Goal: Task Accomplishment & Management: Complete application form

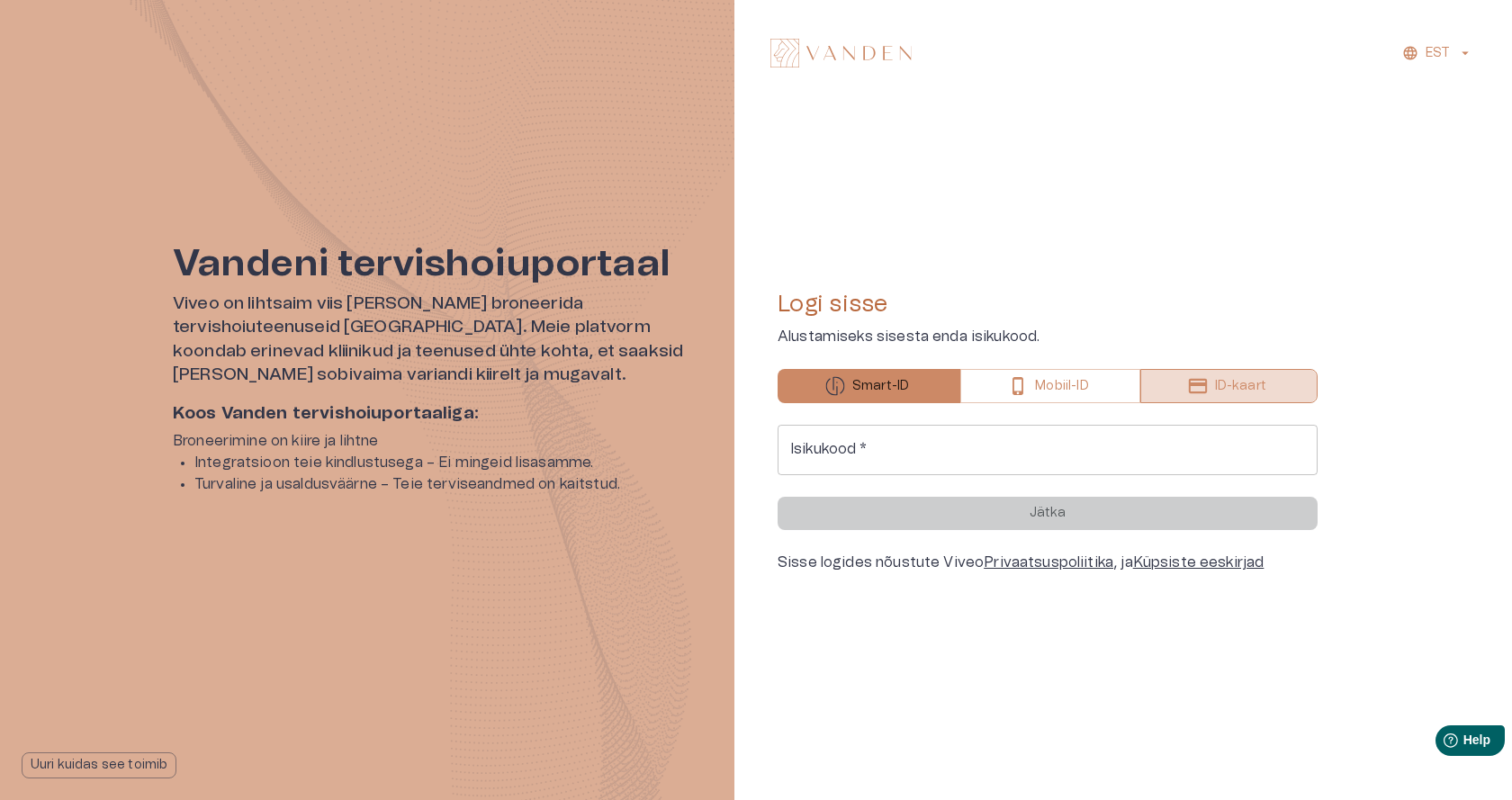
click at [1237, 383] on p "ID-kaart" at bounding box center [1239, 386] width 51 height 19
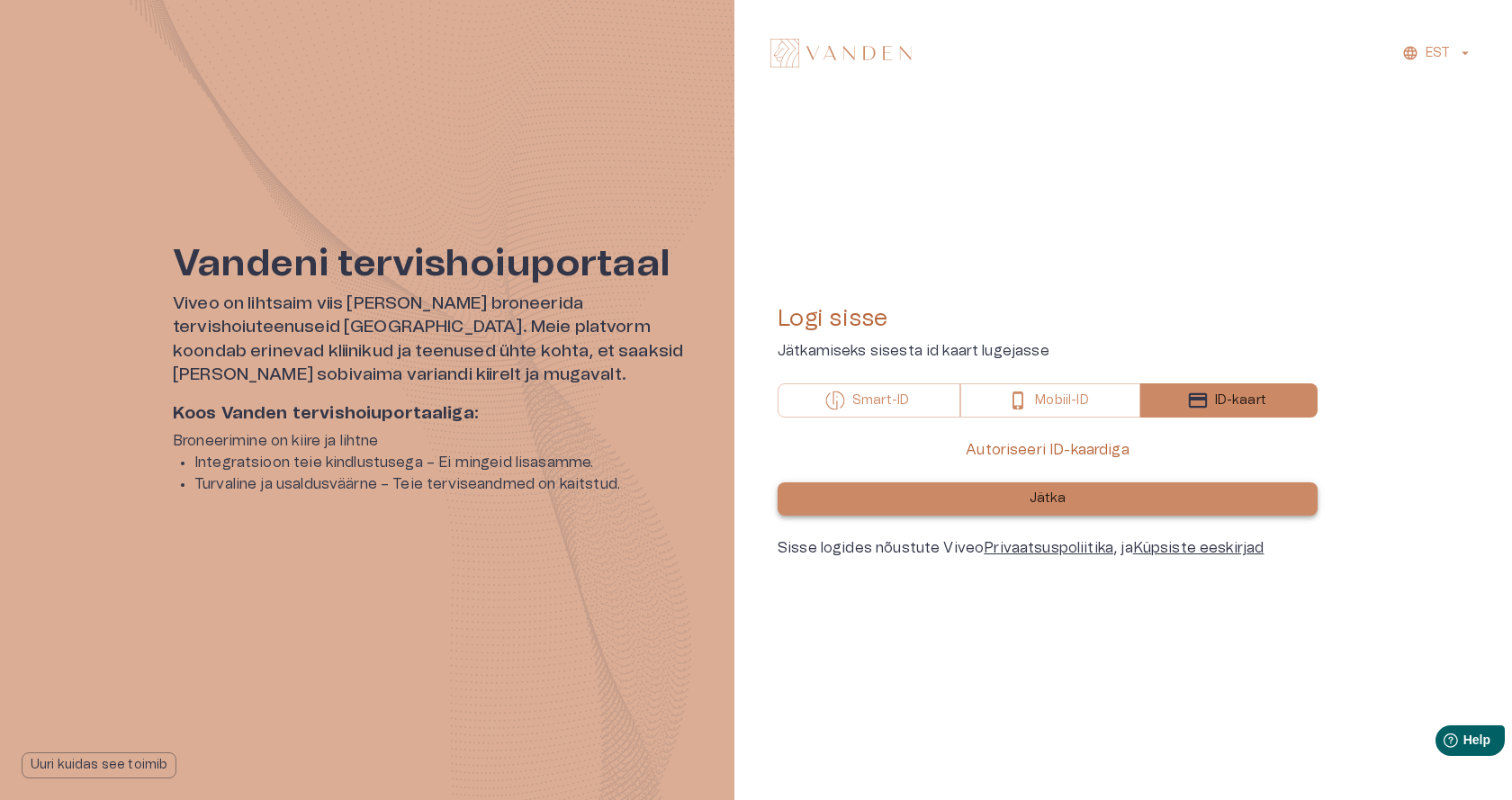
click at [1054, 488] on button "Jätka" at bounding box center [1047, 498] width 540 height 33
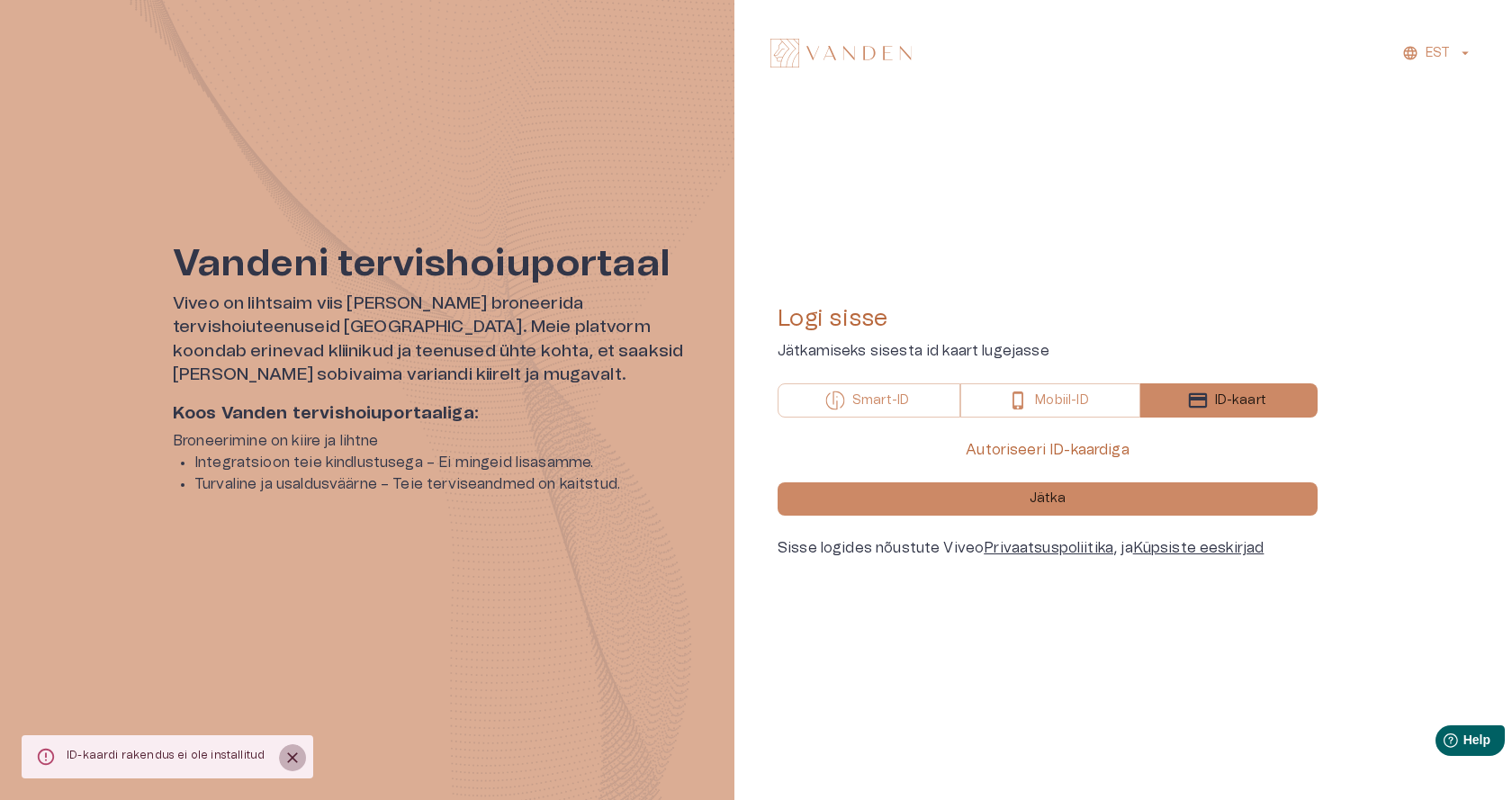
click at [284, 758] on icon "Close" at bounding box center [293, 758] width 18 height 18
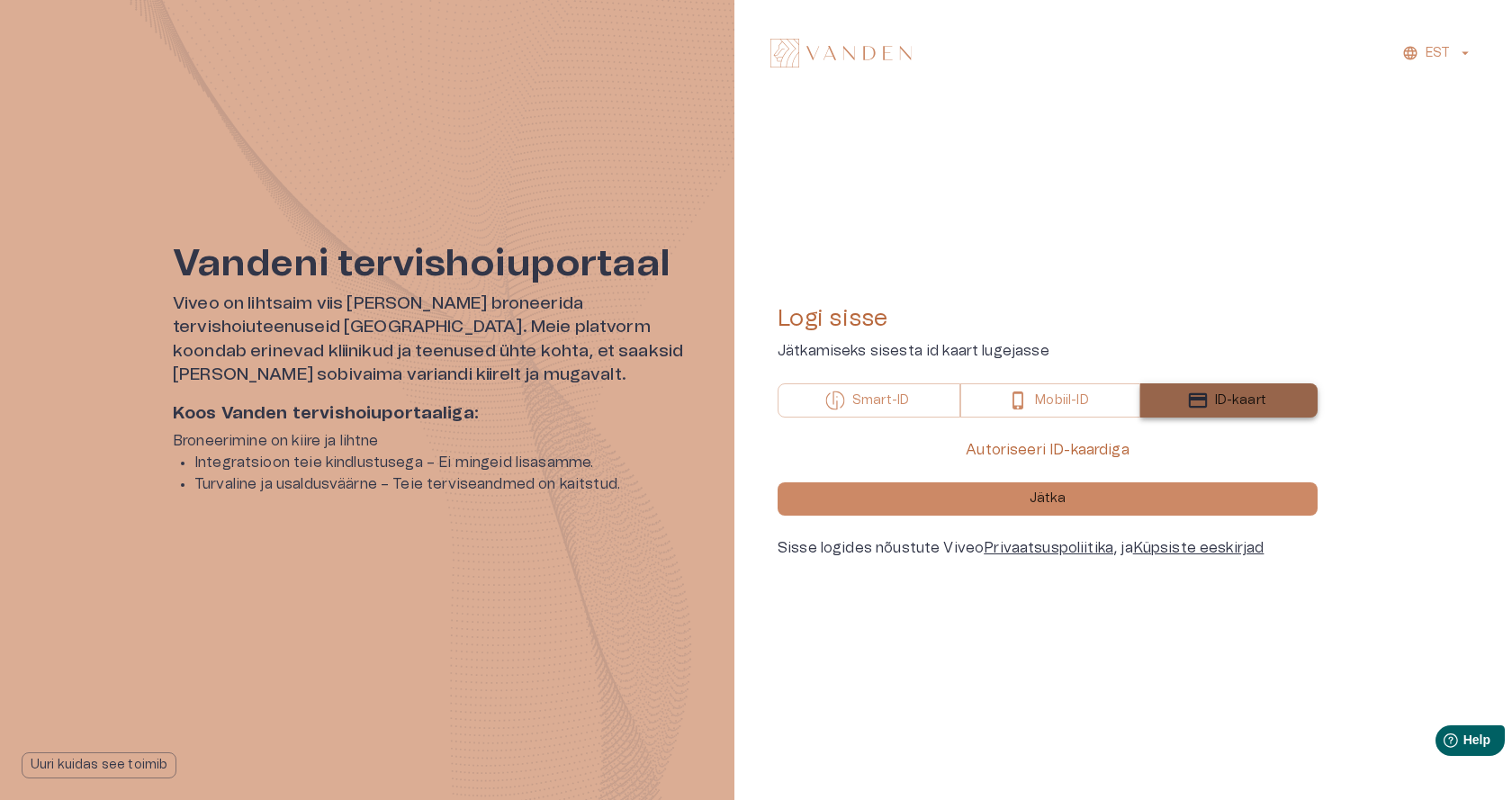
click at [1239, 394] on p "ID-kaart" at bounding box center [1239, 400] width 51 height 19
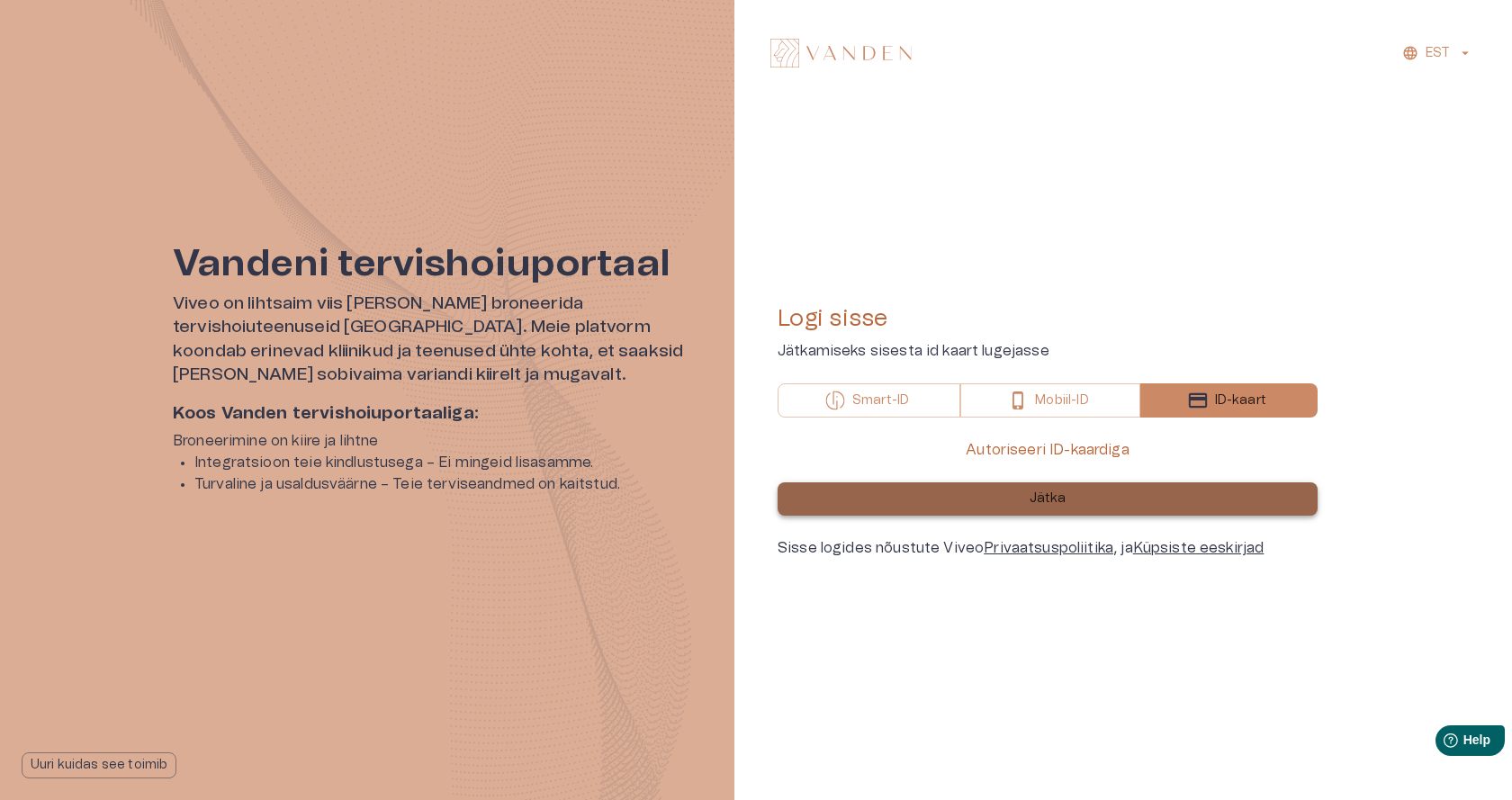
click at [1042, 490] on p "Jätka" at bounding box center [1048, 498] width 37 height 19
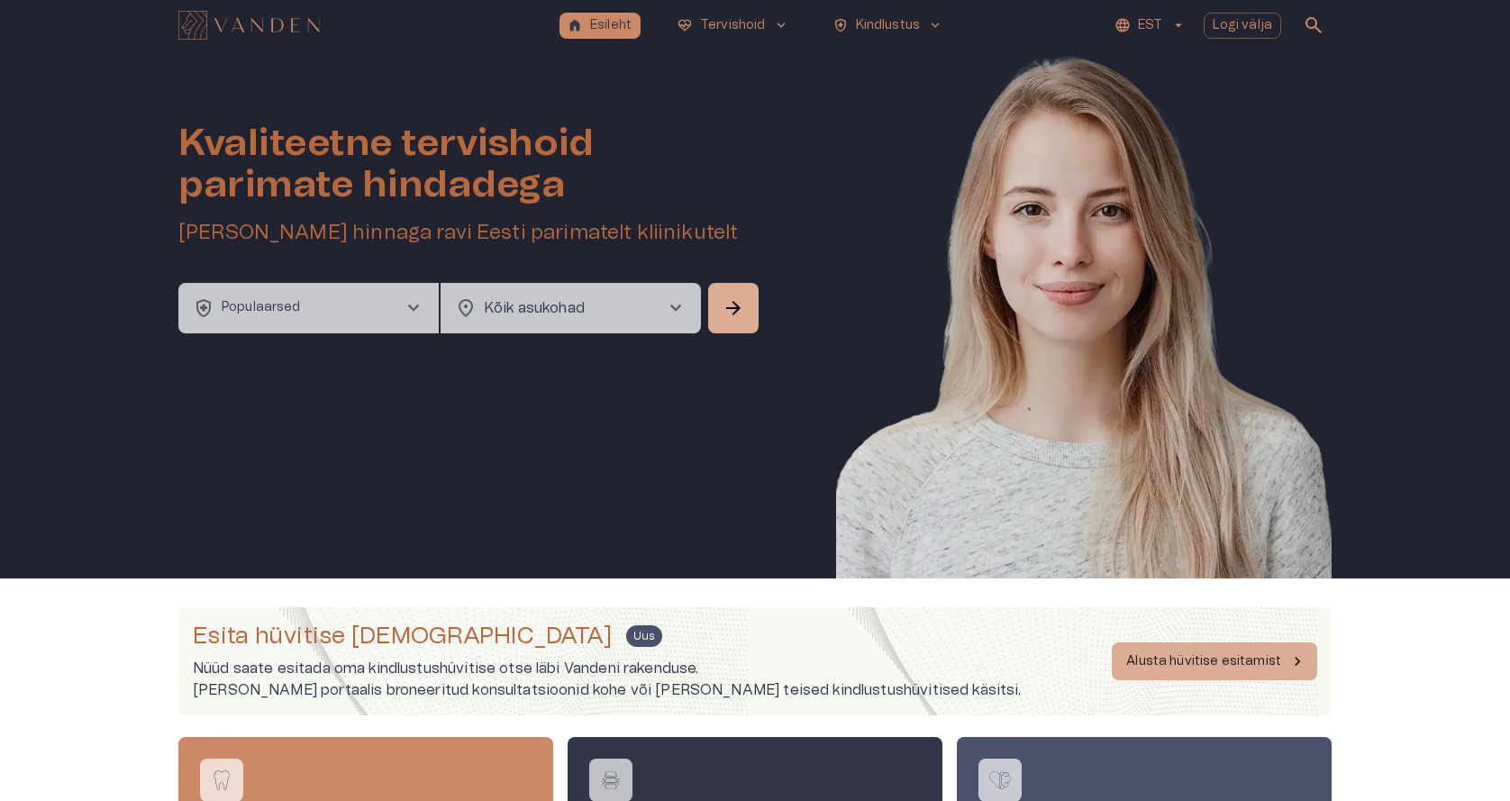
click at [1177, 18] on icon "button" at bounding box center [1178, 25] width 16 height 16
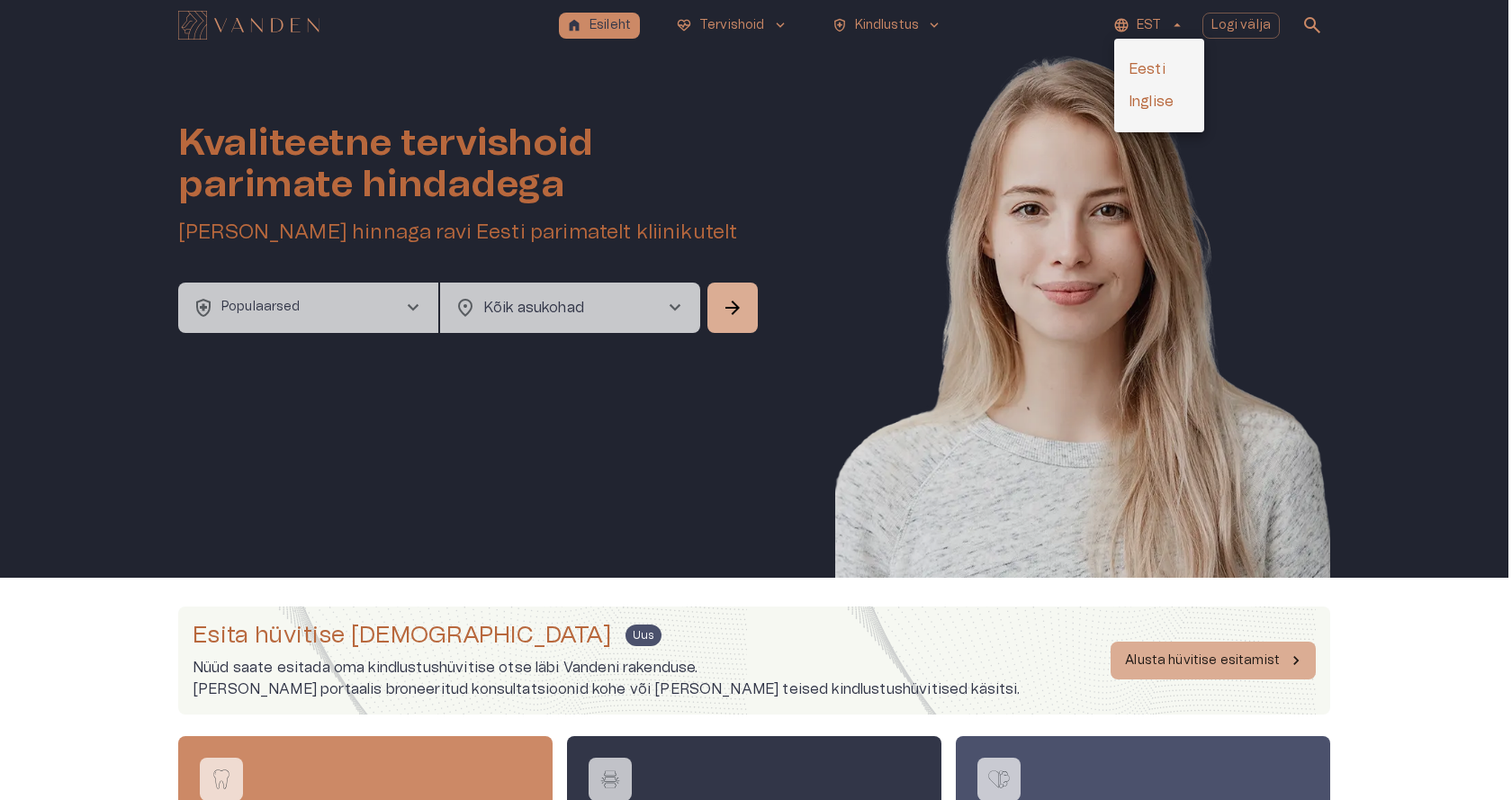
click at [895, 64] on div at bounding box center [756, 400] width 1512 height 800
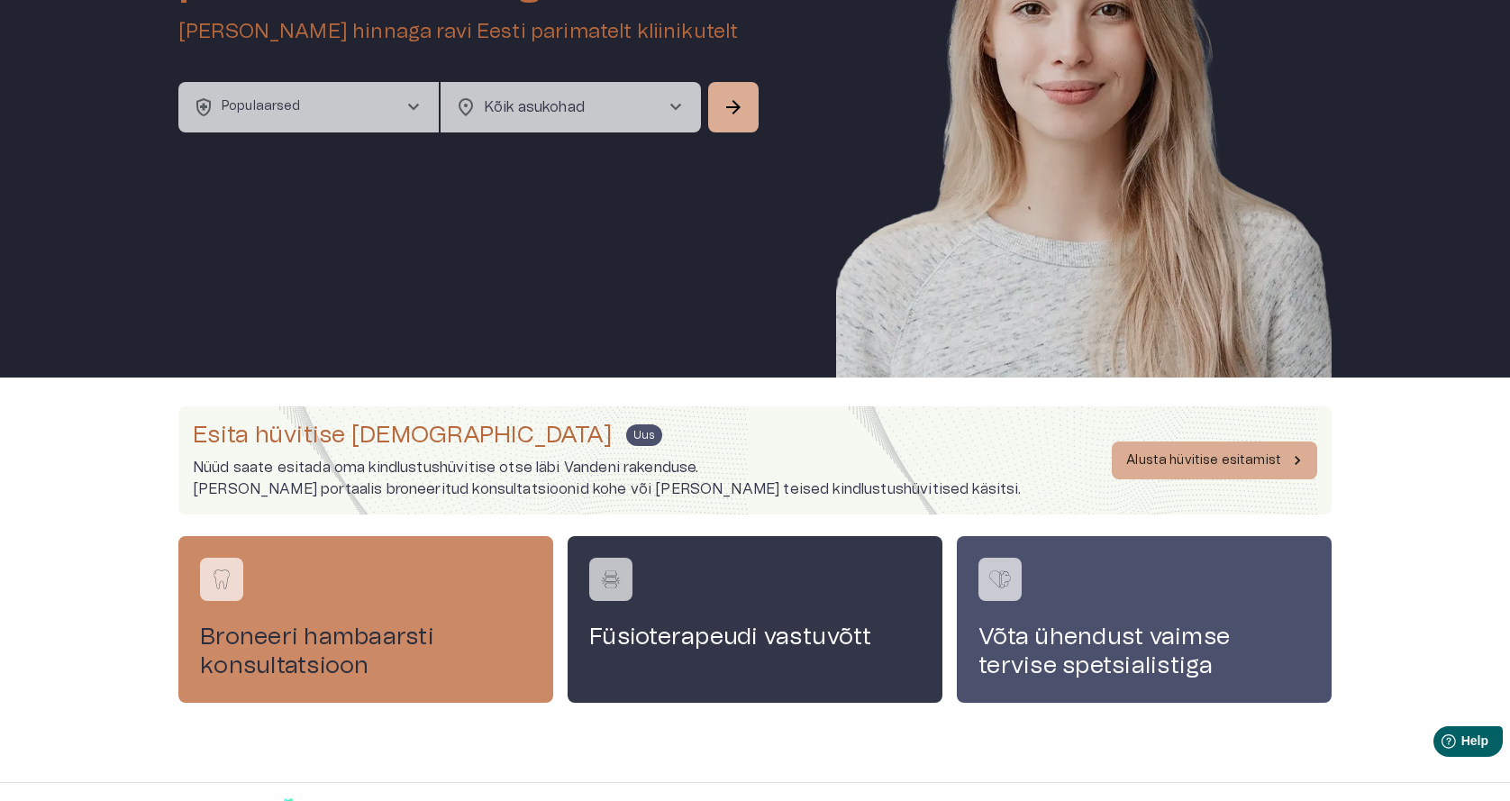
scroll to position [233, 0]
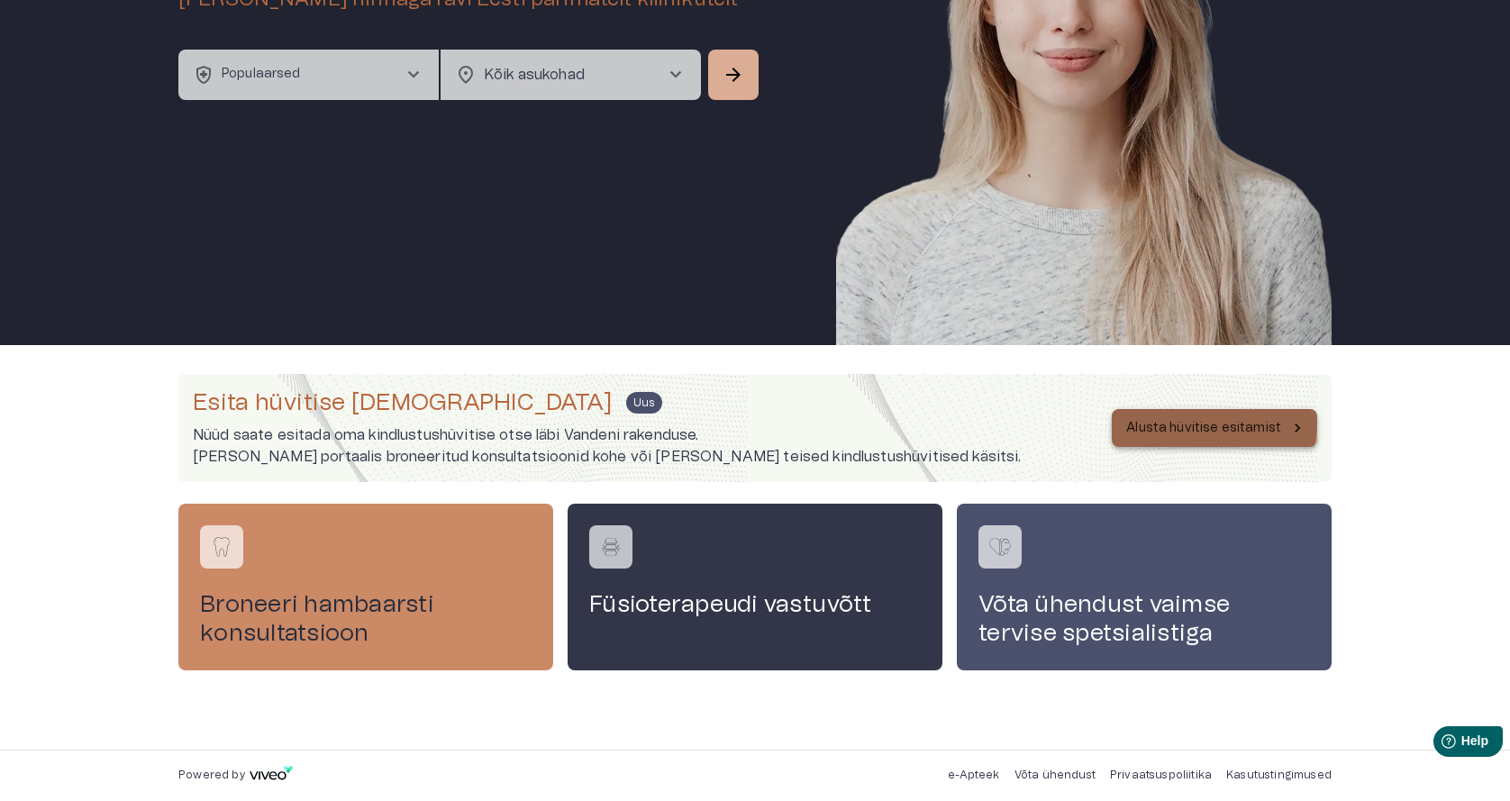
click at [1214, 422] on p "Alusta hüvitise esitamist" at bounding box center [1203, 428] width 155 height 19
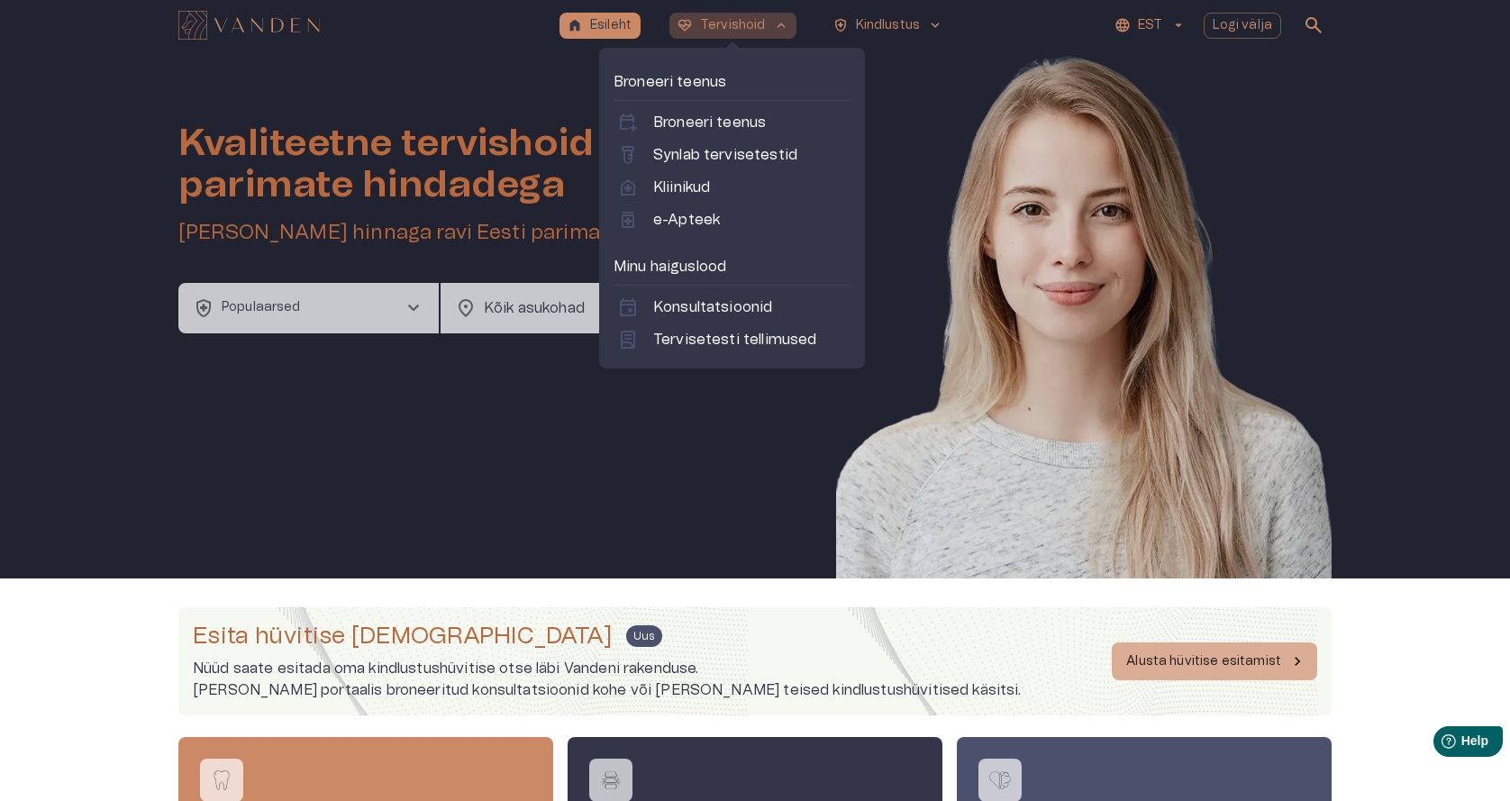
click at [727, 24] on p "Tervishoid" at bounding box center [733, 25] width 66 height 19
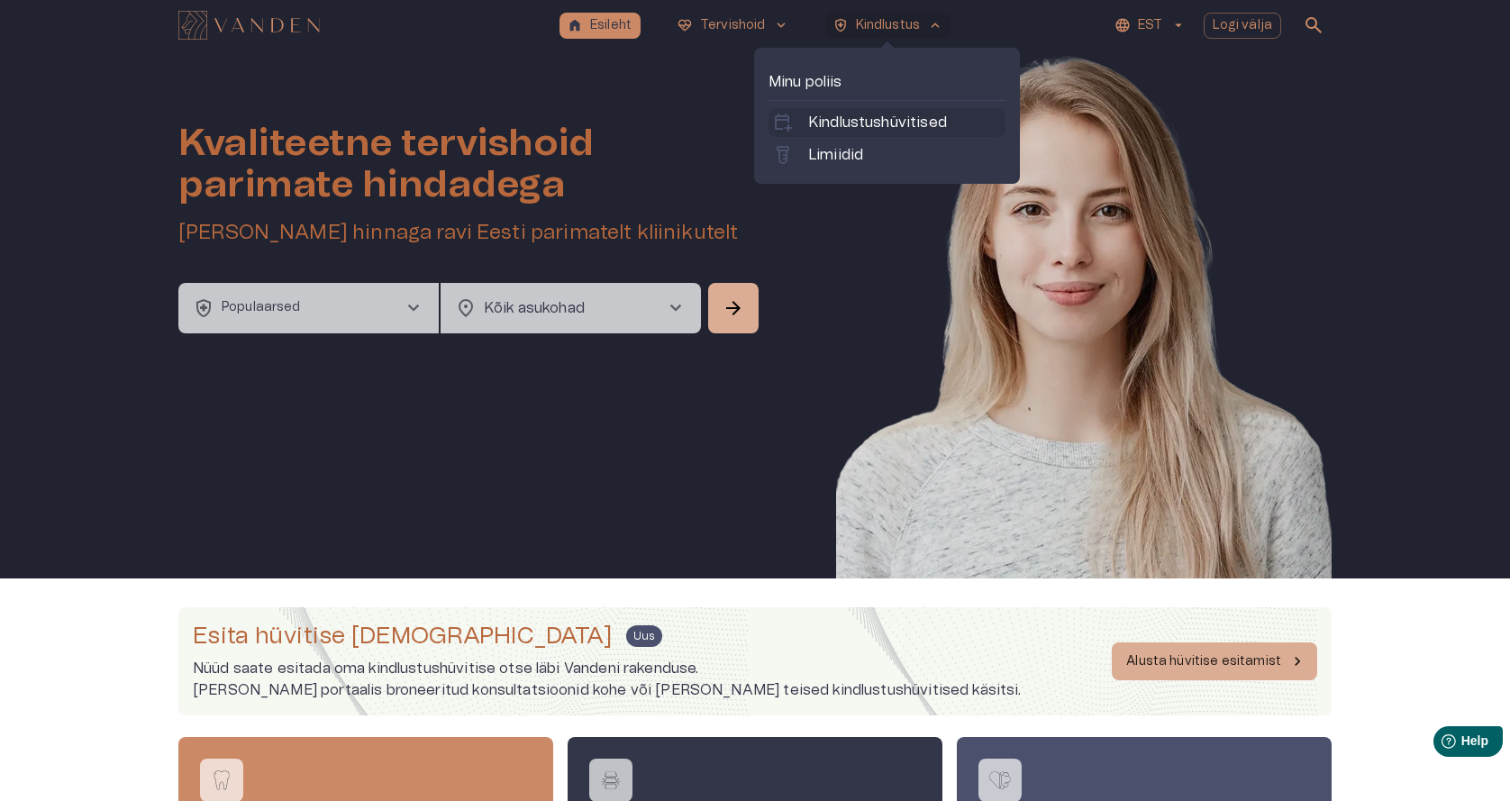
click at [897, 115] on p "Kindlustushüvitised" at bounding box center [877, 123] width 139 height 22
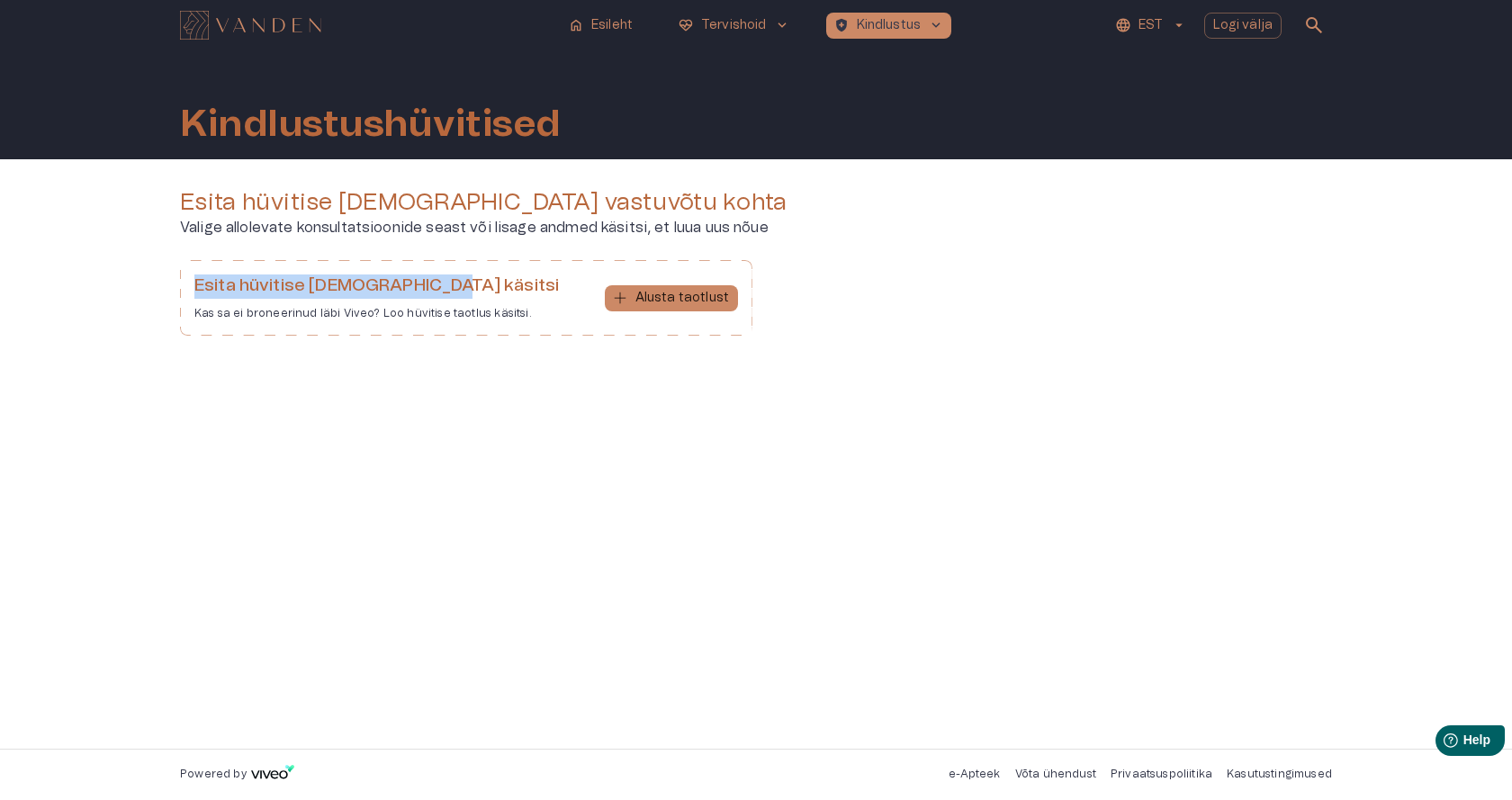
drag, startPoint x: 194, startPoint y: 284, endPoint x: 450, endPoint y: 284, distance: 256.0
click at [450, 284] on div "Esita hüvitise [DEMOGRAPHIC_DATA] käsitsi Kas sa ei broneerinud läbi [PERSON_NA…" at bounding box center [465, 298] width 572 height 76
click at [94, 341] on div "Esita hüvitise taotlus vastuvõtu kohta [PERSON_NAME] allolevate konsultatsiooni…" at bounding box center [756, 453] width 1512 height 589
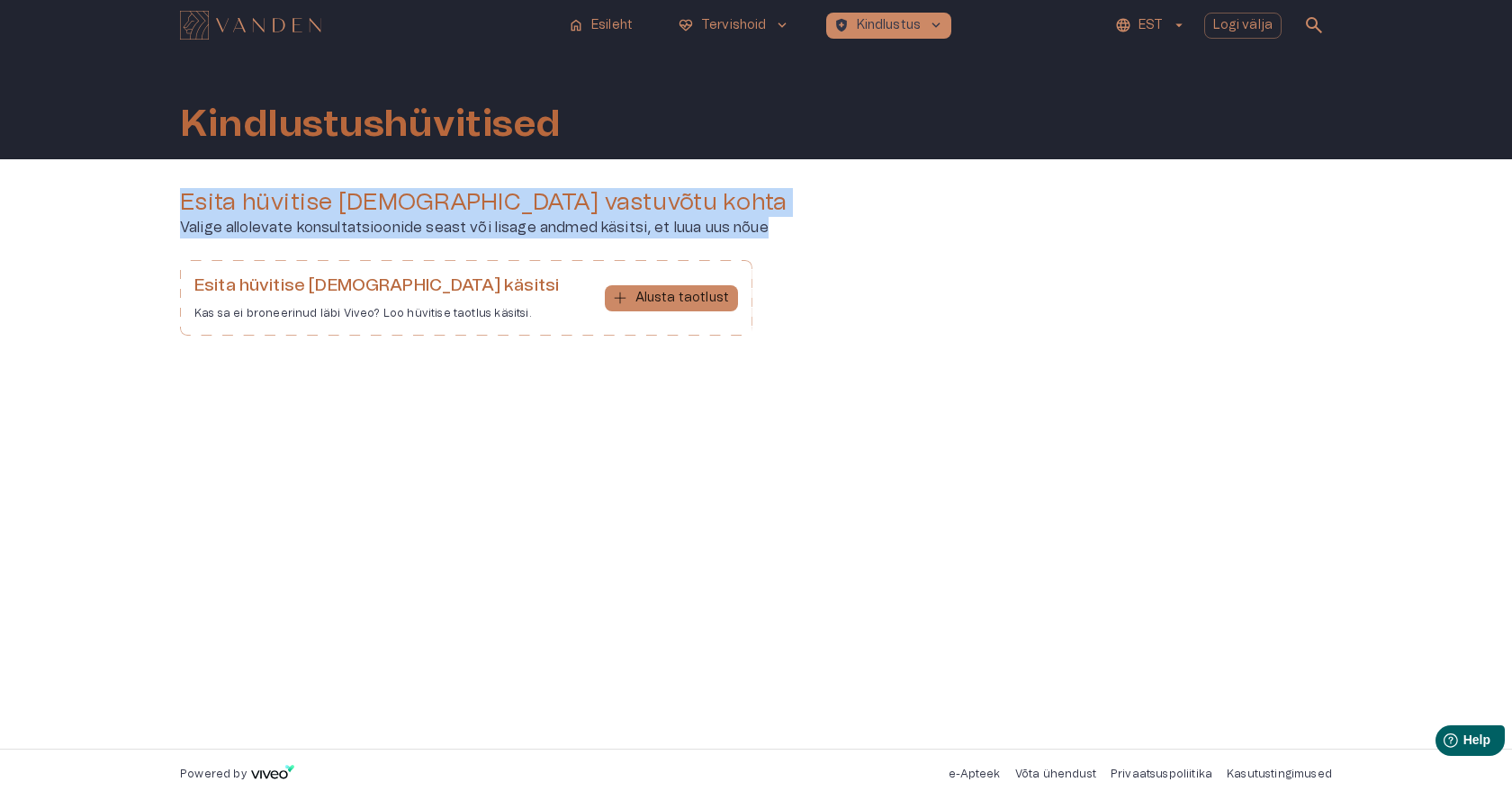
drag, startPoint x: 177, startPoint y: 195, endPoint x: 794, endPoint y: 229, distance: 617.9
click at [794, 229] on div "Esita hüvitise taotlus vastuvõtu kohta [PERSON_NAME] allolevate konsultatsiooni…" at bounding box center [756, 453] width 1512 height 589
click at [71, 226] on div "Esita hüvitise taotlus vastuvõtu kohta [PERSON_NAME] allolevate konsultatsiooni…" at bounding box center [756, 453] width 1512 height 589
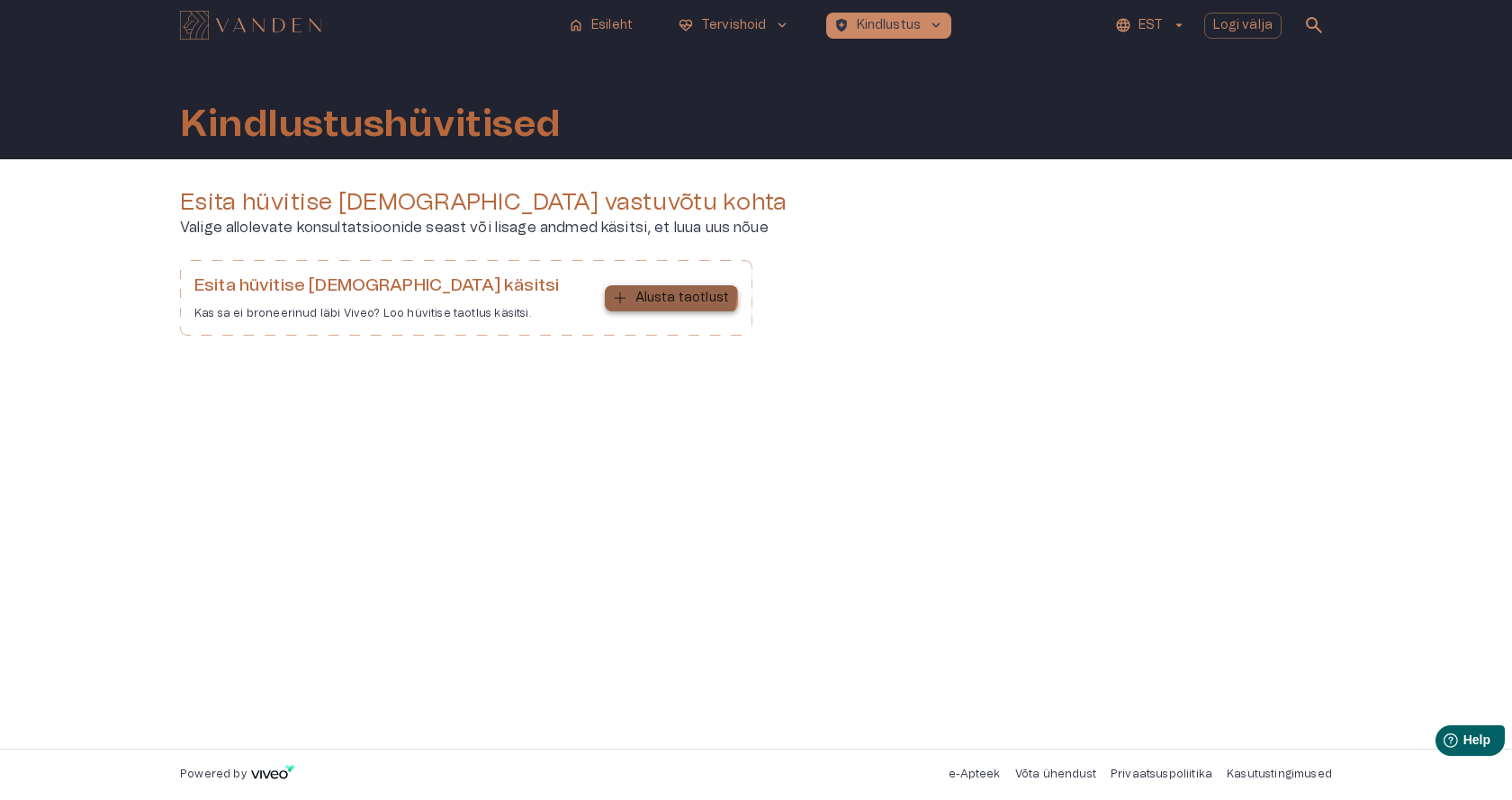
click at [665, 293] on p "Alusta taotlust" at bounding box center [682, 298] width 94 height 19
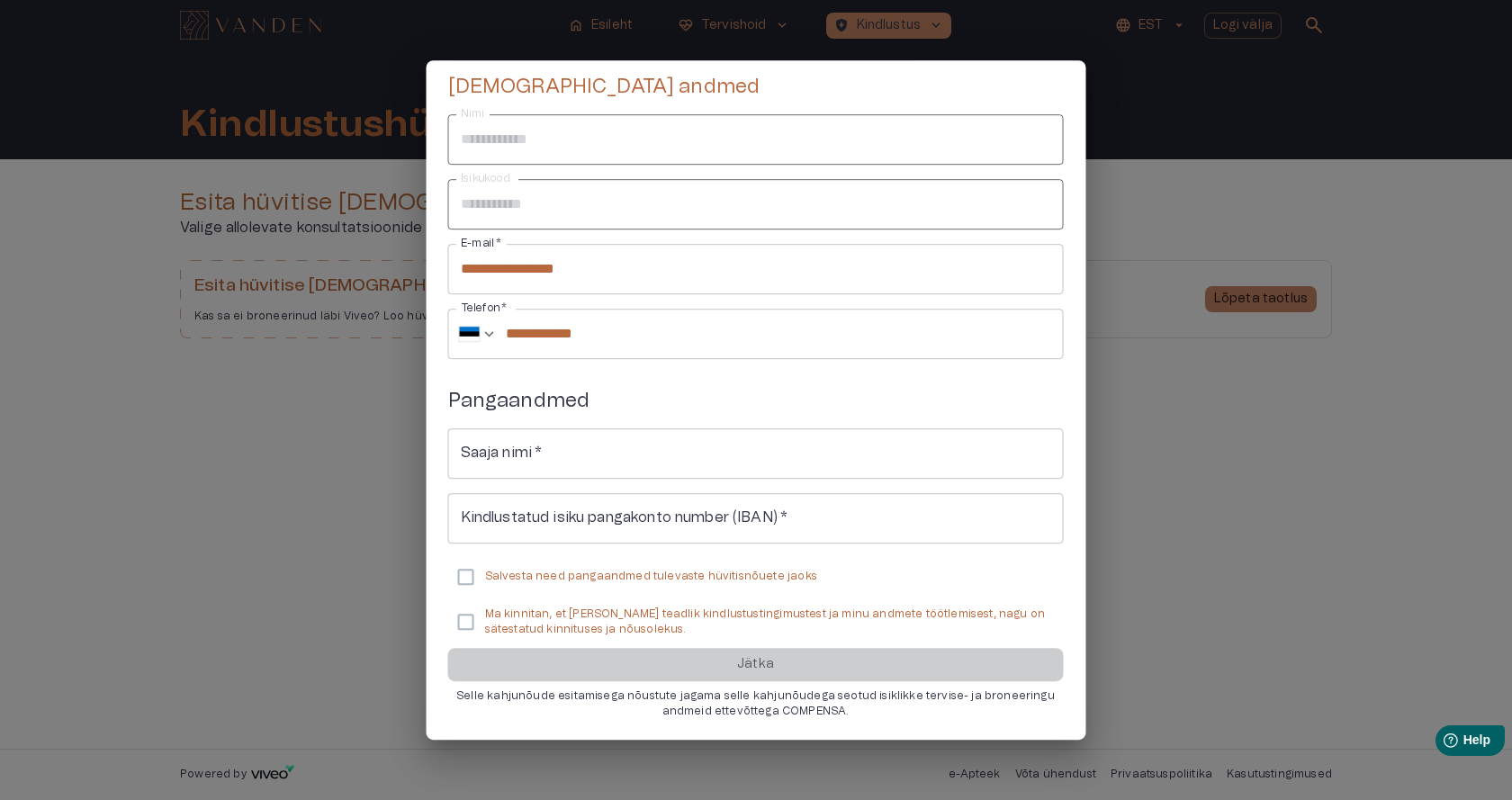
scroll to position [124, 0]
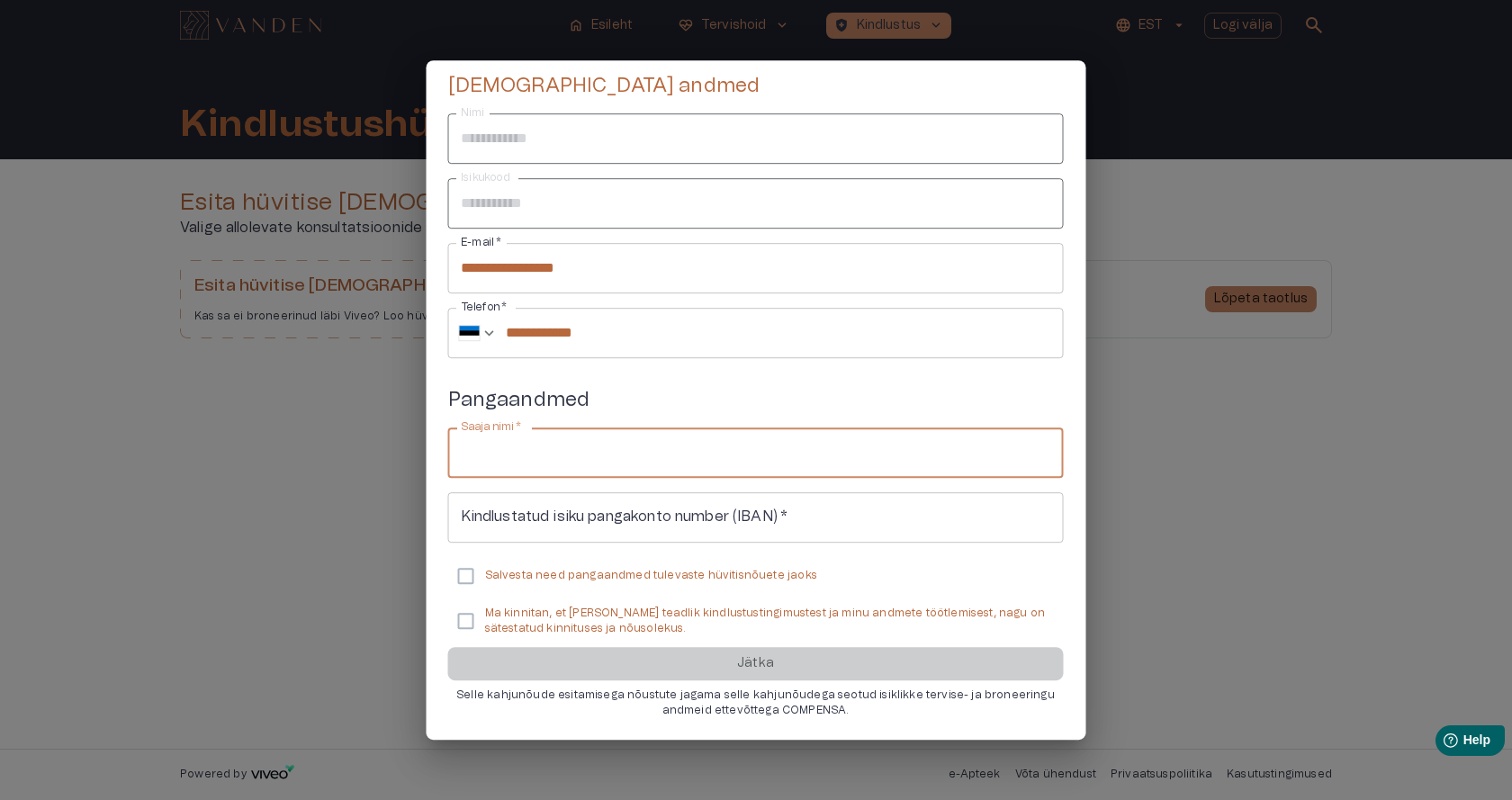
click at [464, 450] on input "Saaja nimi   *" at bounding box center [756, 452] width 615 height 50
paste input "**********"
type input "**********"
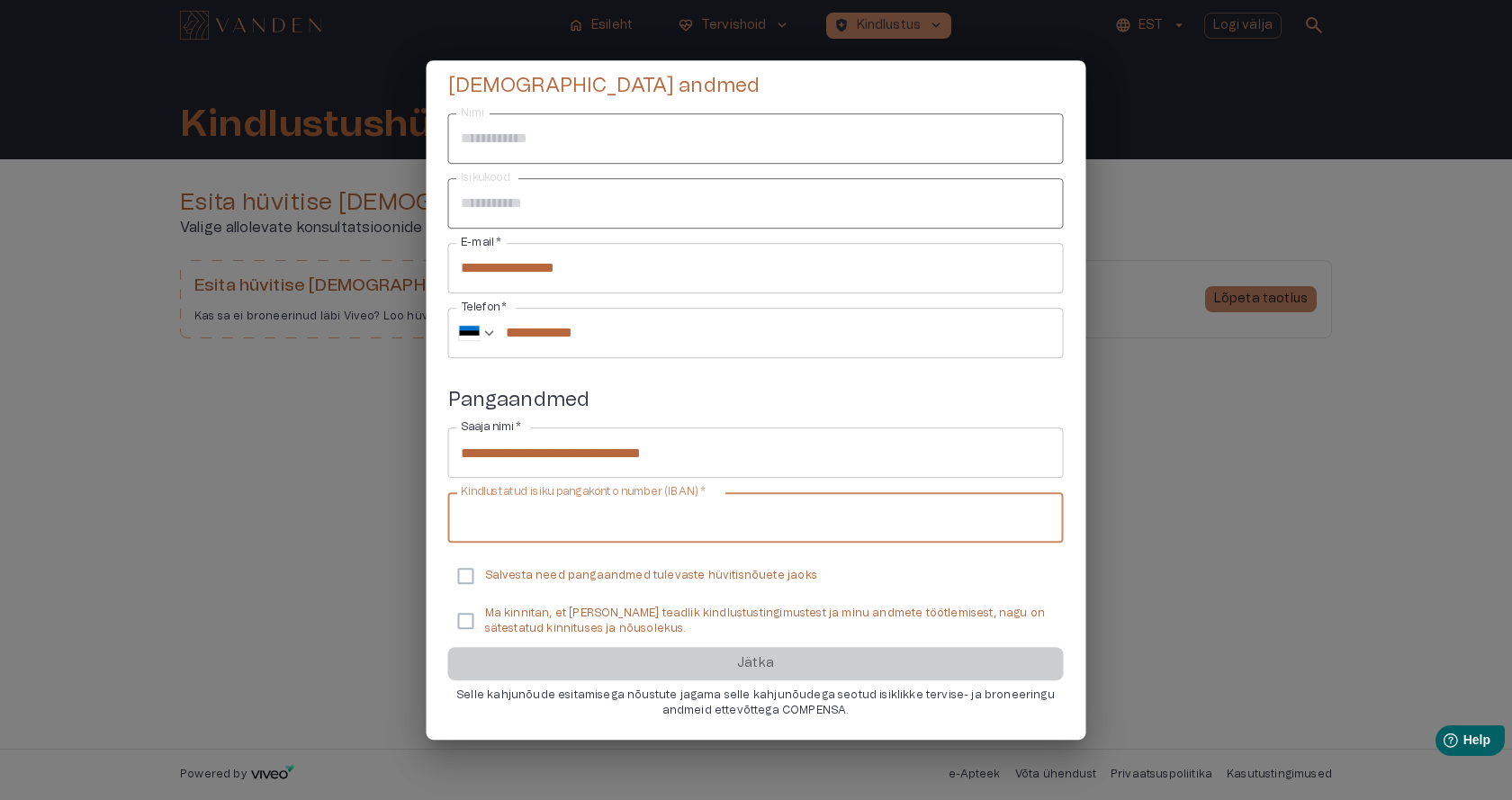
drag, startPoint x: 455, startPoint y: 515, endPoint x: 569, endPoint y: 516, distance: 114.0
click at [569, 516] on input "Kindlustatud isiku pangakonto number (IBAN)   *" at bounding box center [756, 517] width 615 height 50
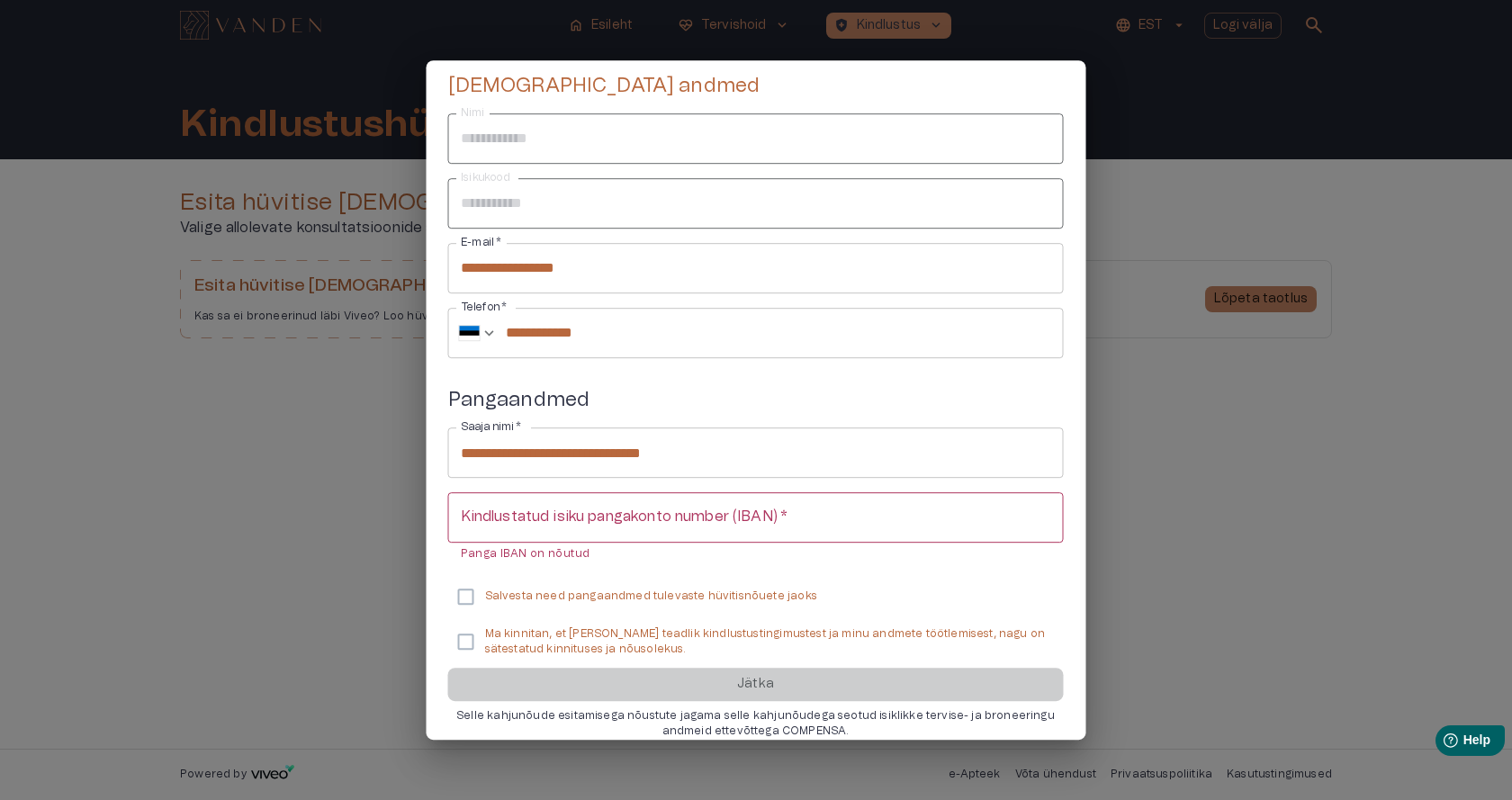
drag, startPoint x: 458, startPoint y: 487, endPoint x: 458, endPoint y: 515, distance: 28.0
click at [458, 515] on div "**********" at bounding box center [756, 500] width 615 height 229
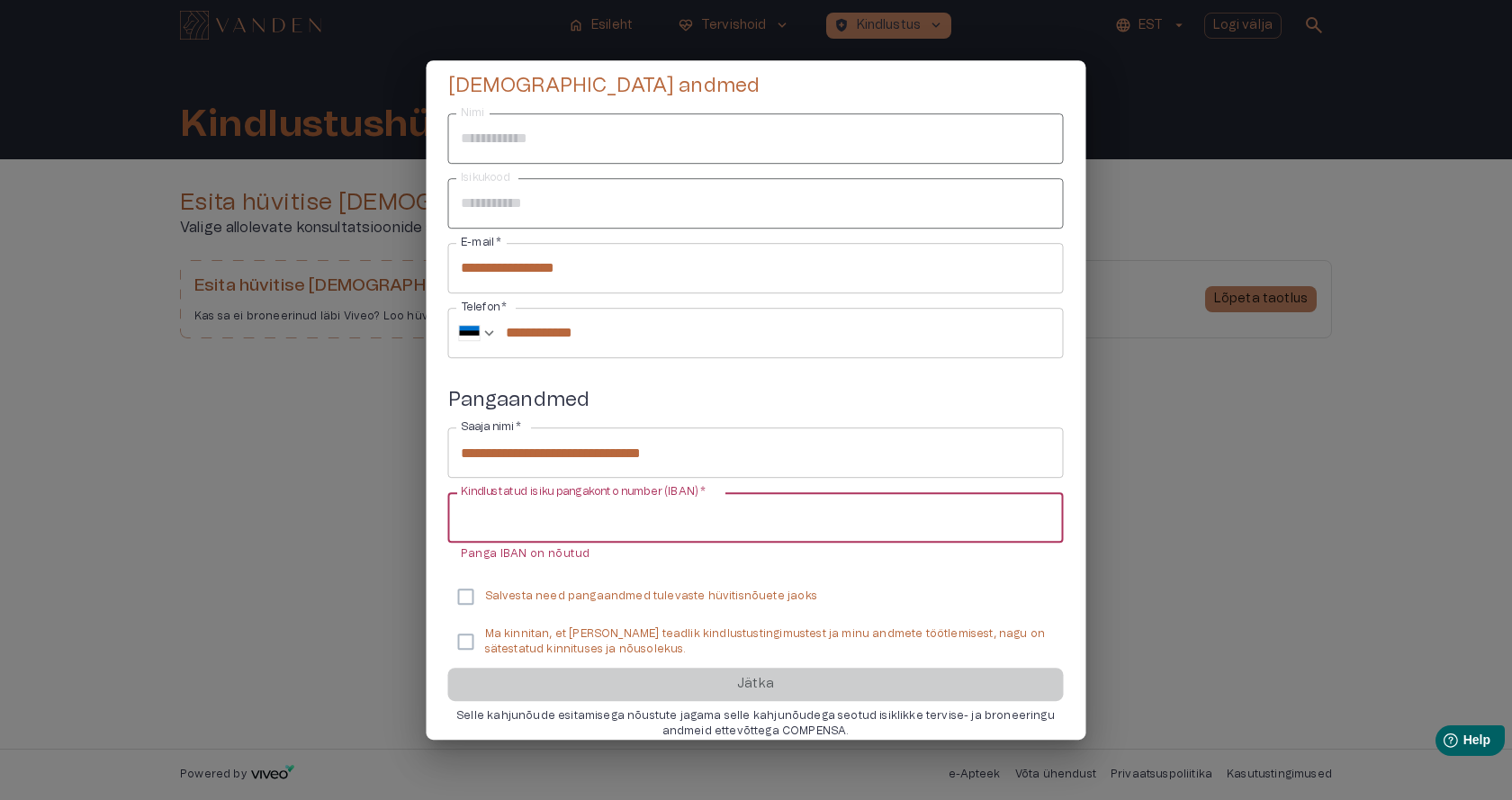
drag, startPoint x: 458, startPoint y: 515, endPoint x: 486, endPoint y: 504, distance: 30.1
click at [486, 504] on input "Kindlustatud isiku pangakonto number (IBAN)   *" at bounding box center [756, 517] width 615 height 50
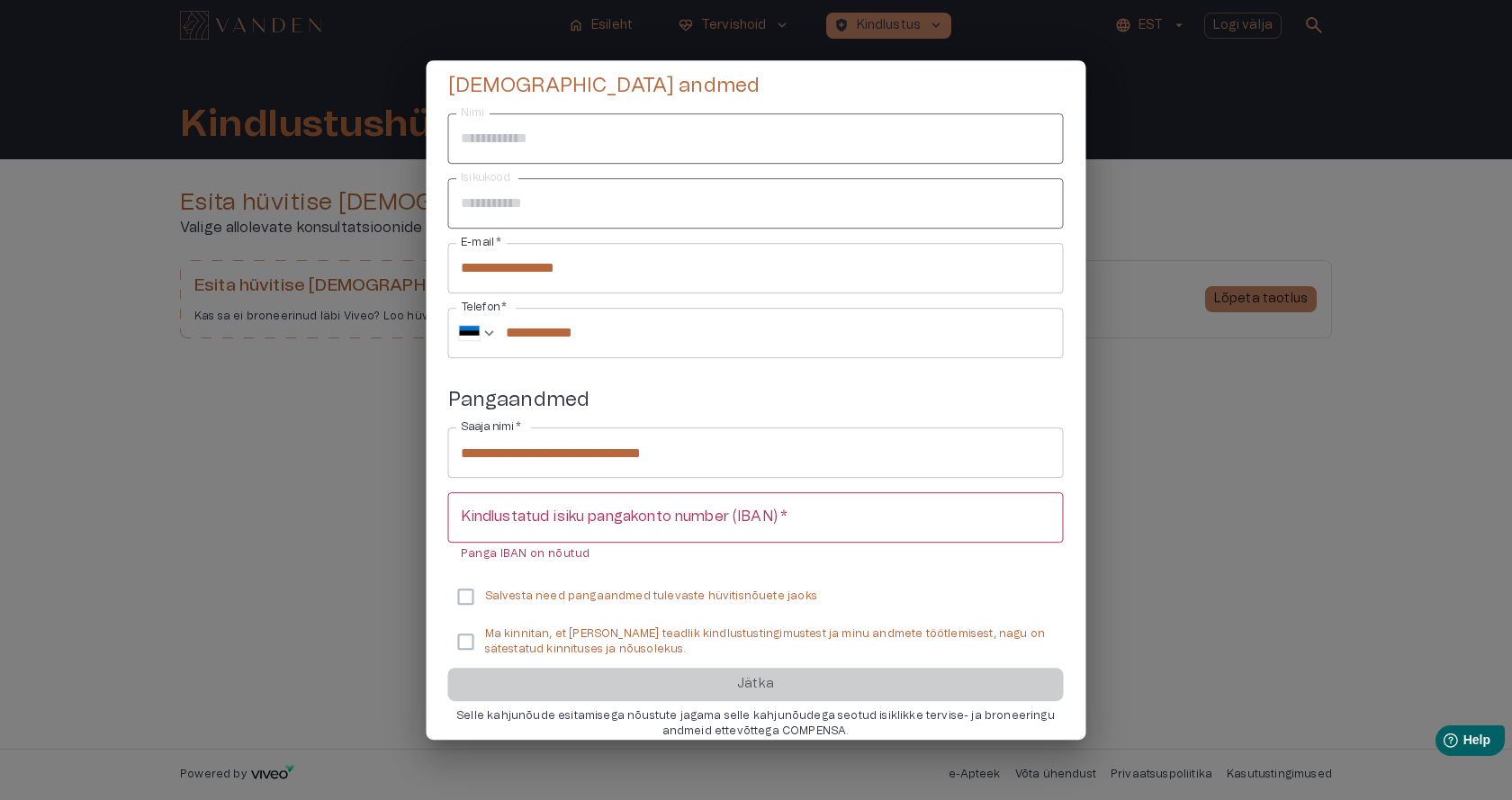
drag, startPoint x: 460, startPoint y: 488, endPoint x: 501, endPoint y: 516, distance: 49.6
click at [501, 516] on div "Kindlustatud isiku pangakonto number (IBAN)   * Kindlustatud isiku pangakonto n…" at bounding box center [756, 527] width 615 height 71
drag, startPoint x: 456, startPoint y: 551, endPoint x: 592, endPoint y: 559, distance: 136.2
click at [592, 559] on div "Kindlustatud isiku pangakonto number (IBAN)   * Kindlustatud isiku pangakonto n…" at bounding box center [756, 527] width 615 height 71
click at [233, 599] on div at bounding box center [756, 400] width 1512 height 800
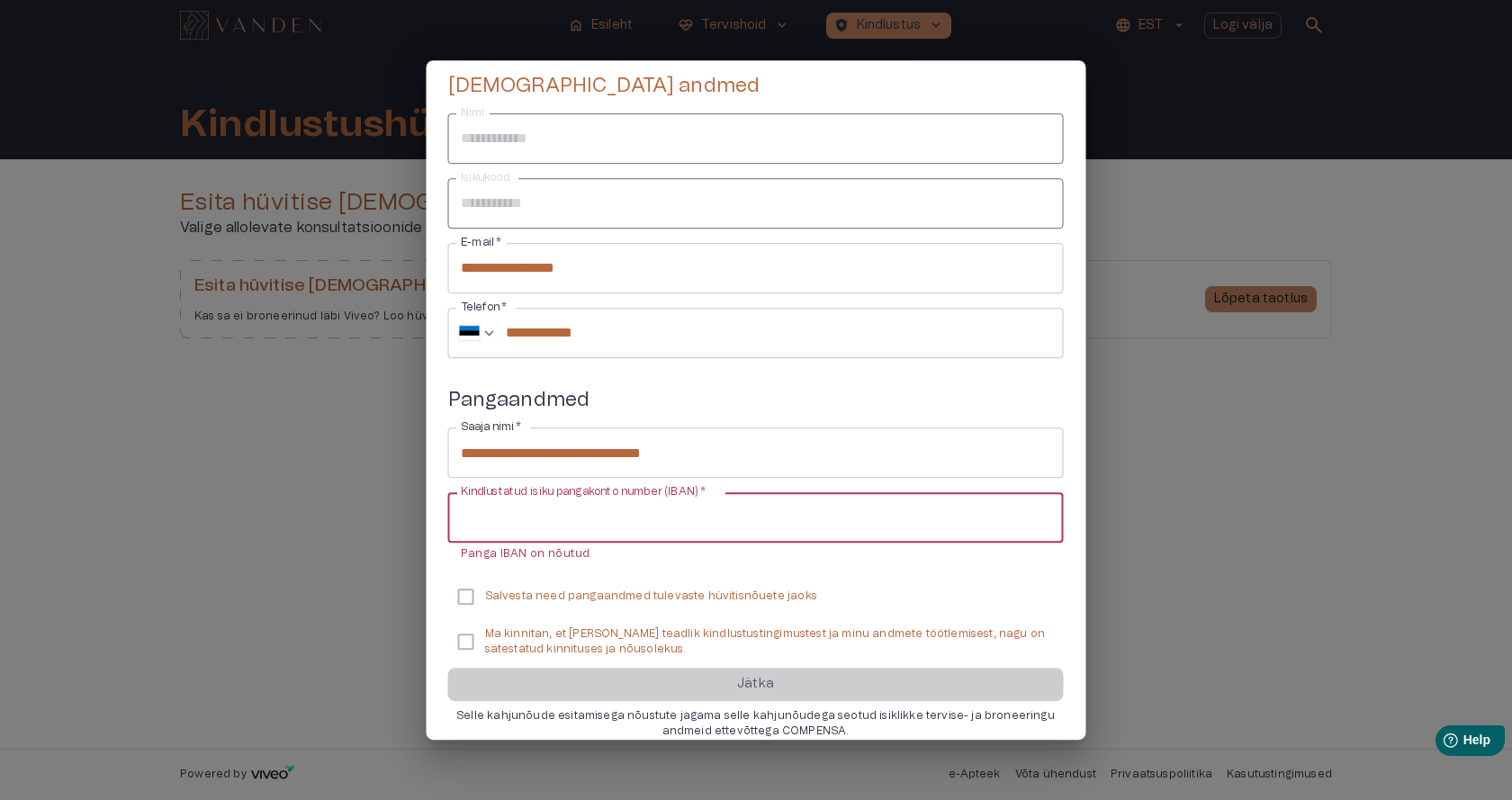
drag, startPoint x: 458, startPoint y: 515, endPoint x: 498, endPoint y: 517, distance: 40.0
click at [498, 517] on input "Kindlustatud isiku pangakonto number (IBAN)   *" at bounding box center [756, 517] width 615 height 50
click at [694, 513] on input "Kindlustatud isiku pangakonto number (IBAN)   *" at bounding box center [756, 517] width 615 height 50
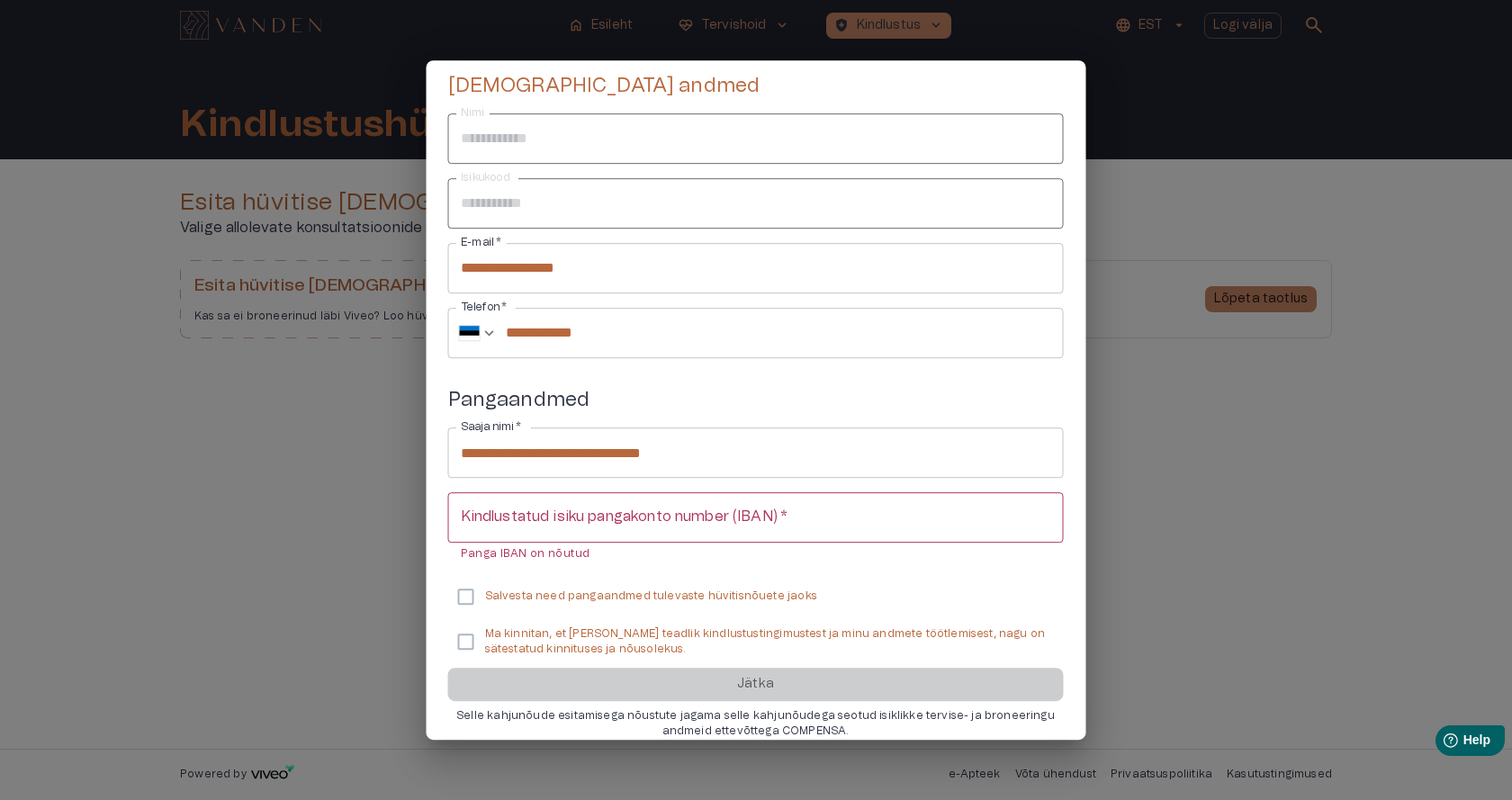
click at [514, 491] on div "**********" at bounding box center [756, 500] width 615 height 229
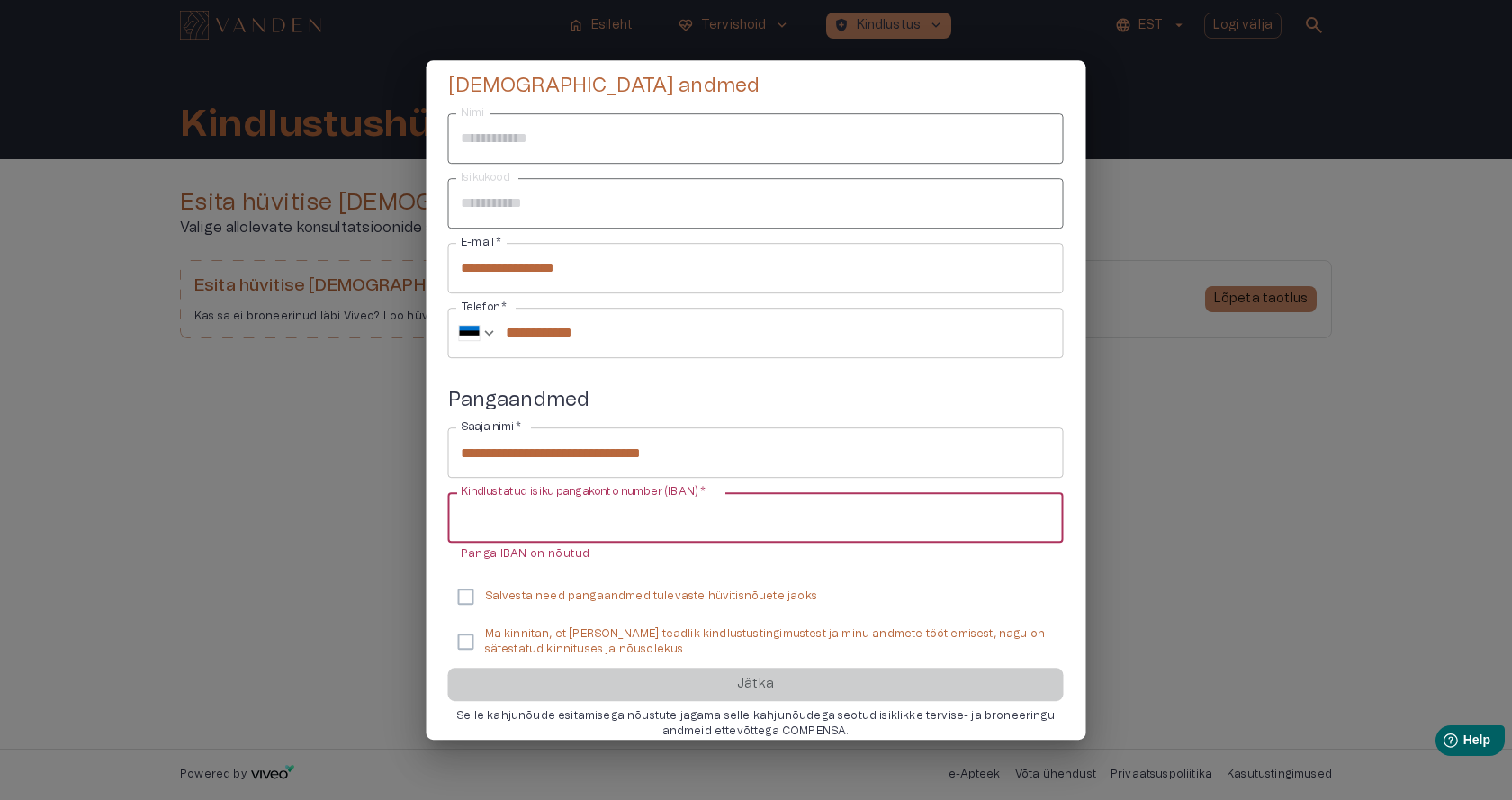
drag, startPoint x: 776, startPoint y: 517, endPoint x: 701, endPoint y: 494, distance: 78.4
click at [701, 494] on div "Kindlustatud isiku pangakonto number (IBAN)   * Kindlustatud isiku pangakonto n…" at bounding box center [756, 527] width 615 height 71
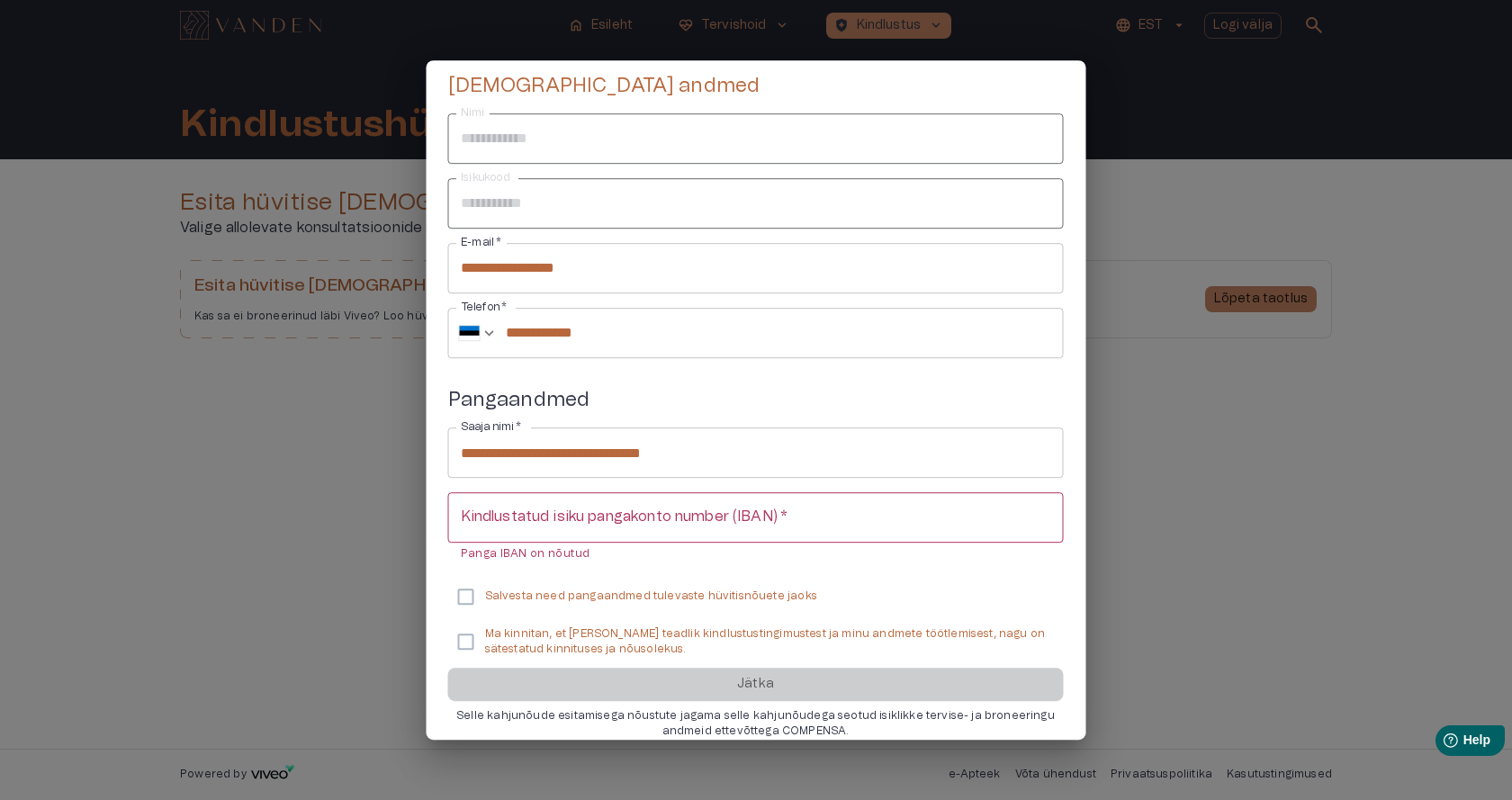
drag, startPoint x: 699, startPoint y: 487, endPoint x: 764, endPoint y: 518, distance: 72.0
click at [764, 518] on div "Kindlustatud isiku pangakonto number (IBAN)   * Kindlustatud isiku pangakonto n…" at bounding box center [756, 527] width 615 height 71
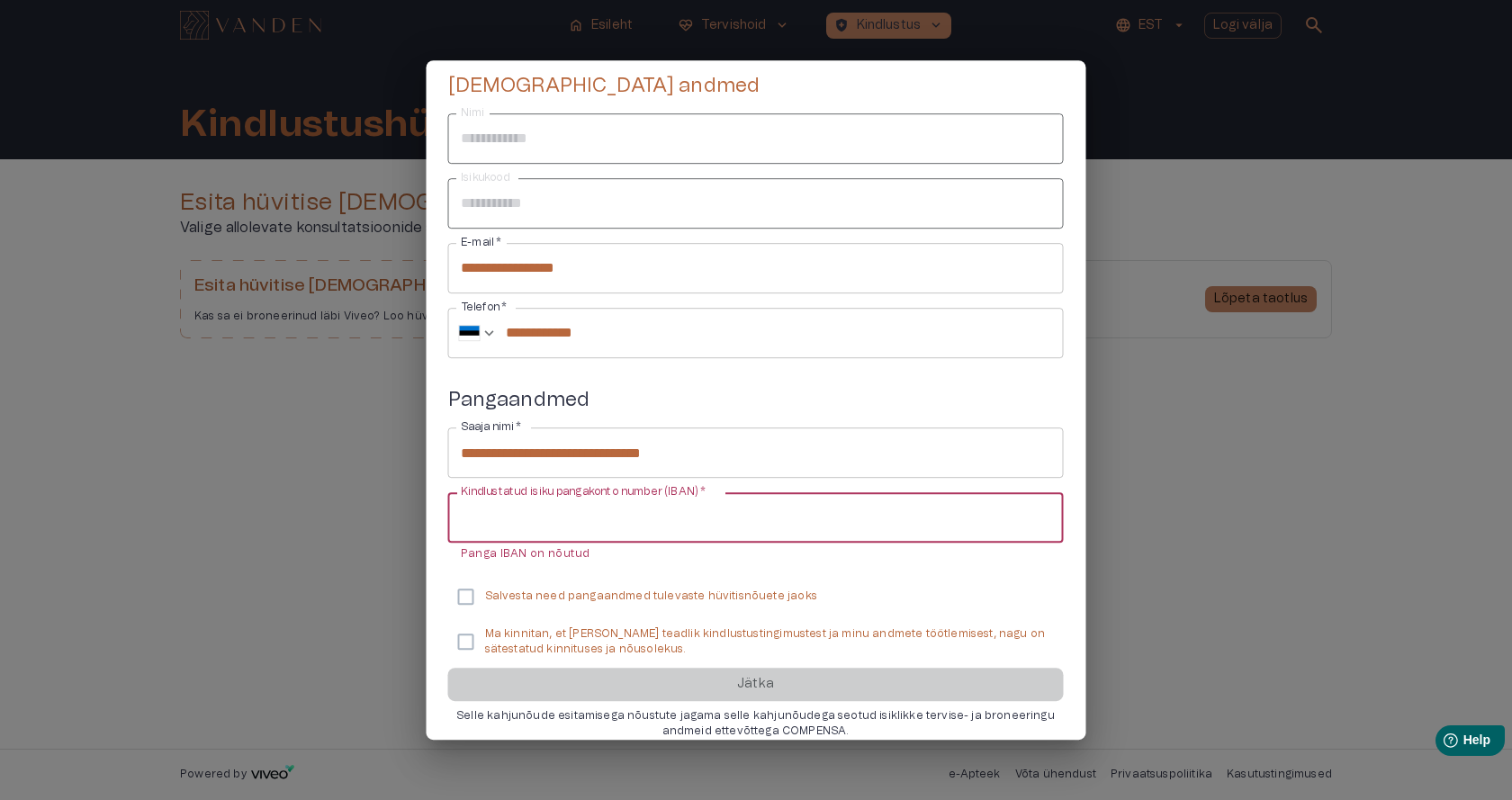
click at [458, 516] on input "Kindlustatud isiku pangakonto number (IBAN)   *" at bounding box center [756, 517] width 615 height 50
paste input "**********"
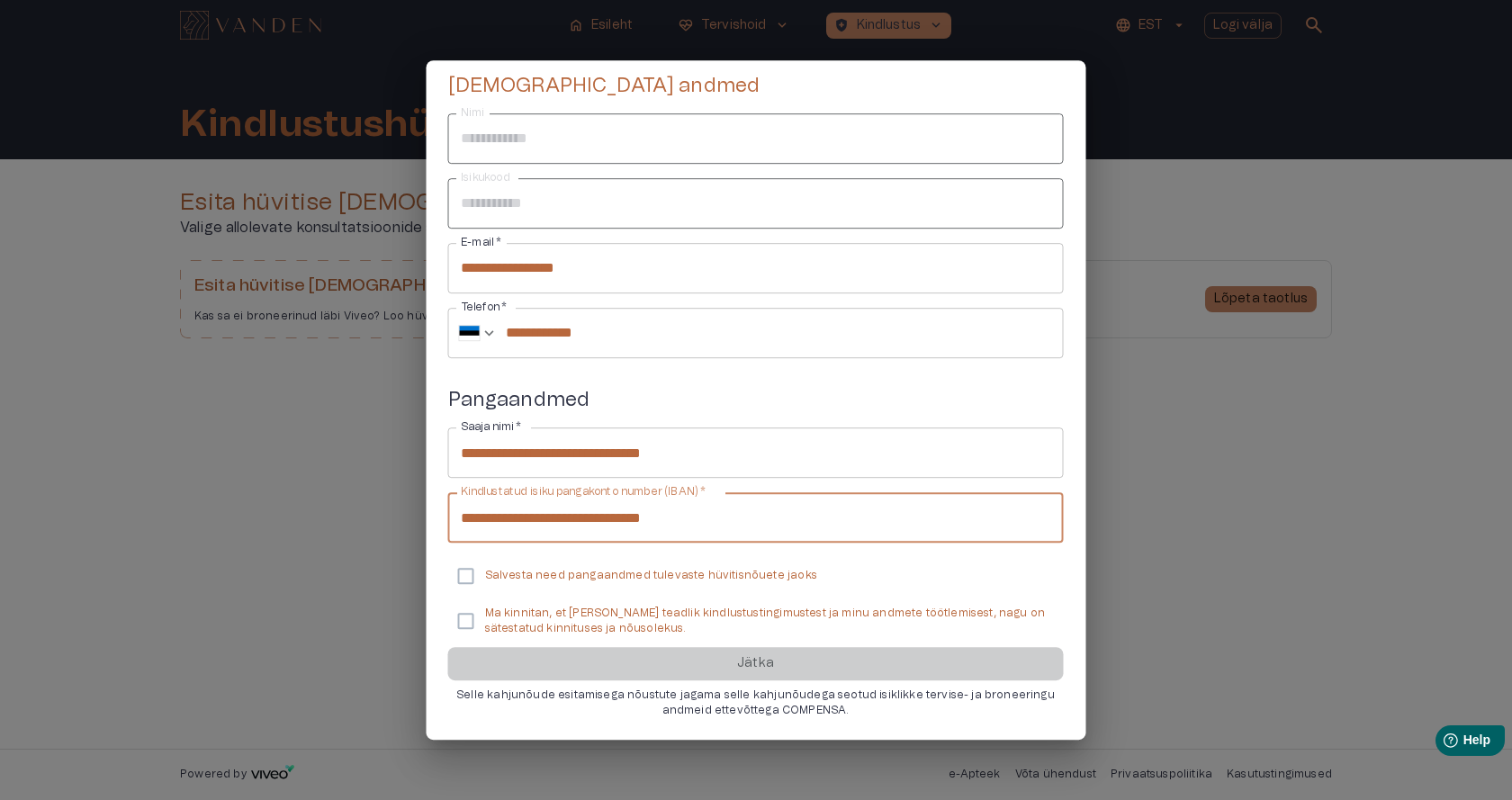
type input "**********"
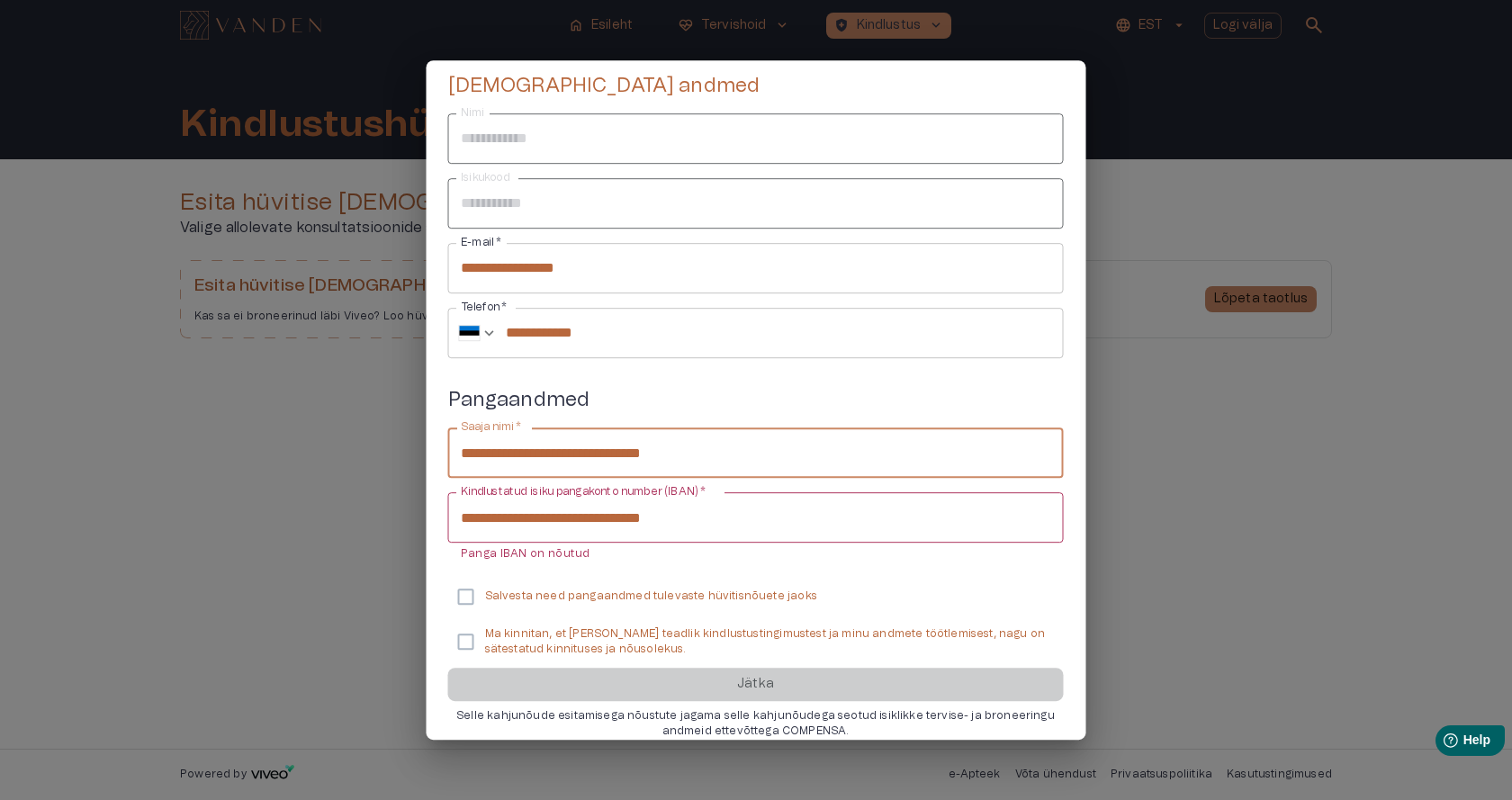
drag, startPoint x: 628, startPoint y: 453, endPoint x: 455, endPoint y: 449, distance: 173.0
click at [455, 449] on input "**********" at bounding box center [756, 452] width 615 height 50
type input "**********"
drag, startPoint x: 572, startPoint y: 450, endPoint x: 457, endPoint y: 449, distance: 115.0
click at [457, 449] on input "**********" at bounding box center [756, 452] width 615 height 50
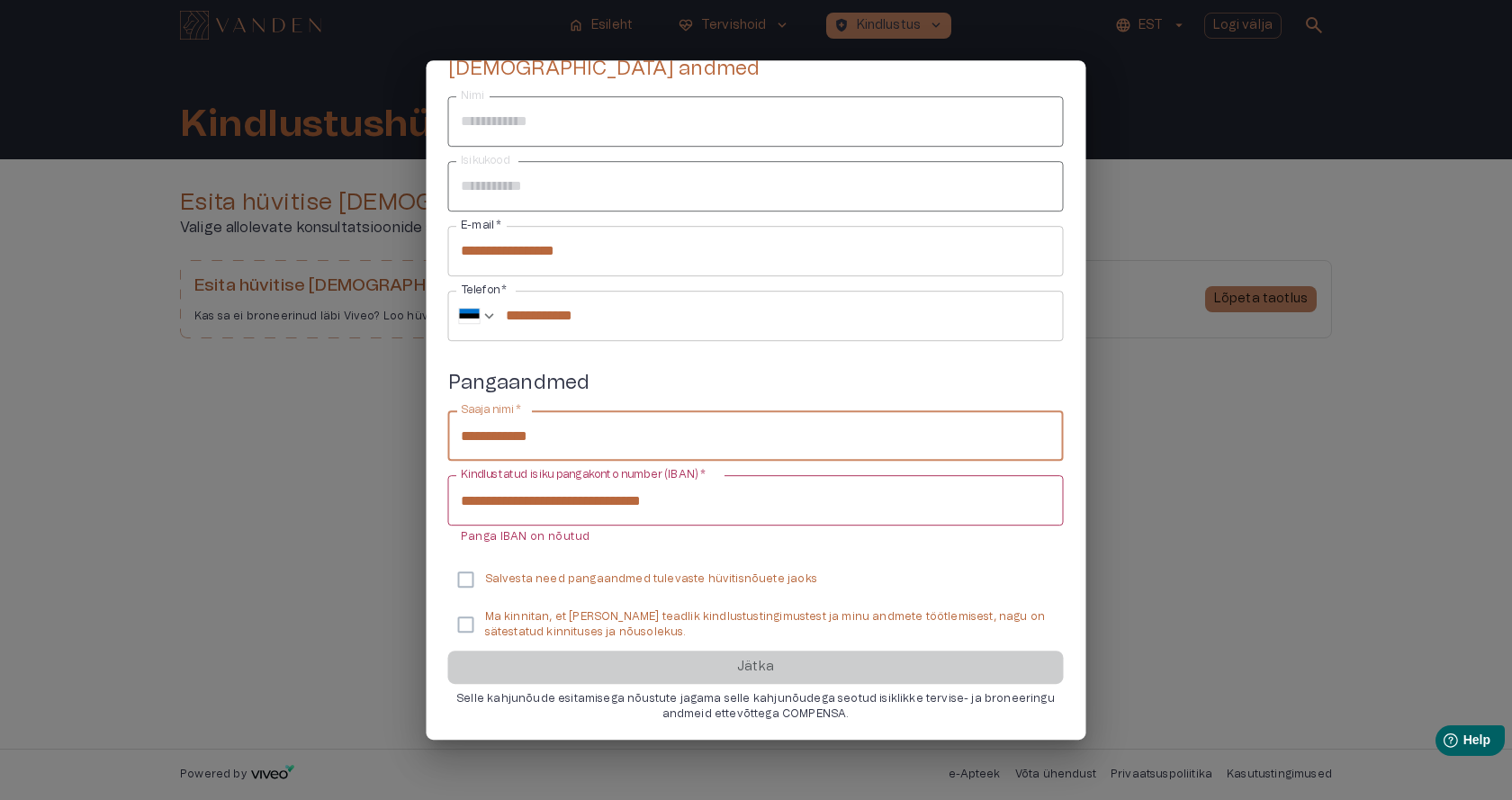
scroll to position [145, 0]
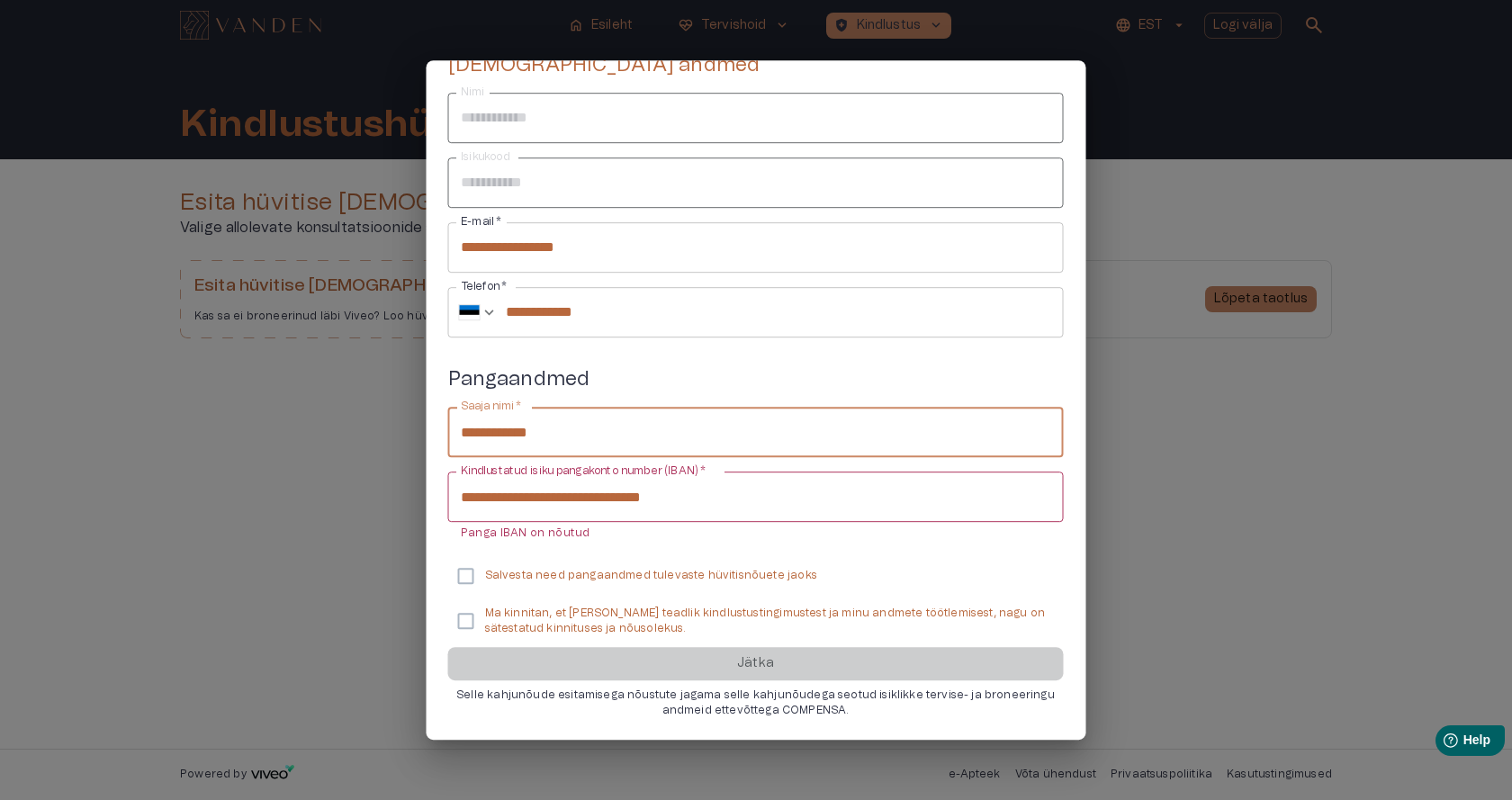
type input "**********"
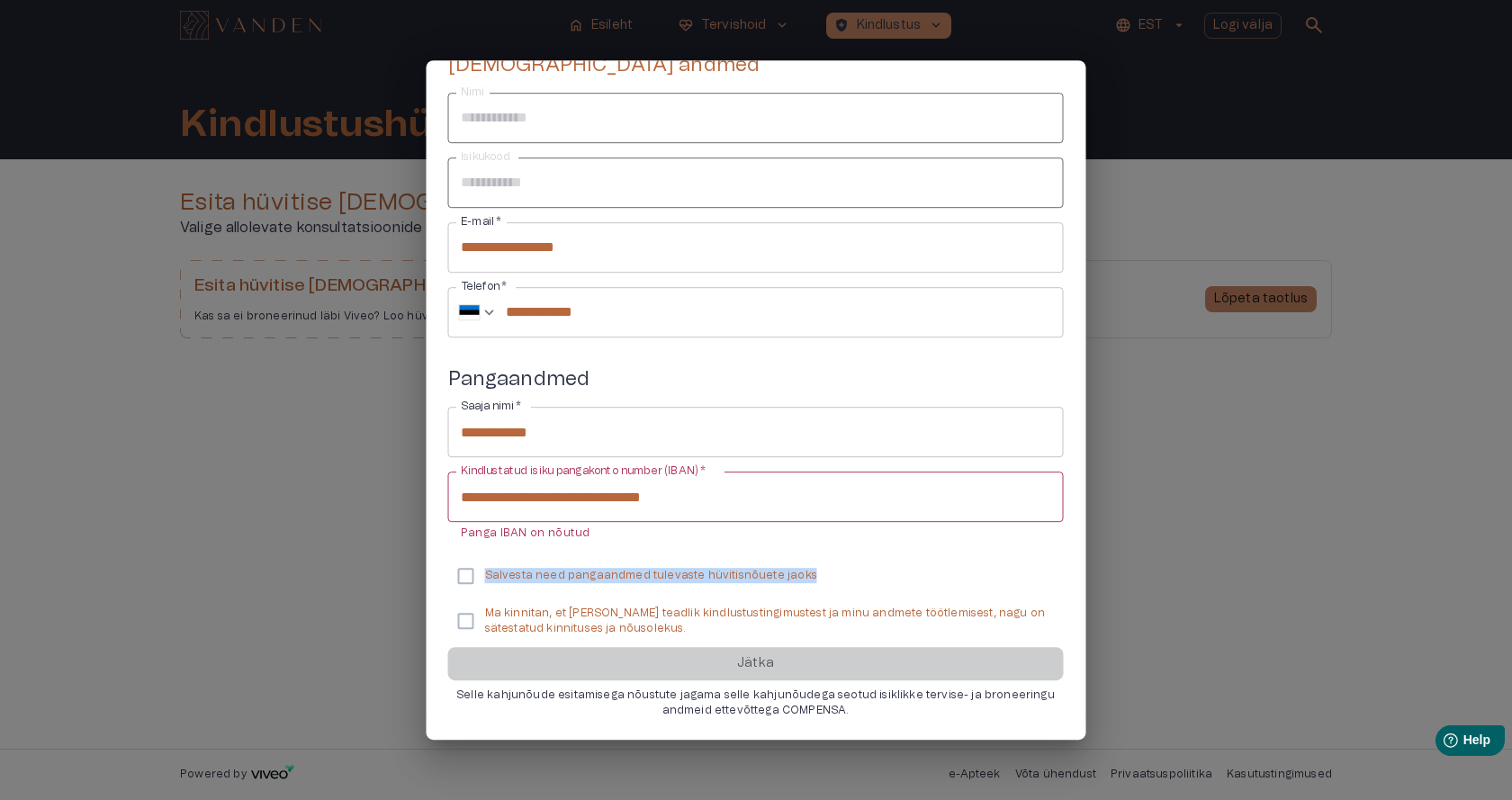
click at [483, 567] on div "Salvesta need pangaandmed tulevaste hüvitisnõuete jaoks" at bounding box center [756, 576] width 615 height 38
click at [312, 558] on div at bounding box center [756, 400] width 1512 height 800
drag, startPoint x: 1020, startPoint y: 612, endPoint x: 485, endPoint y: 622, distance: 535.1
click at [485, 622] on p "Ma kinnitan, et [PERSON_NAME] teadlik kindlustustingimustest ja minu andmete tö…" at bounding box center [767, 620] width 564 height 31
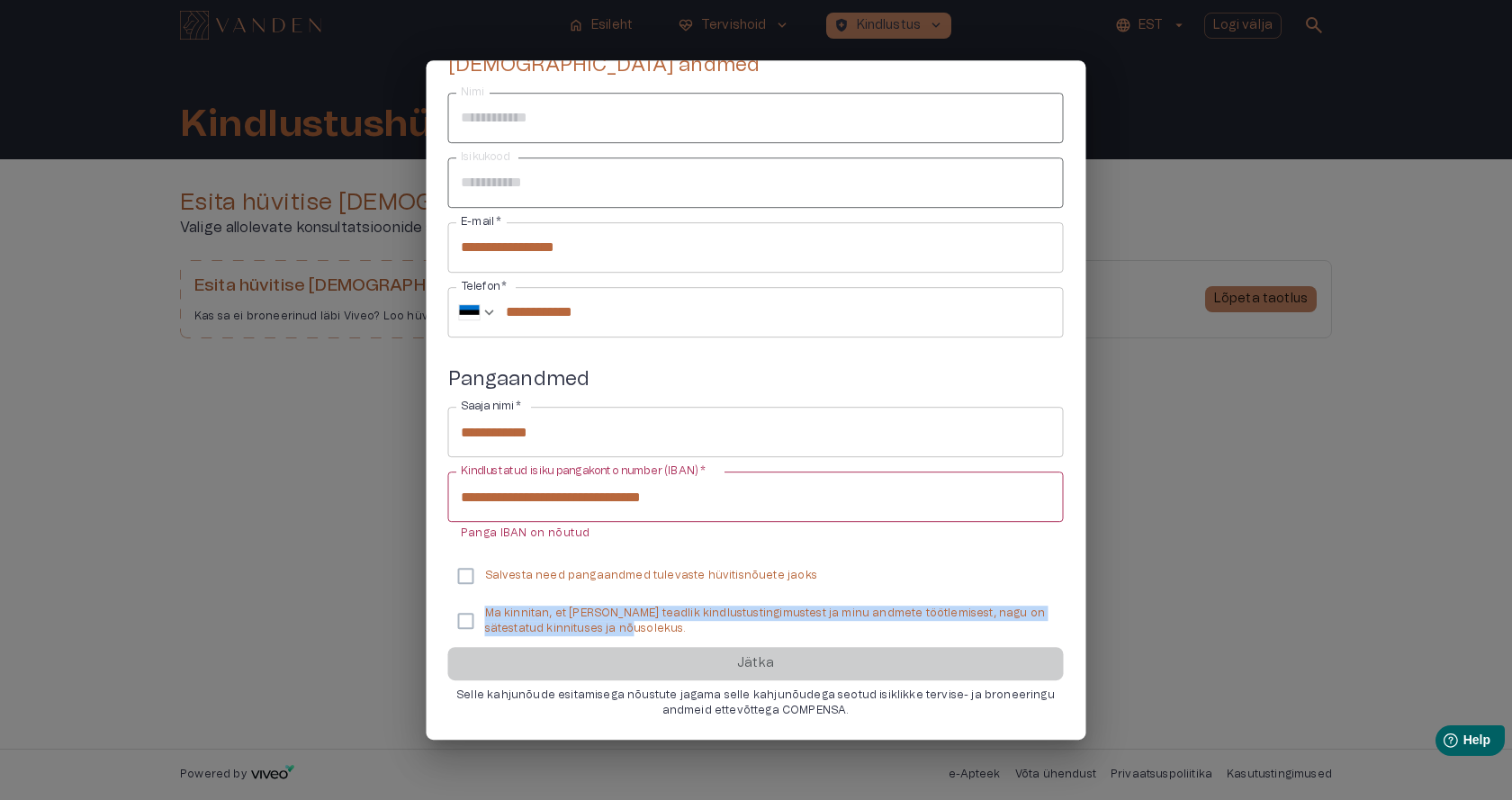
drag, startPoint x: 487, startPoint y: 612, endPoint x: 689, endPoint y: 628, distance: 202.6
click at [689, 628] on p "Ma kinnitan, et [PERSON_NAME] teadlik kindlustustingimustest ja minu andmete tö…" at bounding box center [767, 620] width 564 height 31
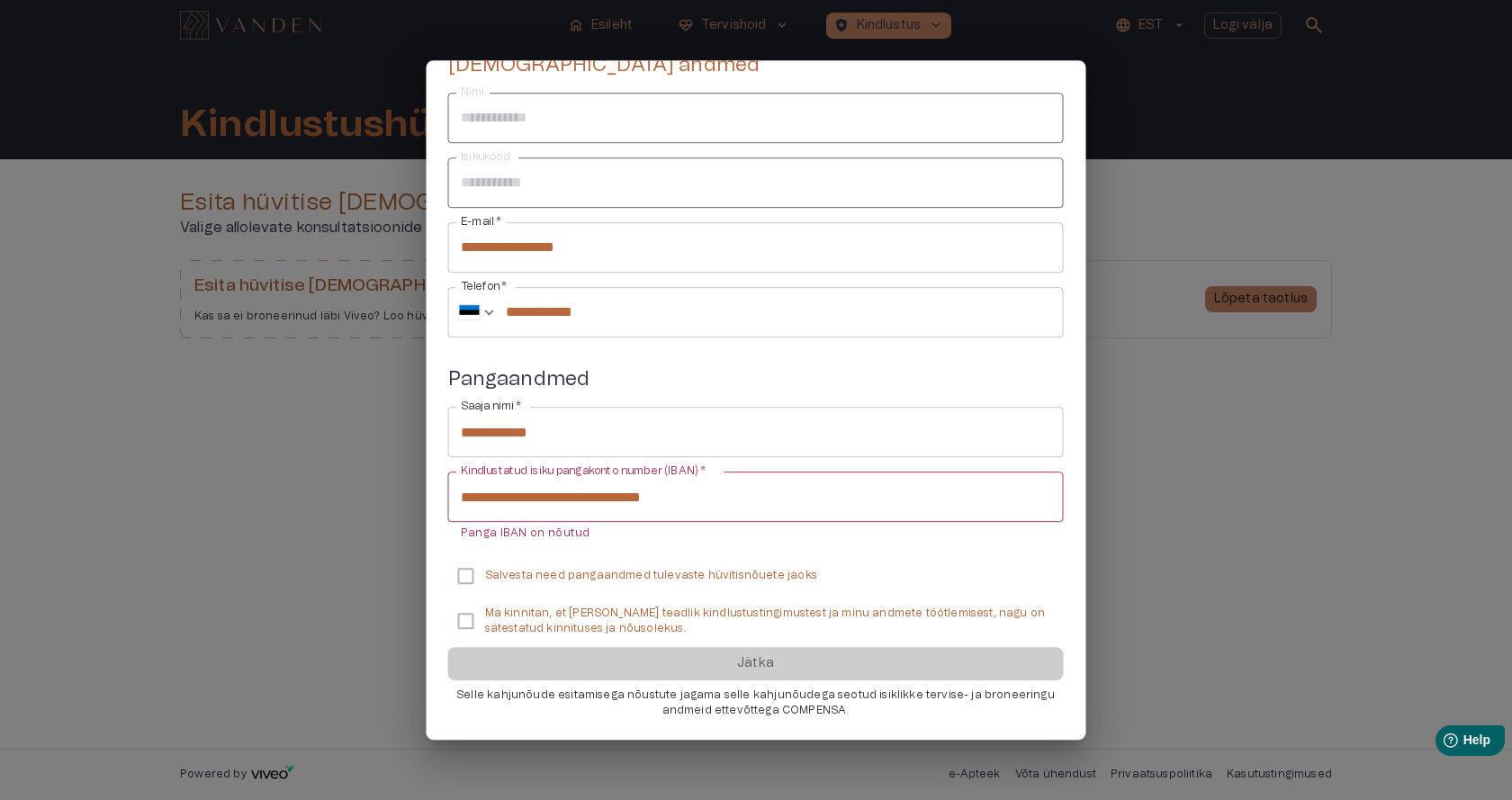
click at [342, 552] on div at bounding box center [756, 400] width 1512 height 800
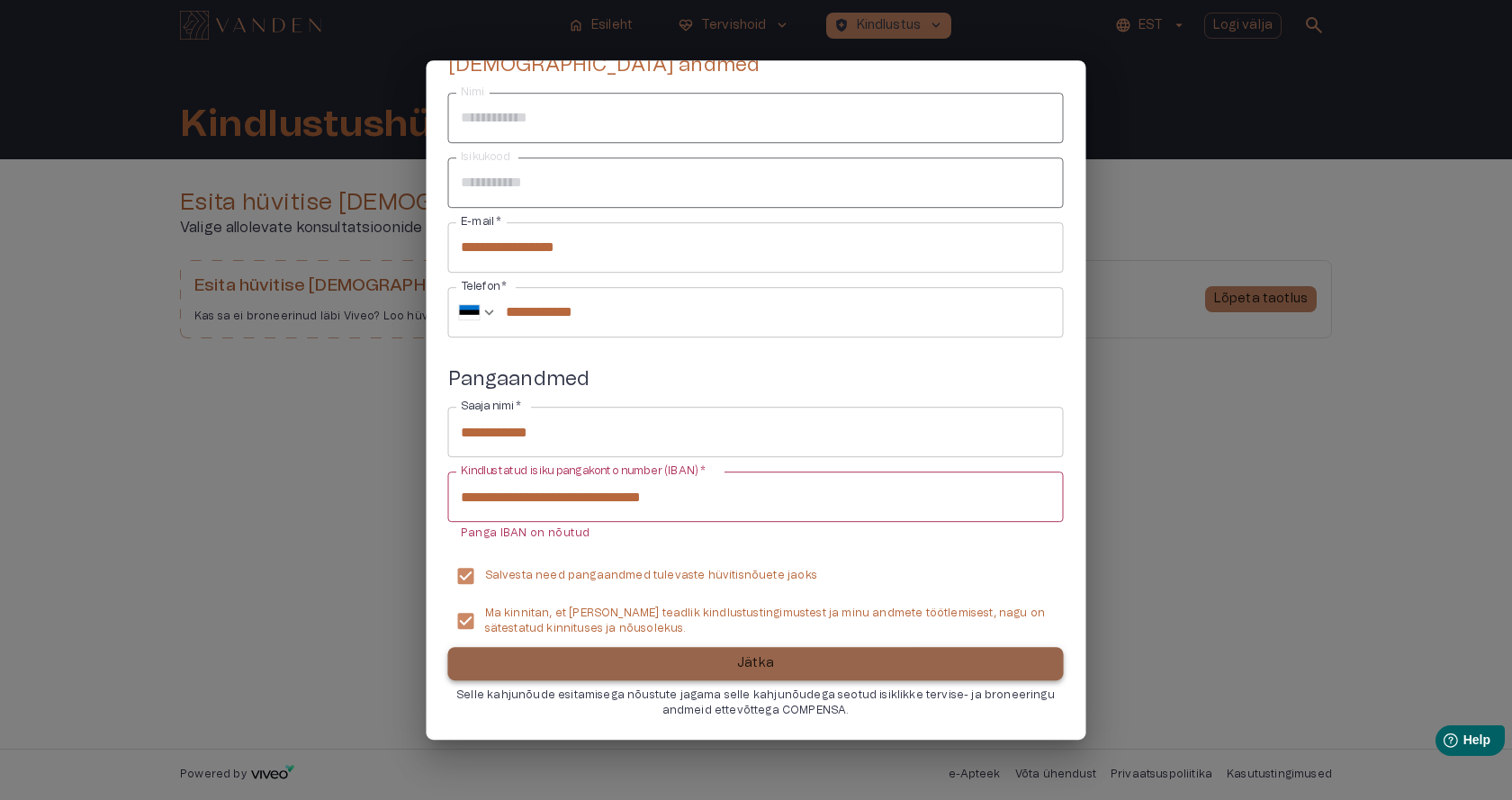
click at [756, 660] on p "Jätka" at bounding box center [755, 663] width 37 height 19
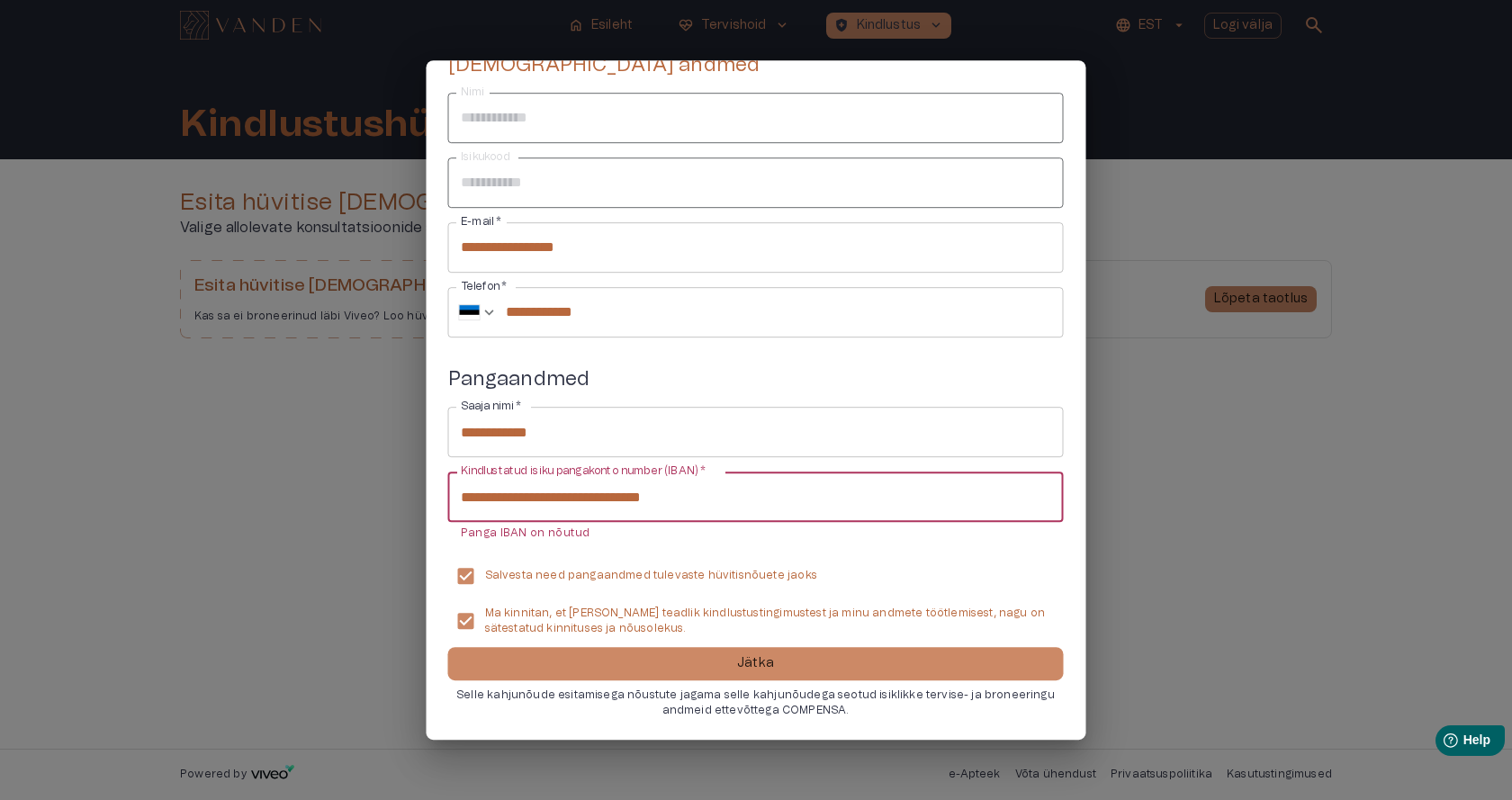
drag, startPoint x: 732, startPoint y: 494, endPoint x: 632, endPoint y: 499, distance: 100.1
click at [632, 499] on input "**********" at bounding box center [756, 496] width 615 height 50
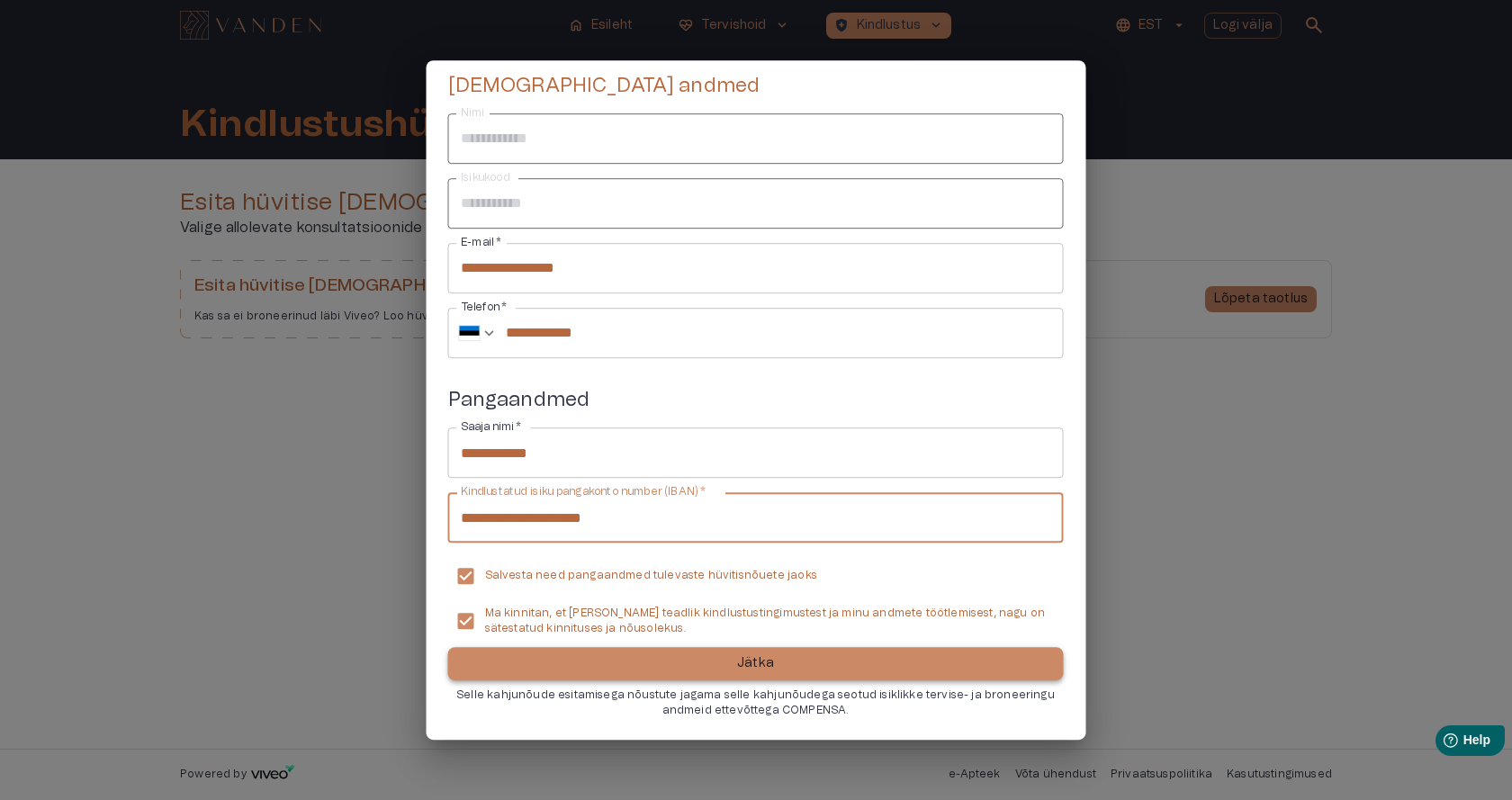
type input "**********"
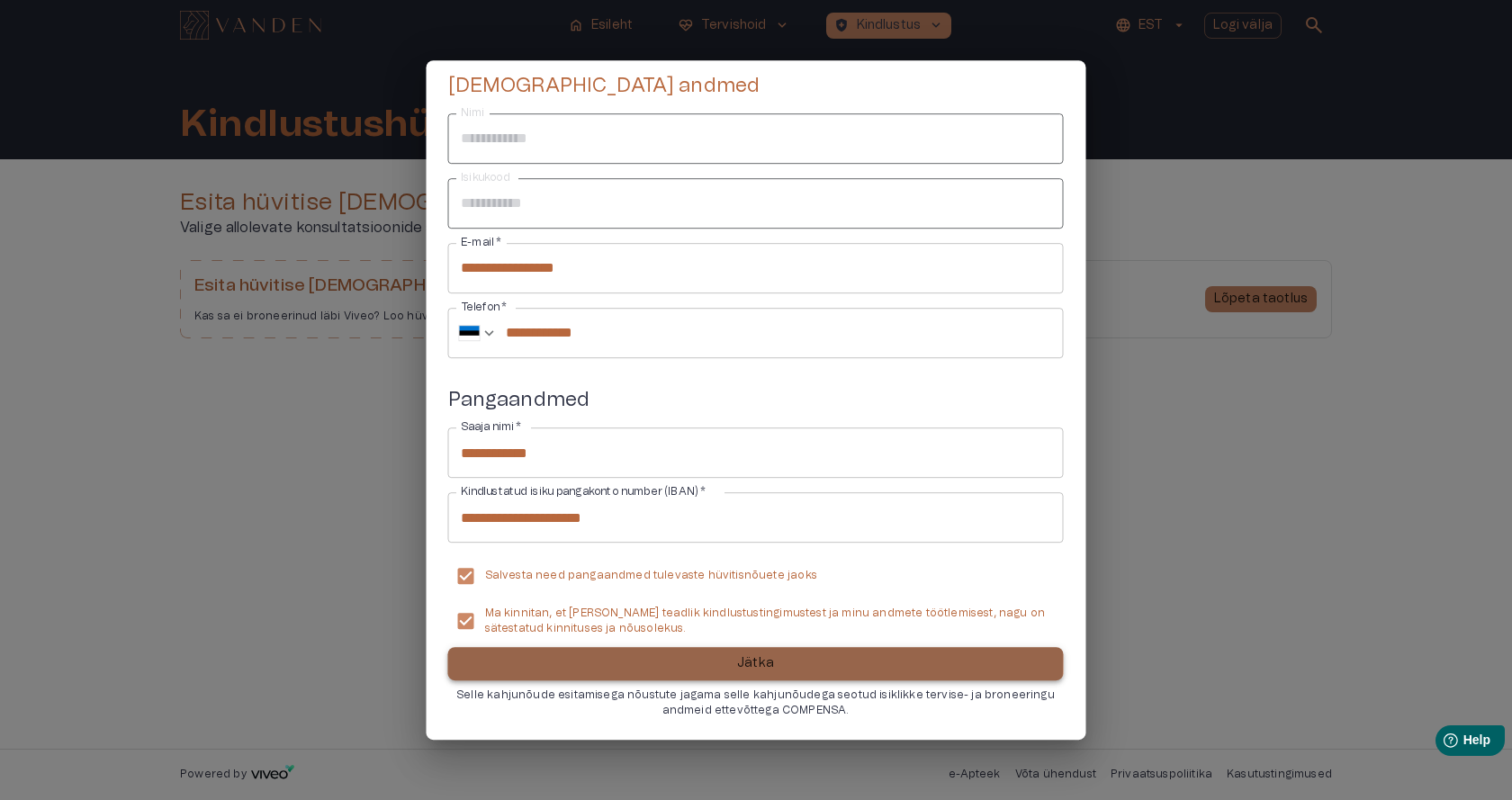
click at [754, 656] on p "Jätka" at bounding box center [755, 663] width 37 height 19
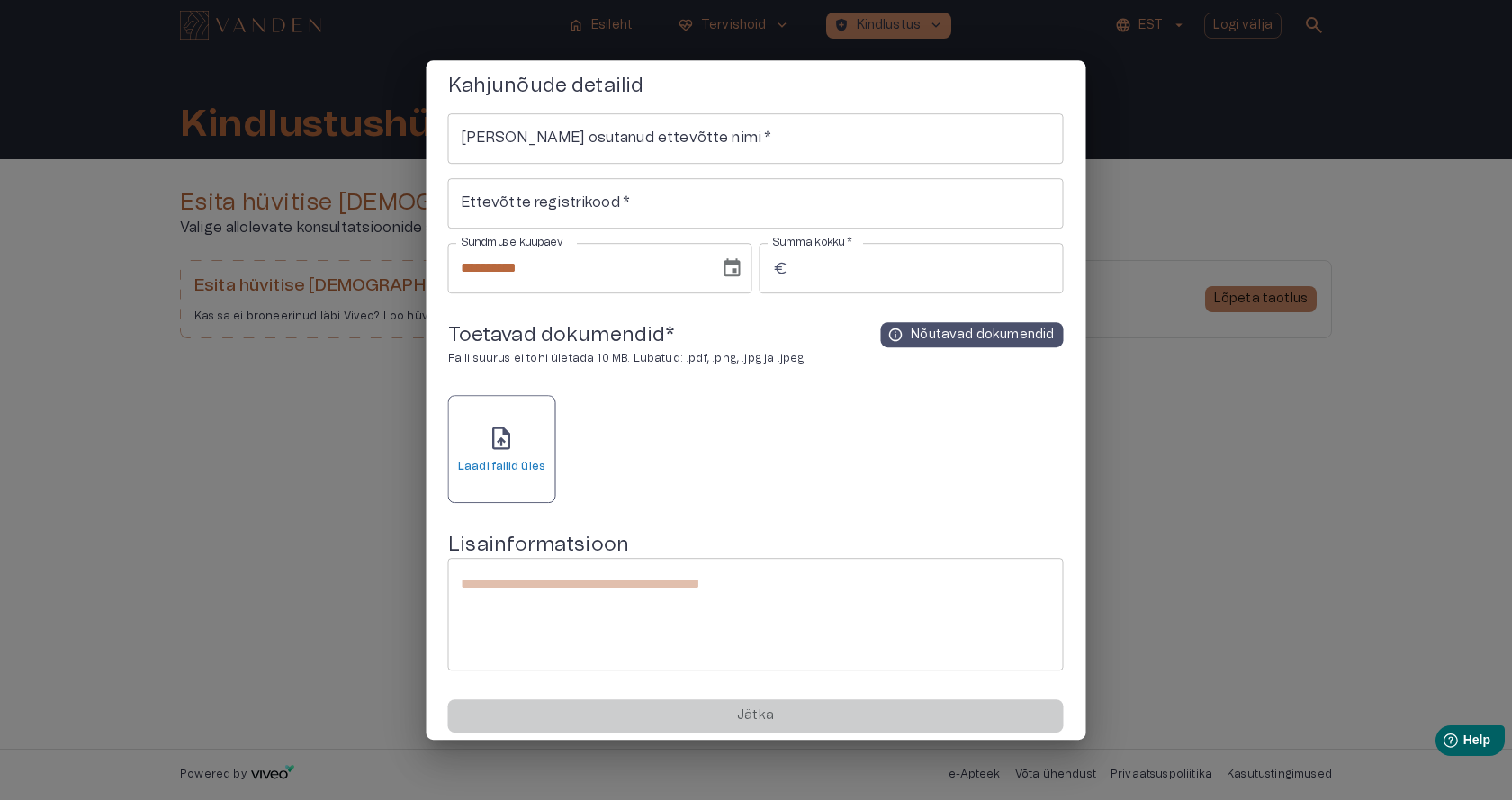
click at [506, 440] on span "upload_file" at bounding box center [500, 437] width 27 height 27
click at [495, 440] on span "upload_file" at bounding box center [500, 437] width 27 height 27
click at [494, 439] on span "upload_file" at bounding box center [500, 437] width 27 height 27
click at [513, 440] on span "upload_file" at bounding box center [500, 437] width 27 height 27
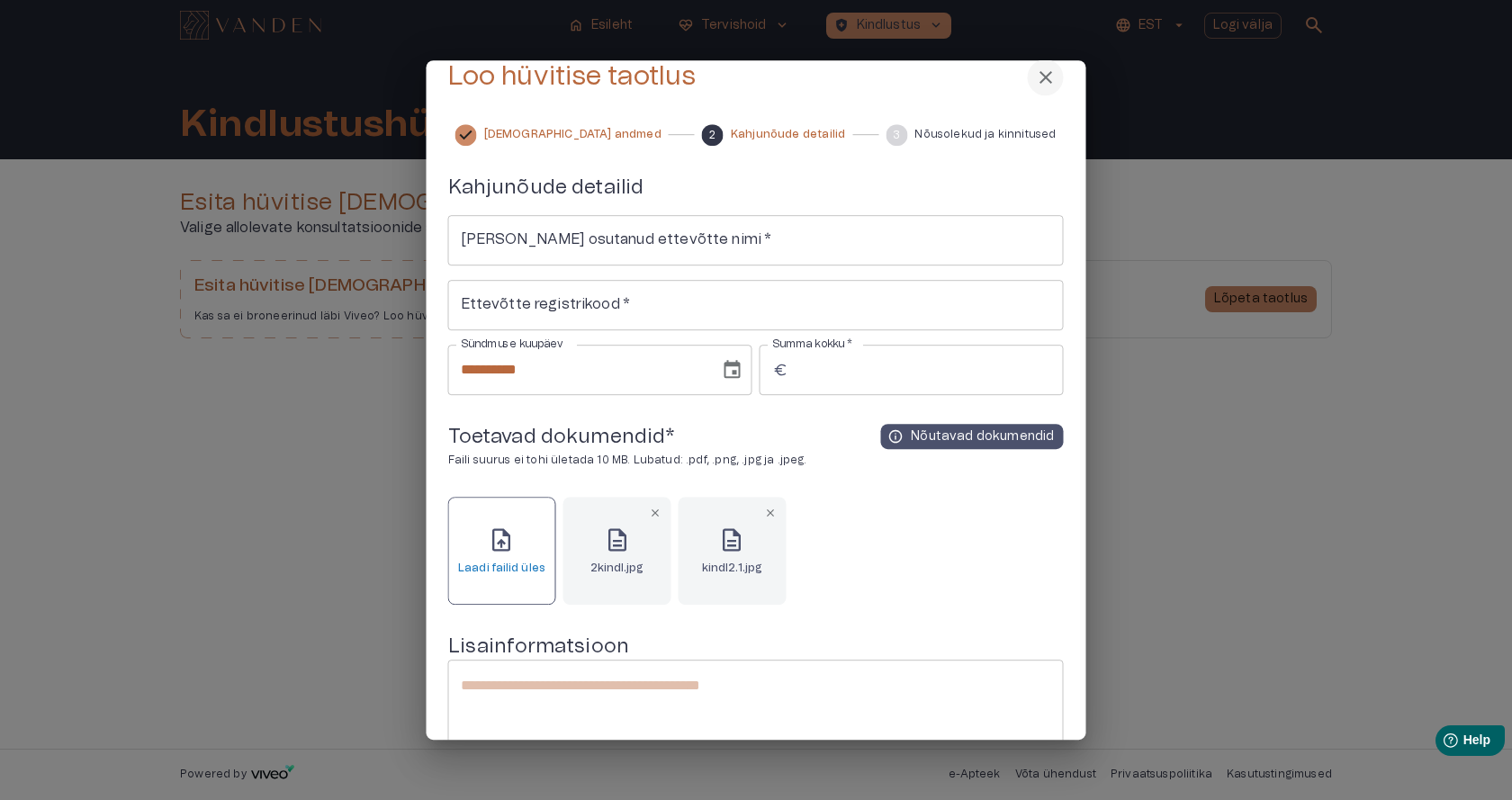
scroll to position [0, 0]
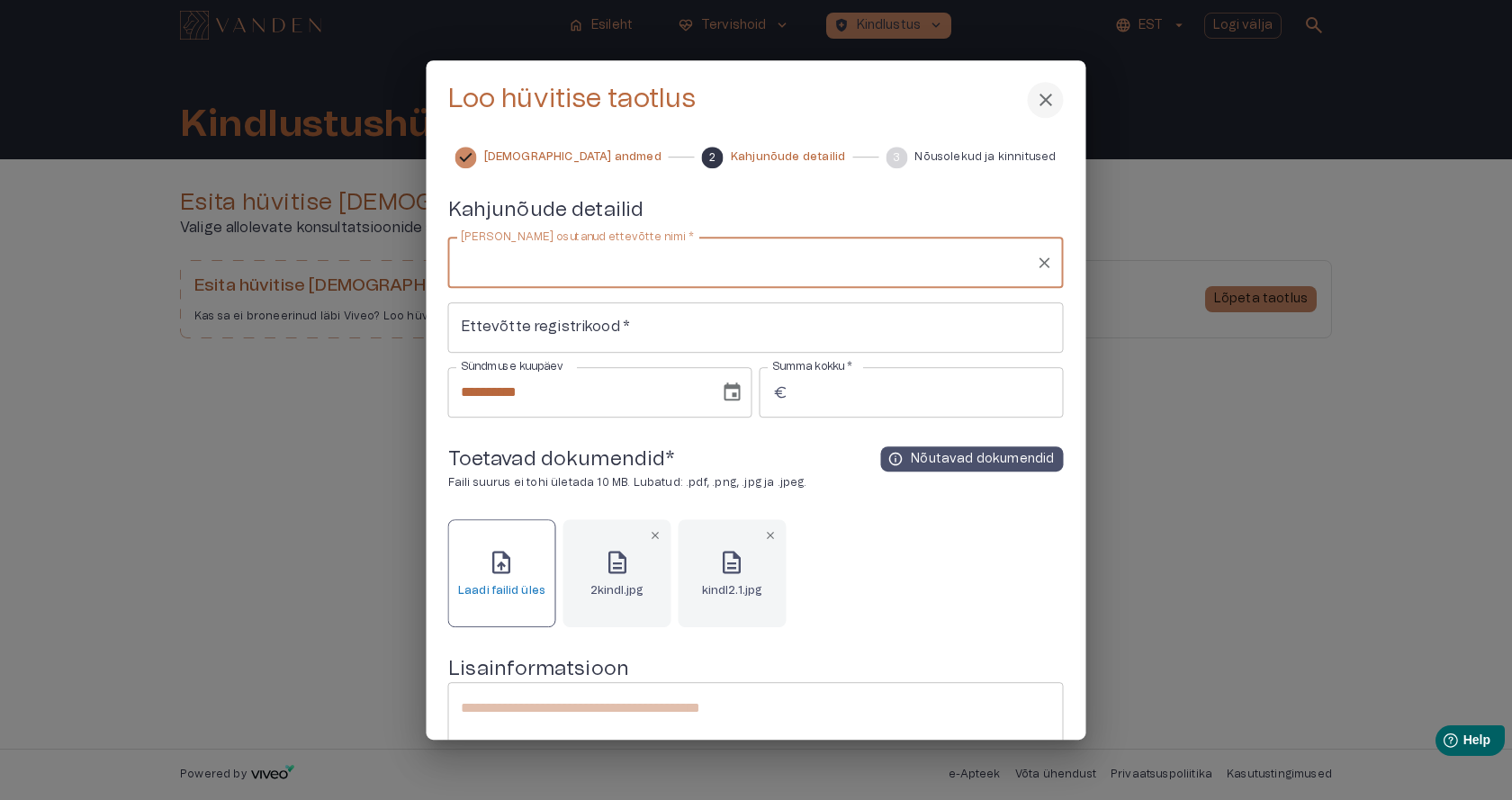
drag, startPoint x: 457, startPoint y: 260, endPoint x: 640, endPoint y: 227, distance: 186.0
click at [640, 225] on div "**********" at bounding box center [756, 307] width 615 height 221
drag, startPoint x: 631, startPoint y: 232, endPoint x: 581, endPoint y: 232, distance: 50.0
click at [581, 232] on label "[PERSON_NAME] osutanud ettevõtte nimi   *" at bounding box center [576, 237] width 233 height 15
click at [581, 246] on input "[PERSON_NAME] osutanud ettevõtte nimi   *" at bounding box center [742, 263] width 572 height 34
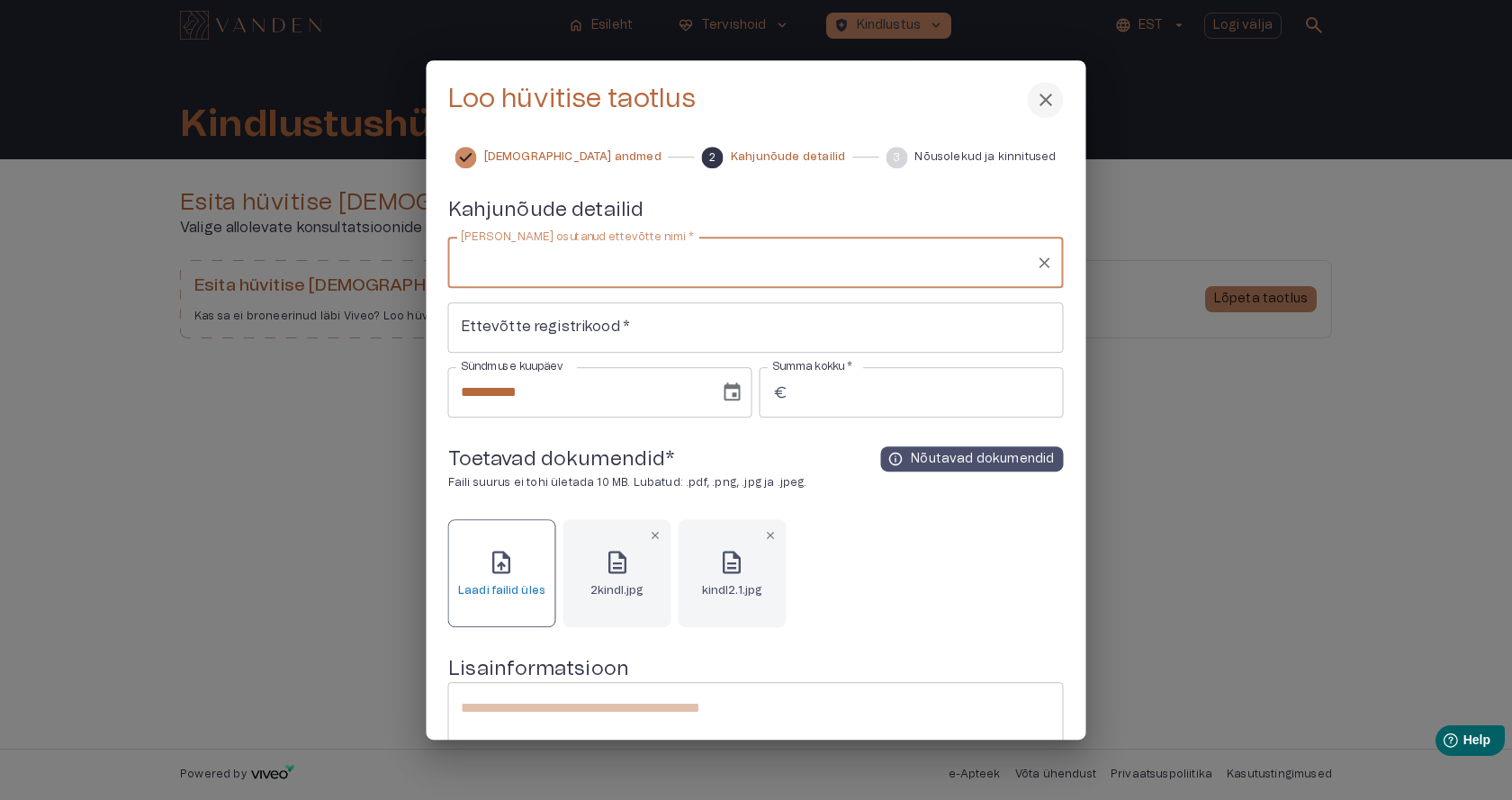
drag, startPoint x: 462, startPoint y: 234, endPoint x: 529, endPoint y: 234, distance: 67.0
click at [529, 234] on label "[PERSON_NAME] osutanud ettevõtte nimi   *" at bounding box center [576, 237] width 233 height 15
click at [529, 246] on input "[PERSON_NAME] osutanud ettevõtte nimi   *" at bounding box center [742, 263] width 572 height 34
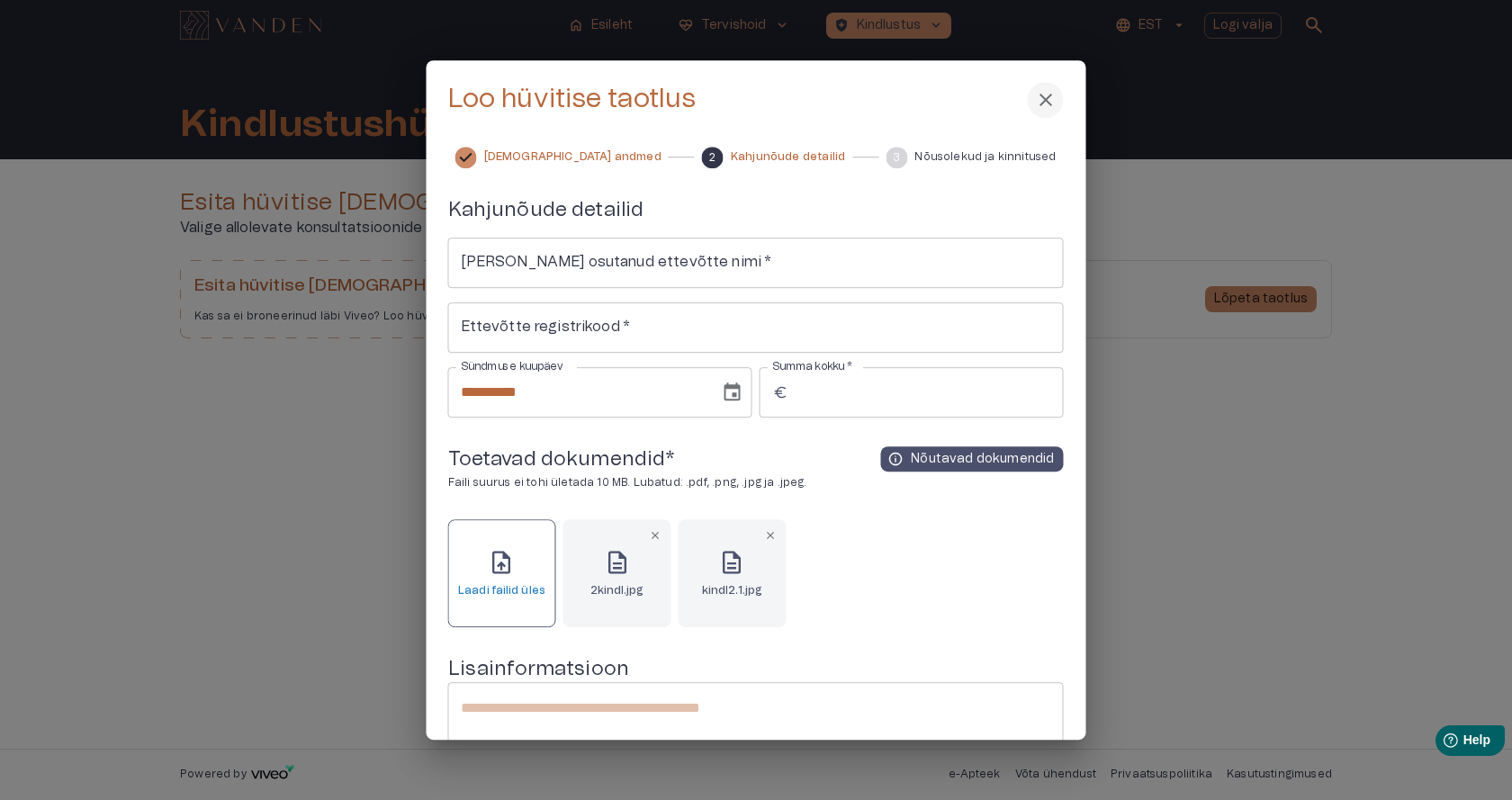
click at [1210, 403] on div at bounding box center [756, 400] width 1512 height 800
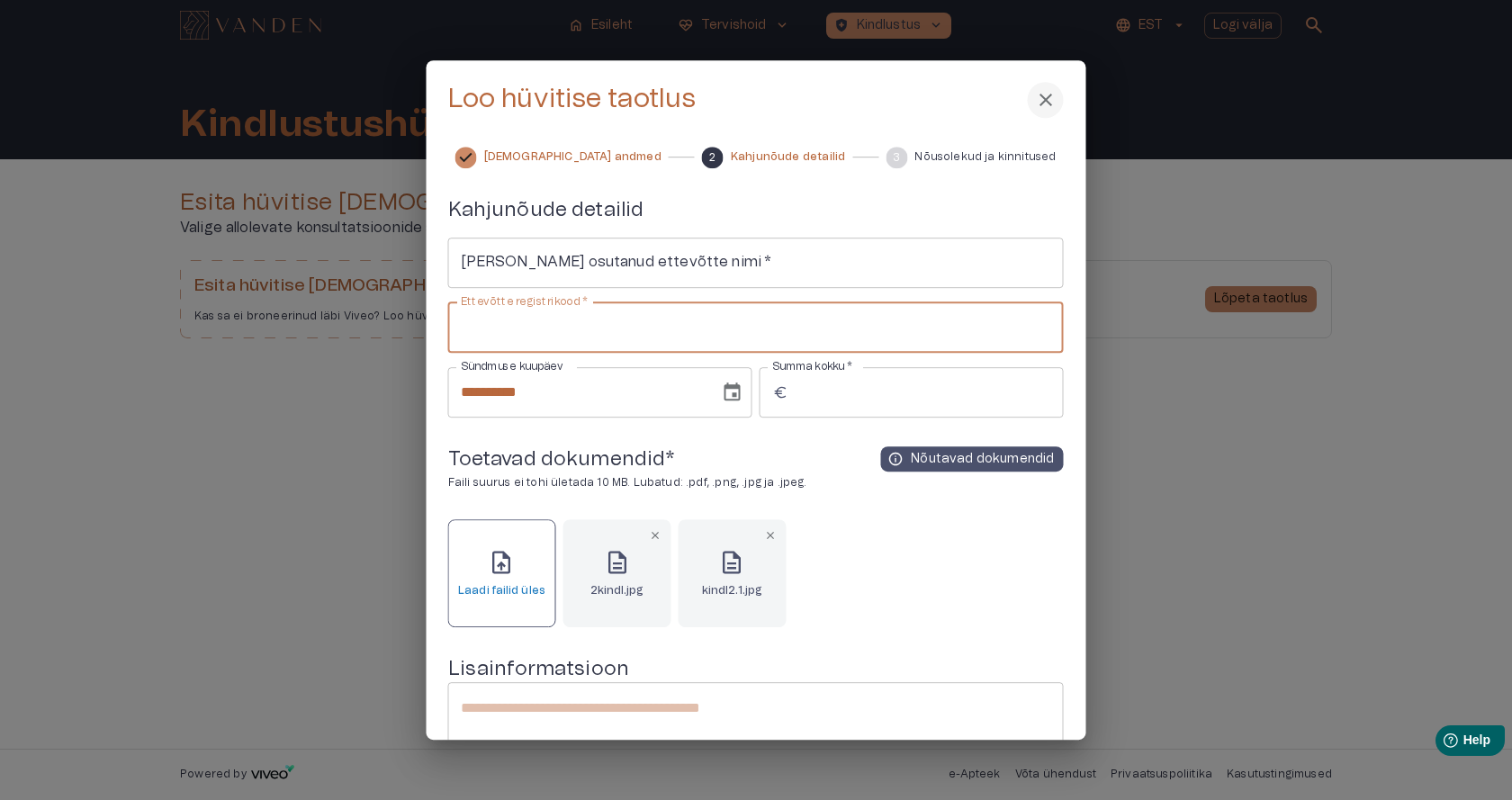
drag, startPoint x: 458, startPoint y: 326, endPoint x: 539, endPoint y: 326, distance: 81.0
click at [539, 326] on input "Ettevõtte registrikood   *" at bounding box center [756, 328] width 615 height 50
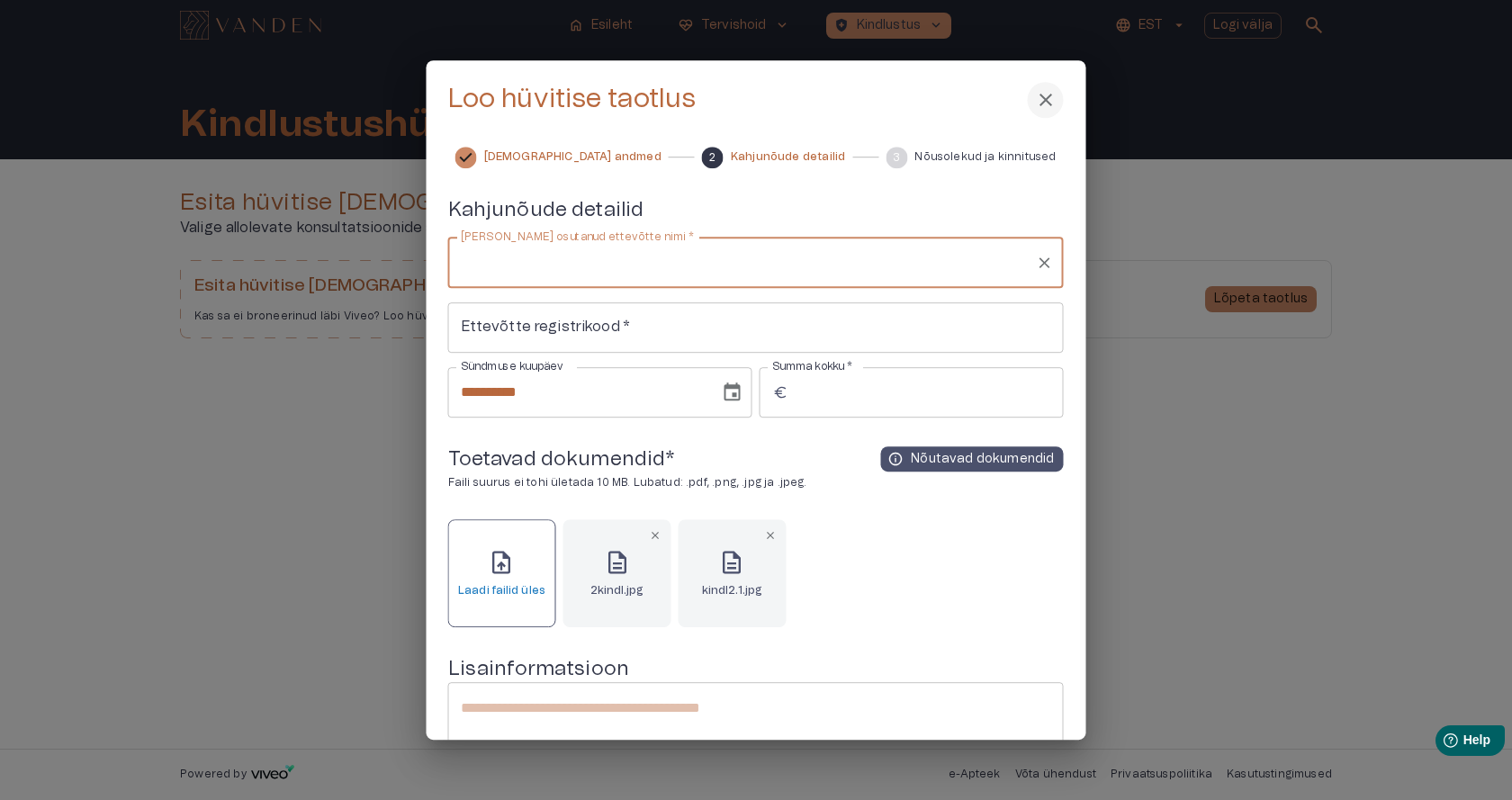
click at [685, 262] on input "[PERSON_NAME] osutanud ettevõtte nimi   *" at bounding box center [742, 263] width 572 height 34
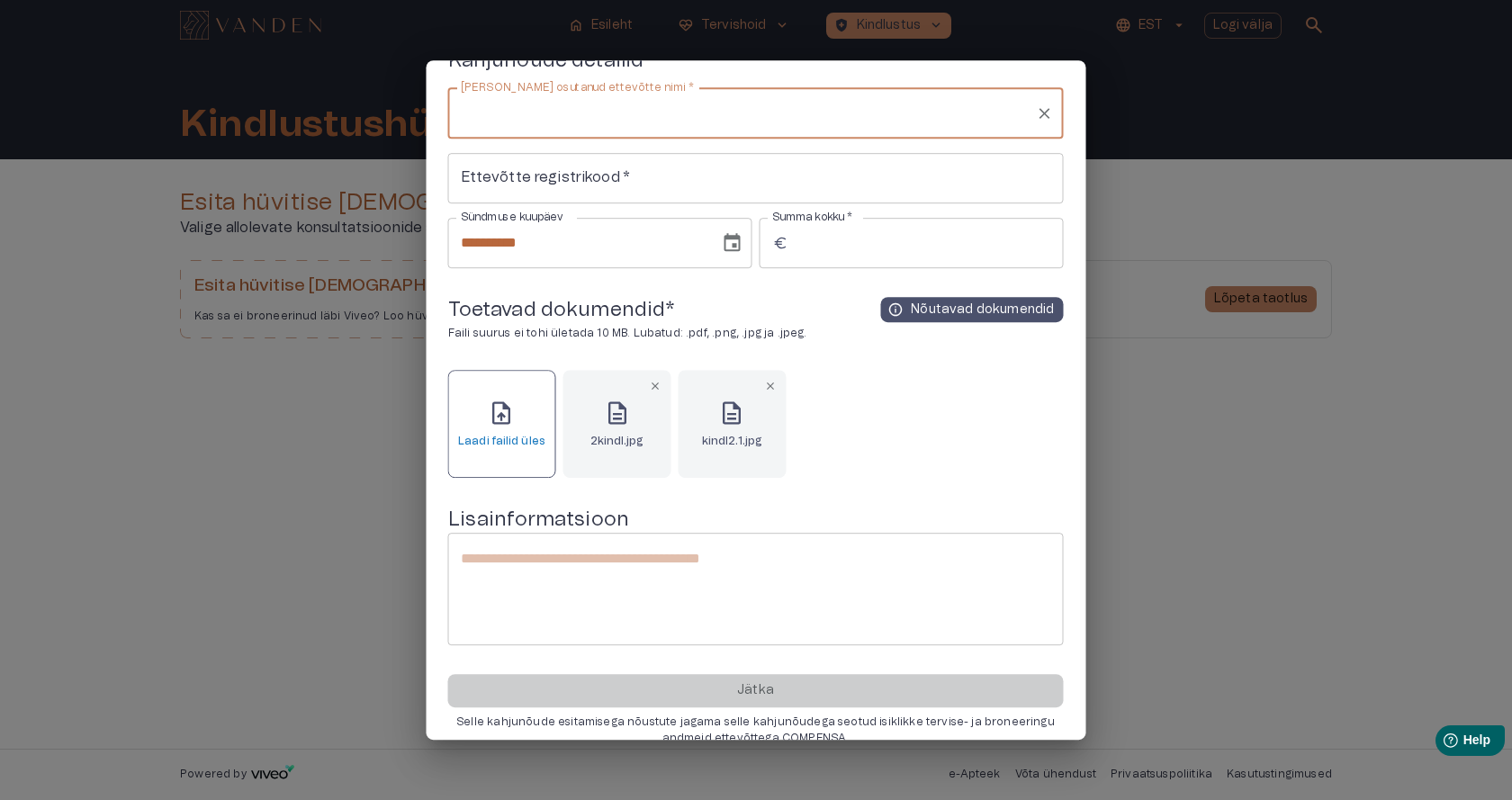
scroll to position [177, 0]
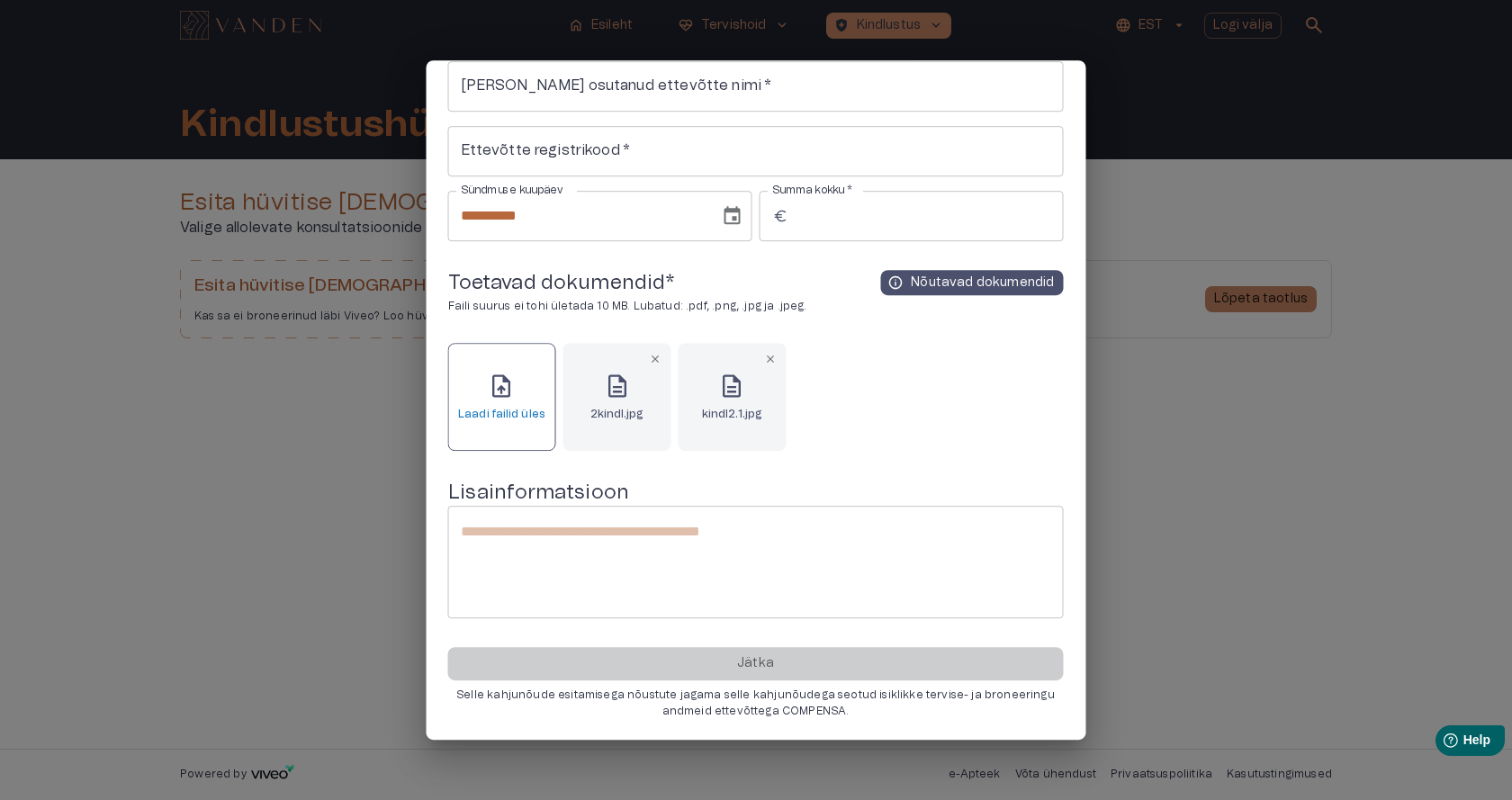
click at [754, 660] on div "Jätka Selle kahjunõude esitamisega nõustute jagama selle kahjunõudega seotud is…" at bounding box center [756, 683] width 615 height 71
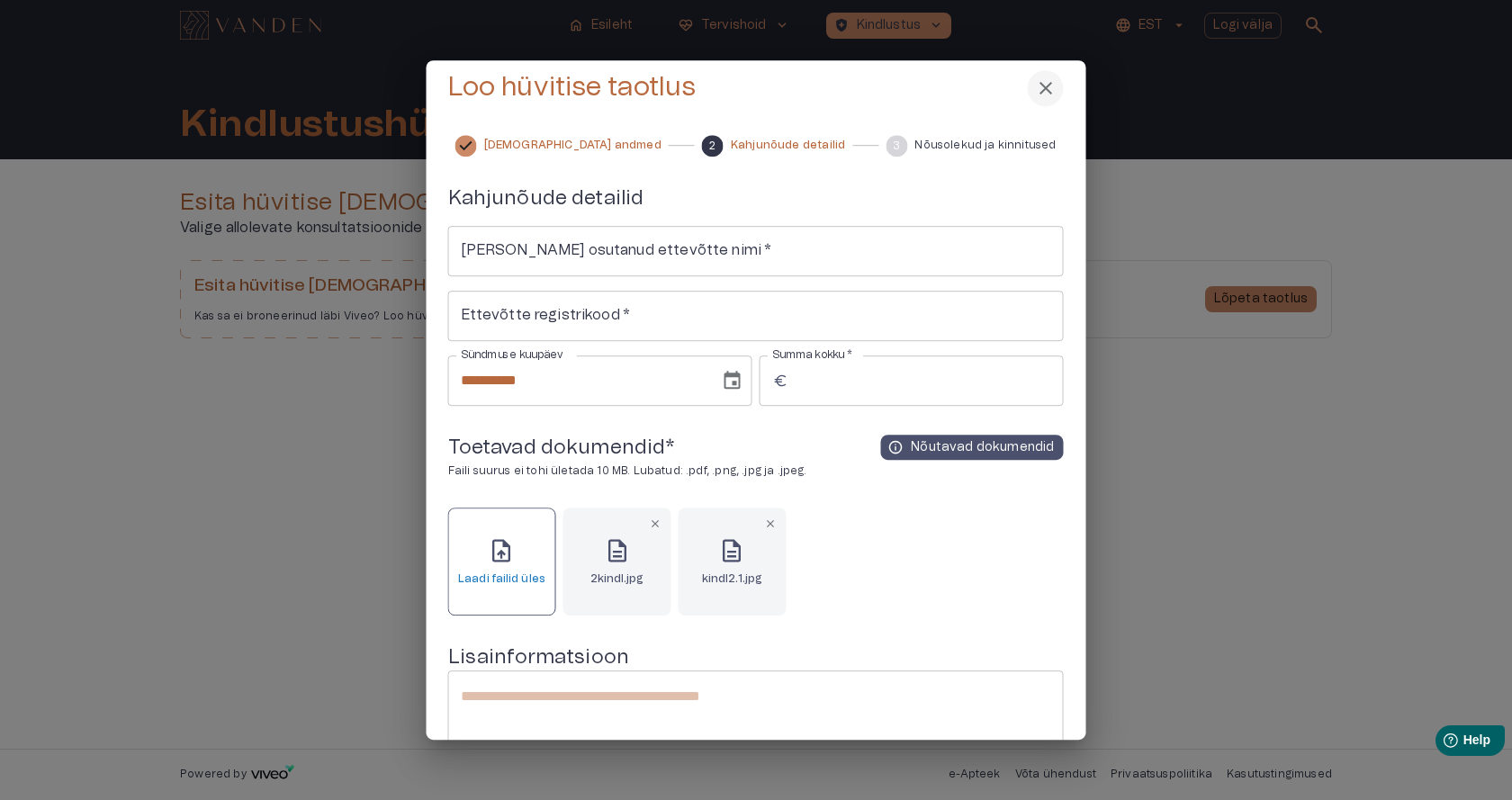
scroll to position [0, 0]
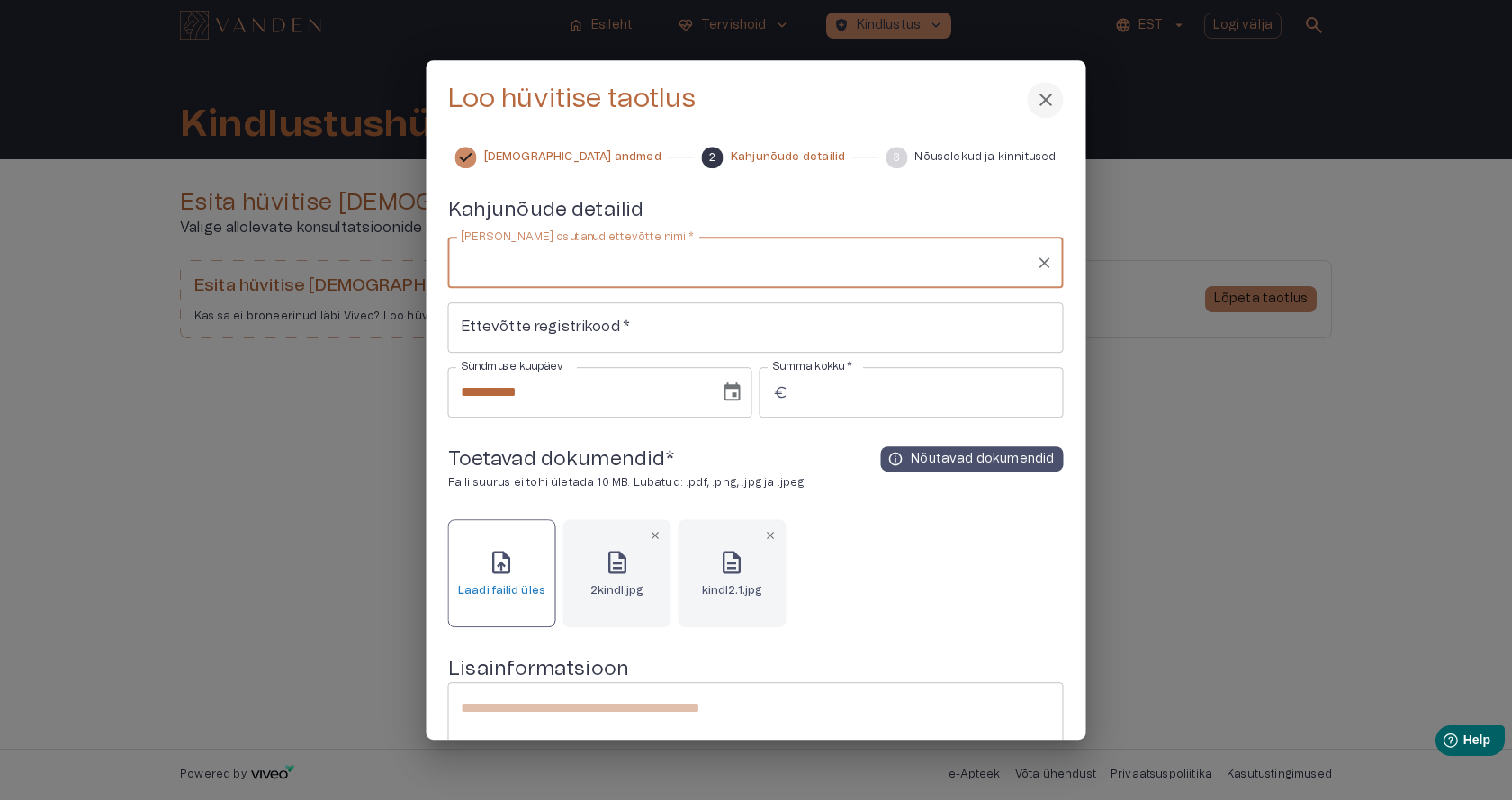
click at [460, 258] on input "[PERSON_NAME] osutanud ettevõtte nimi   *" at bounding box center [742, 263] width 572 height 34
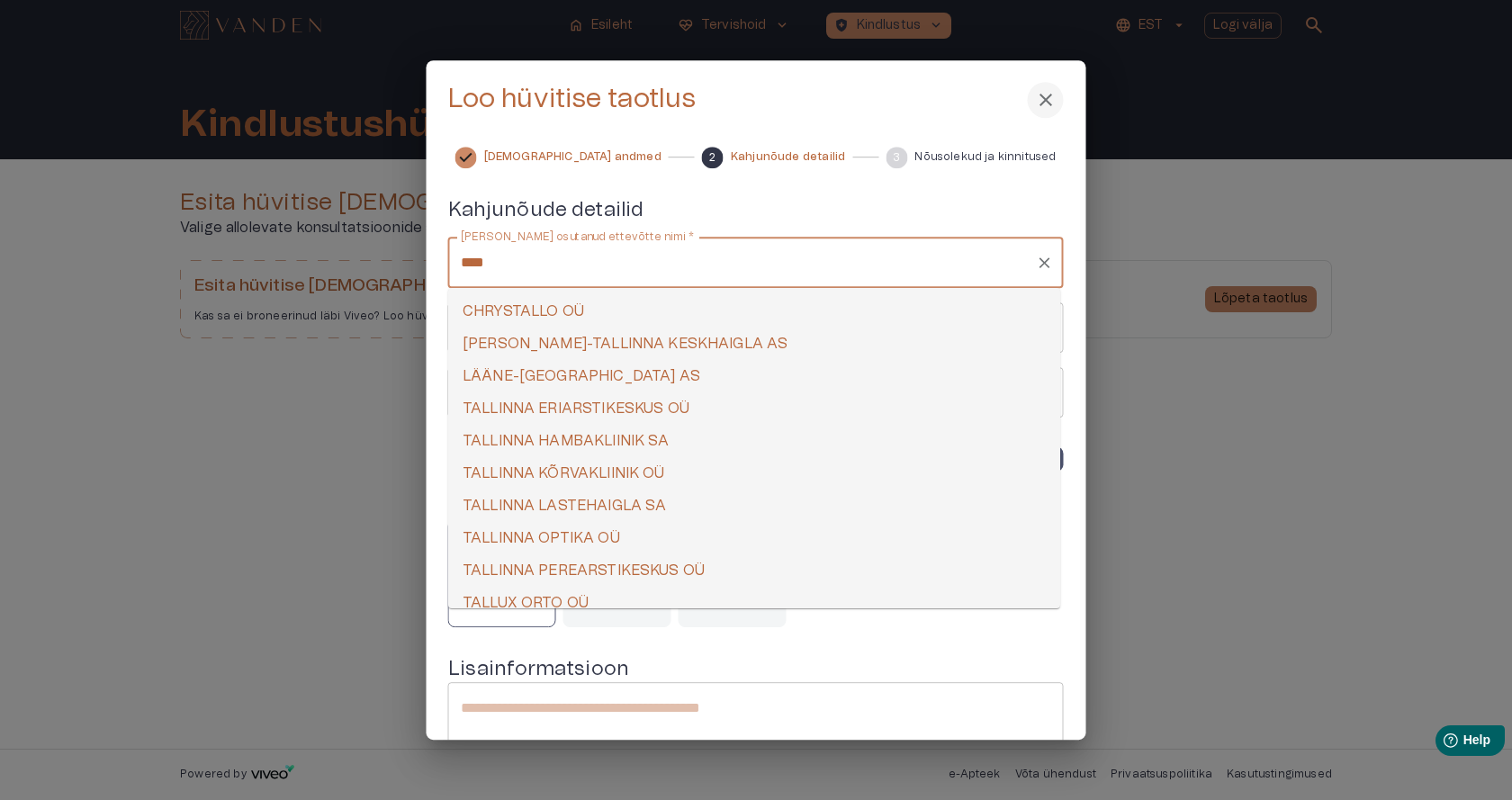
click at [615, 437] on li "TALLINNA HAMBAKLIINIK SA" at bounding box center [754, 440] width 612 height 32
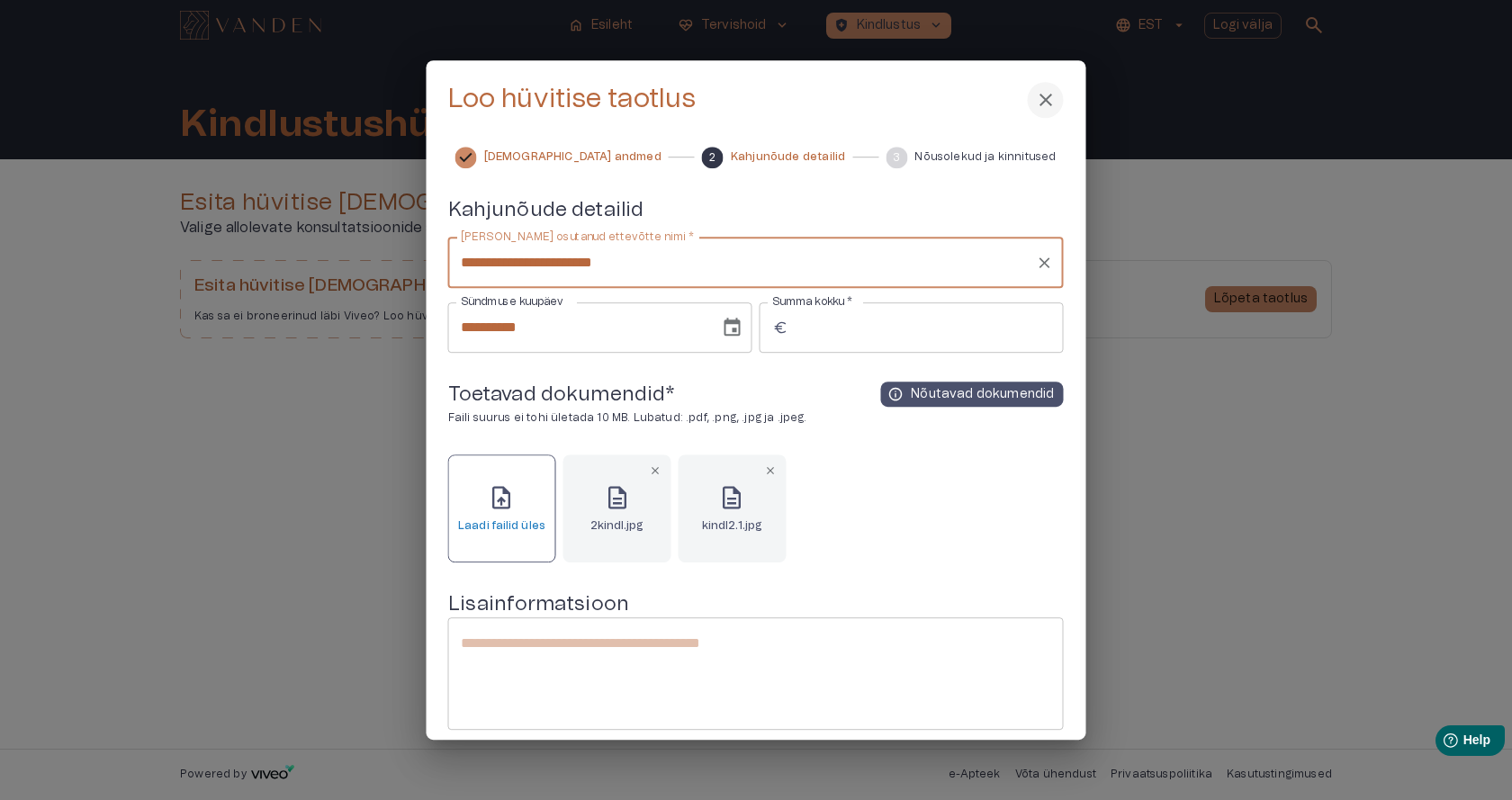
type input "**********"
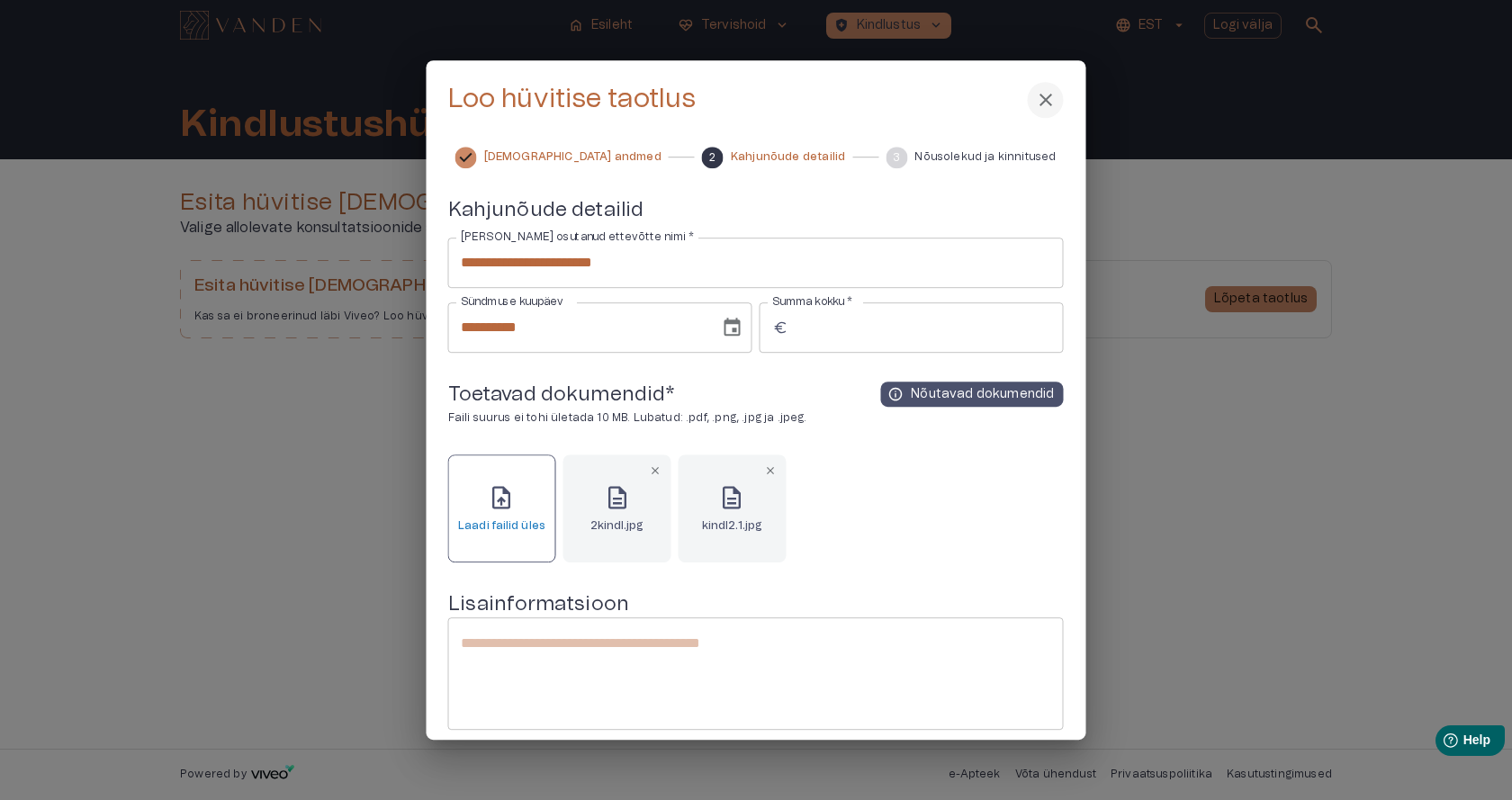
click at [772, 329] on span "euro_symbol" at bounding box center [780, 328] width 16 height 16
click at [781, 328] on span "euro_symbol" at bounding box center [780, 328] width 16 height 16
click at [775, 328] on span "euro_symbol" at bounding box center [780, 328] width 16 height 16
click at [776, 326] on span "euro_symbol" at bounding box center [780, 328] width 16 height 16
click at [785, 326] on span "euro_symbol" at bounding box center [780, 328] width 16 height 16
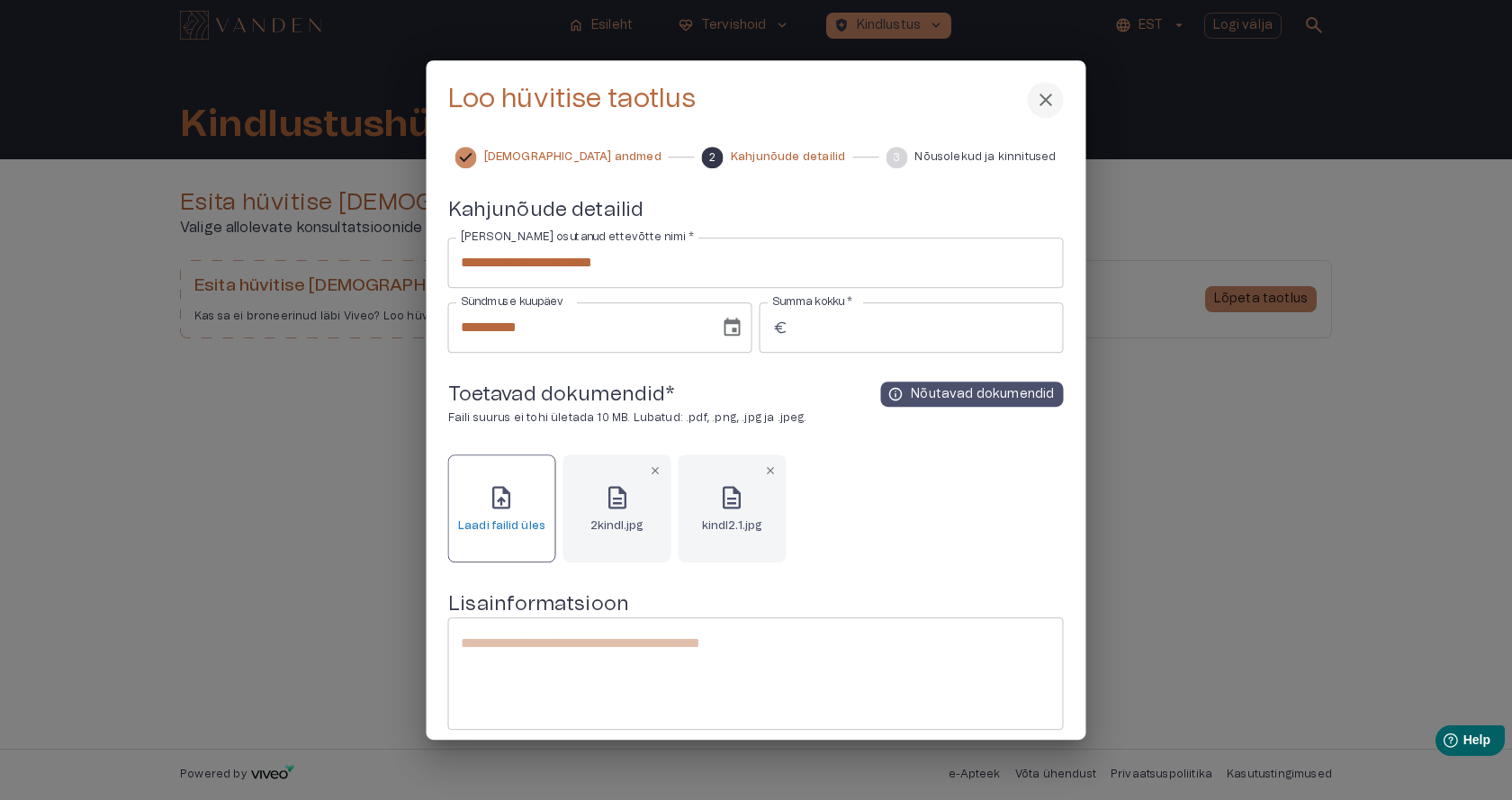
click at [763, 324] on div "​ euro_symbol Summa kokku   *" at bounding box center [911, 328] width 305 height 50
type input "**"
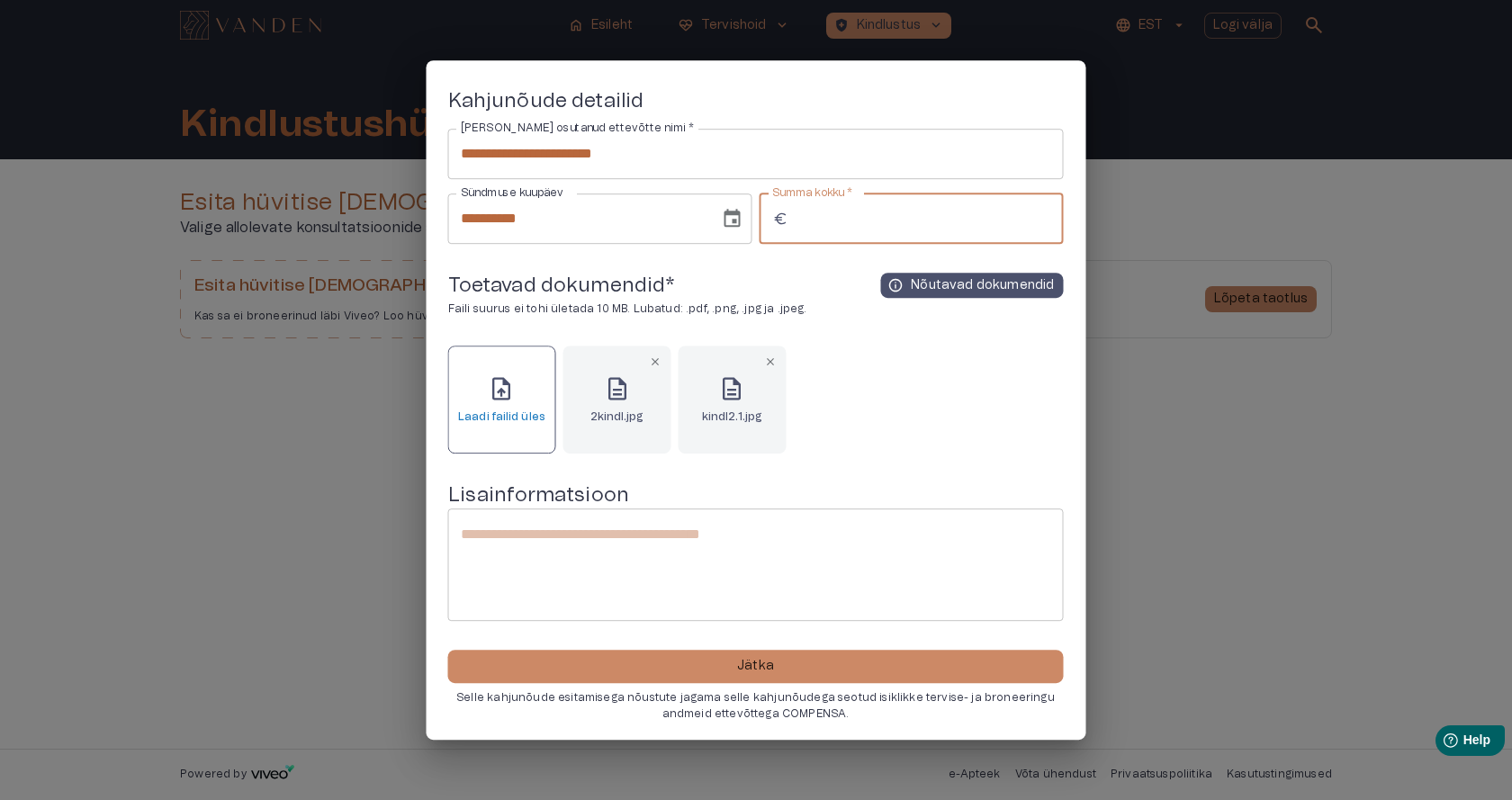
scroll to position [112, 0]
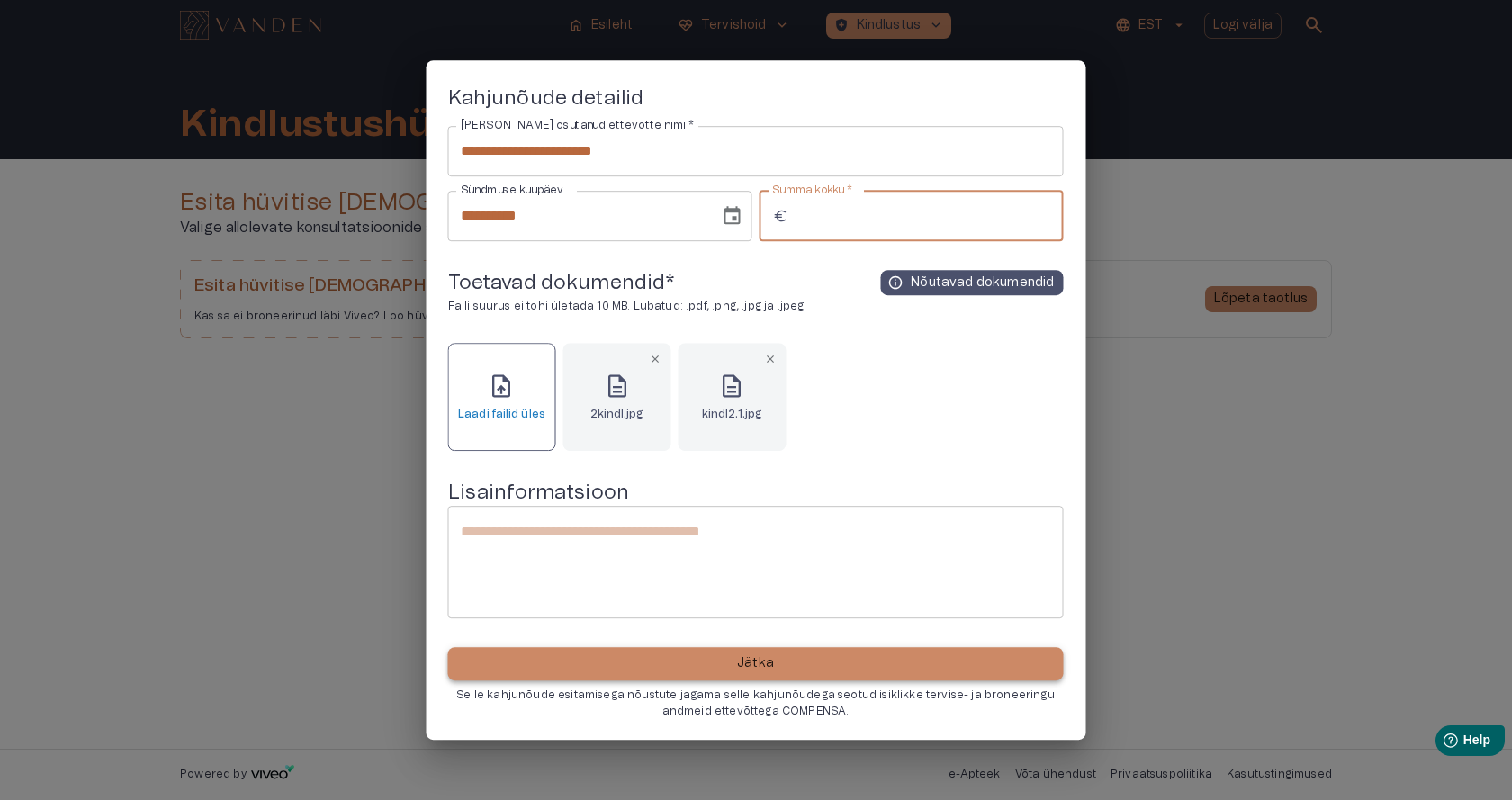
type input "*****"
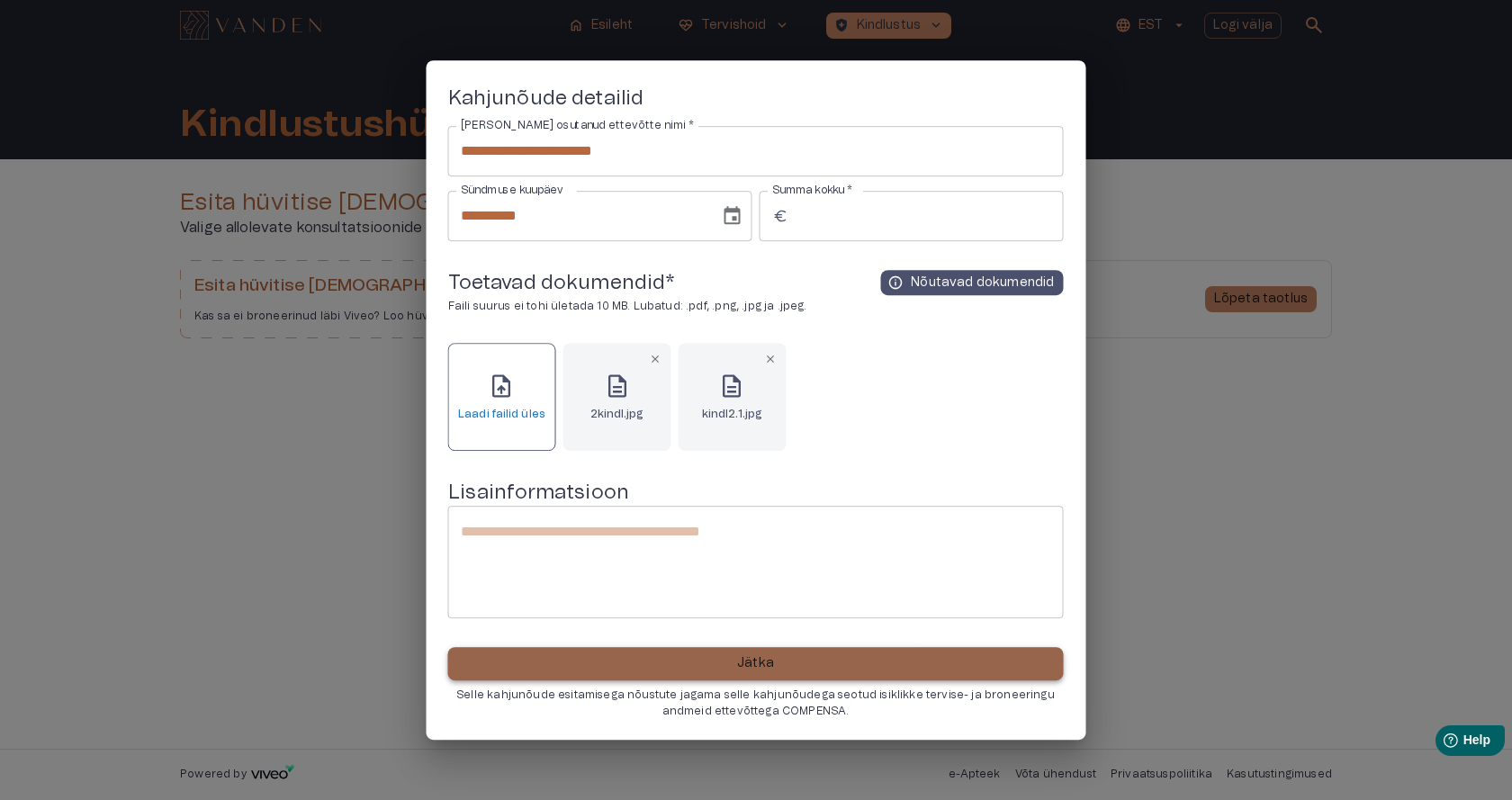
click at [755, 658] on p "Jätka" at bounding box center [755, 664] width 37 height 19
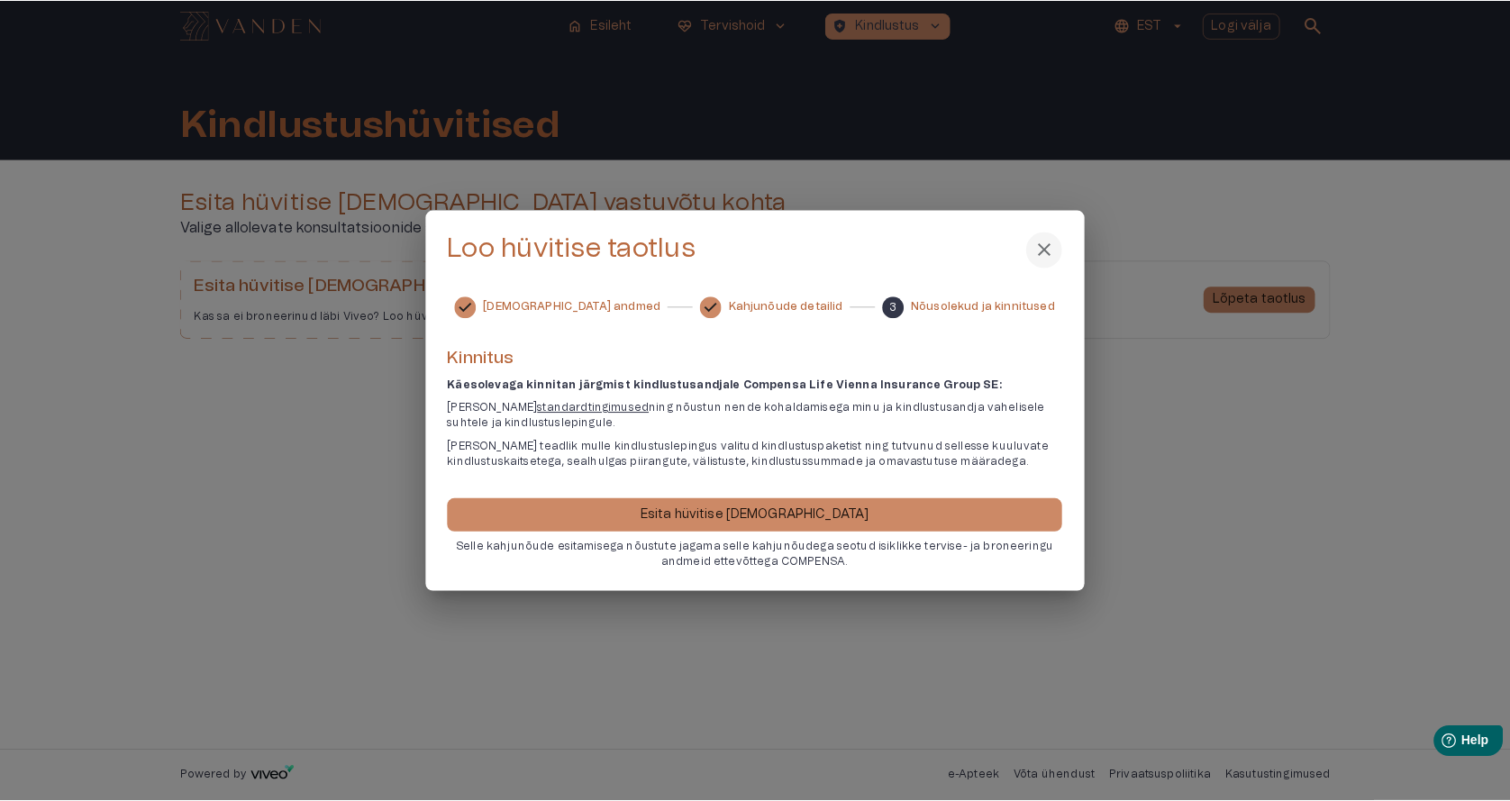
scroll to position [0, 0]
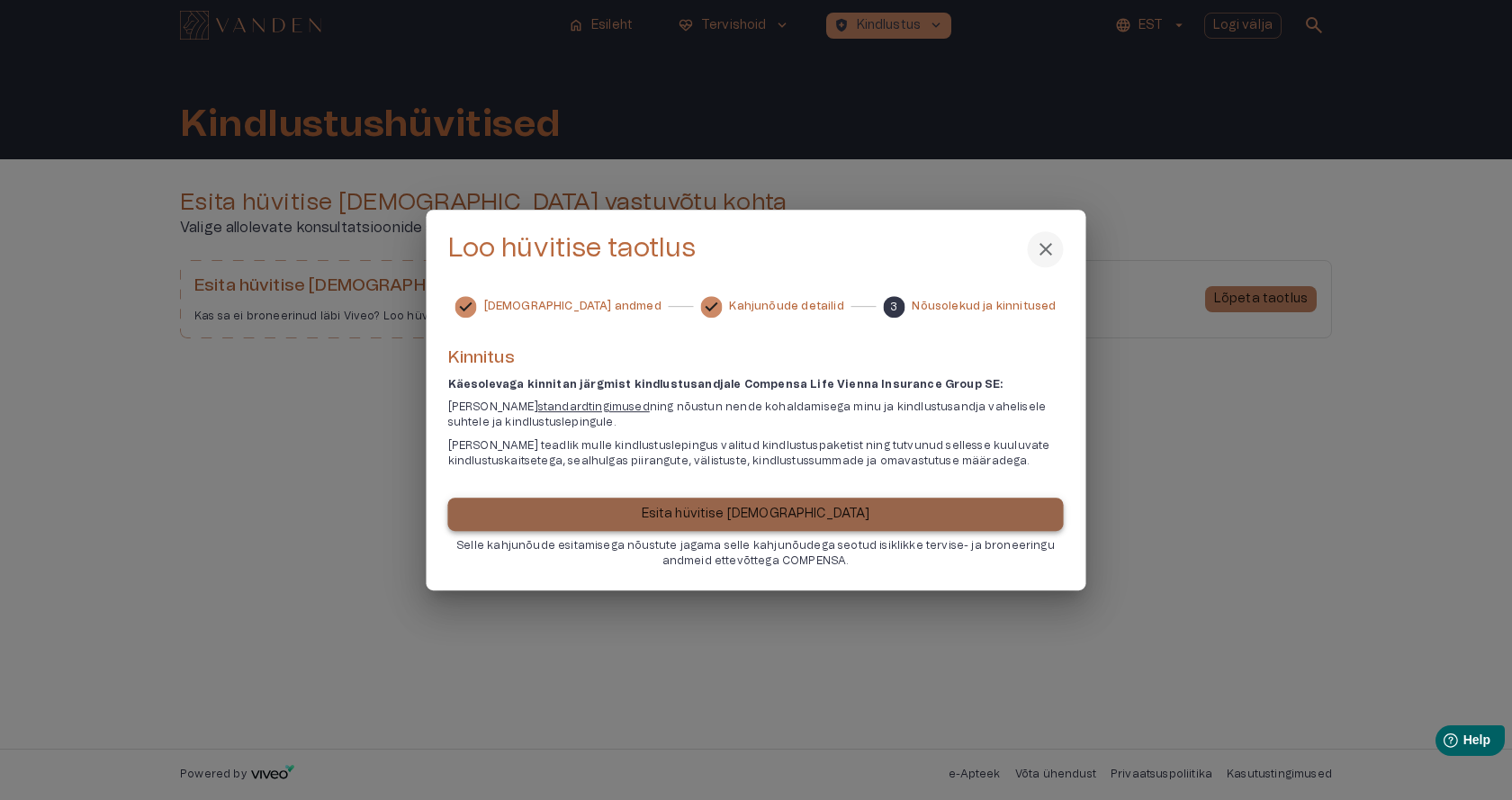
click at [770, 508] on p "Esita hüvitise [DEMOGRAPHIC_DATA]" at bounding box center [755, 513] width 229 height 19
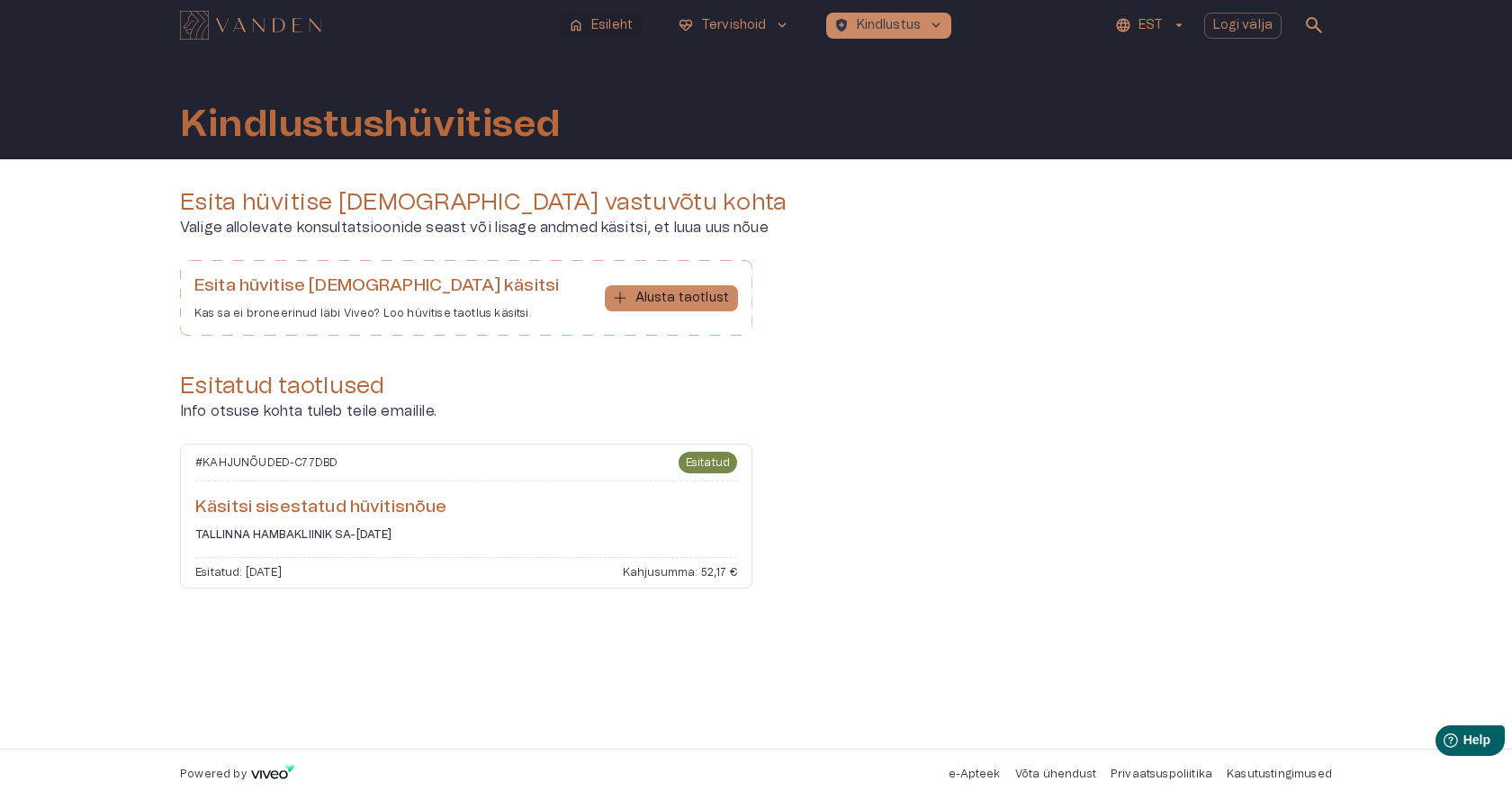
click at [612, 21] on p "Esileht" at bounding box center [611, 25] width 41 height 19
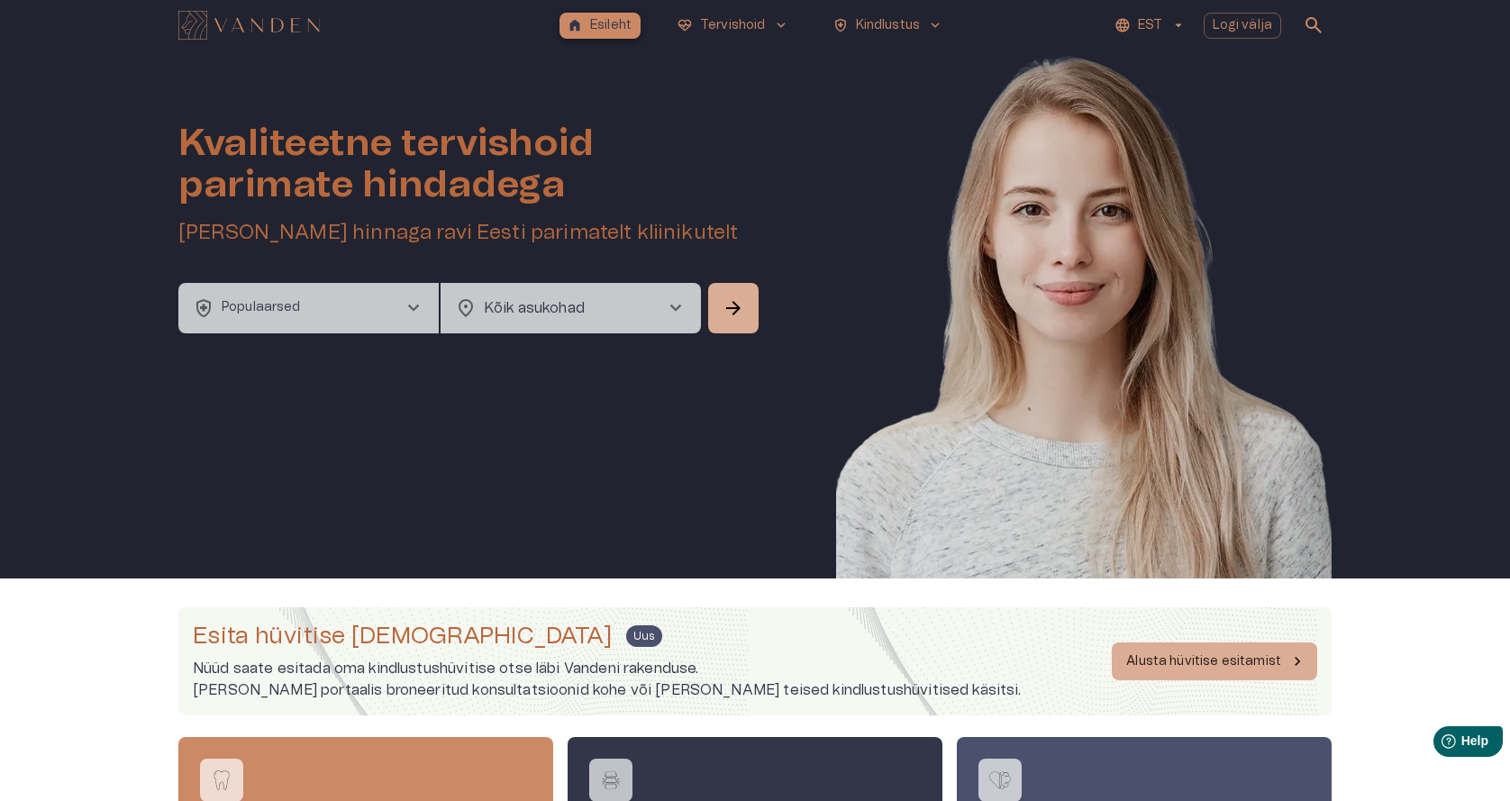
click at [602, 16] on p "Esileht" at bounding box center [610, 25] width 41 height 19
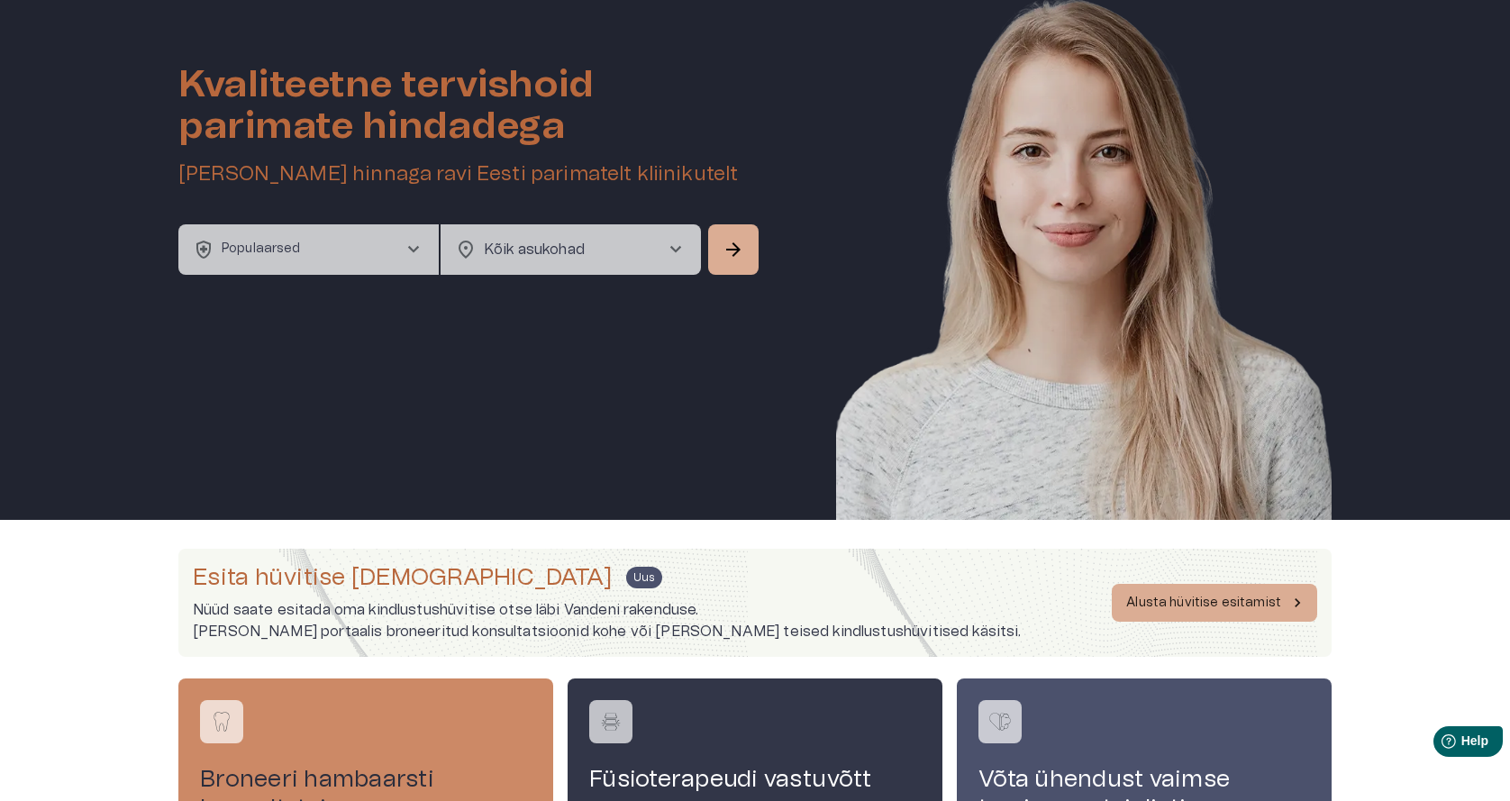
scroll to position [90, 0]
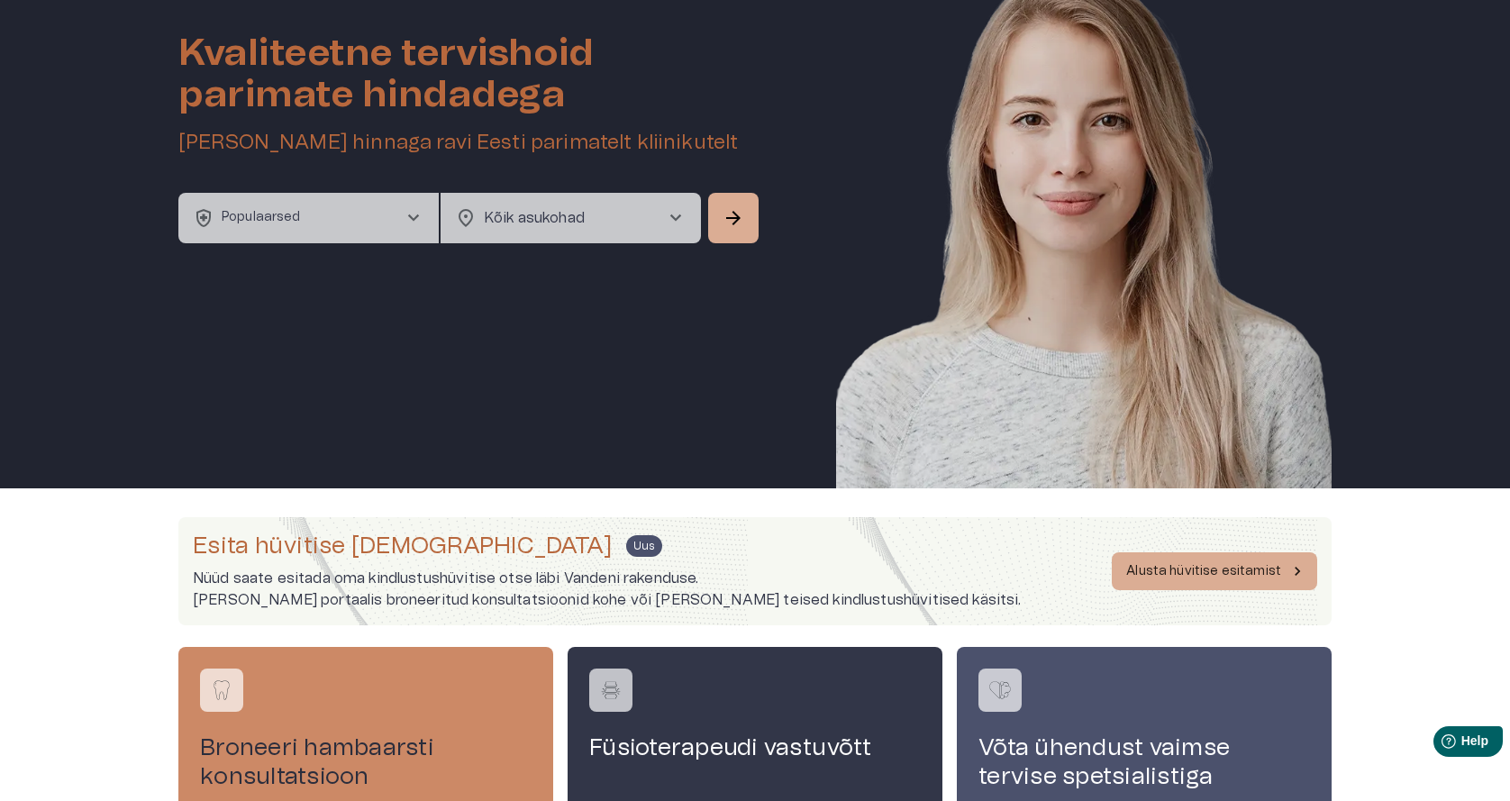
click at [287, 210] on p "Populaarsed" at bounding box center [261, 217] width 79 height 19
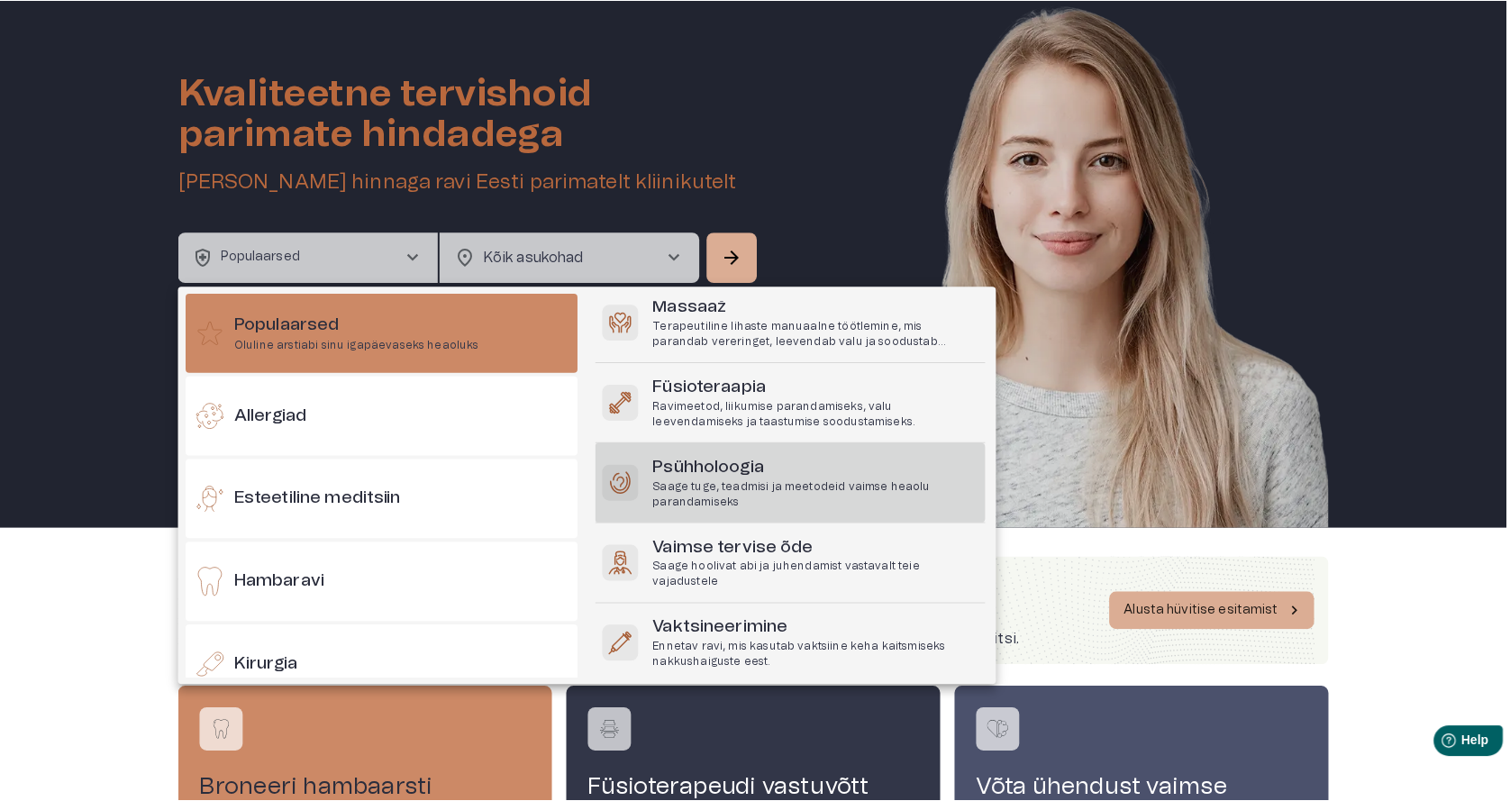
scroll to position [227, 0]
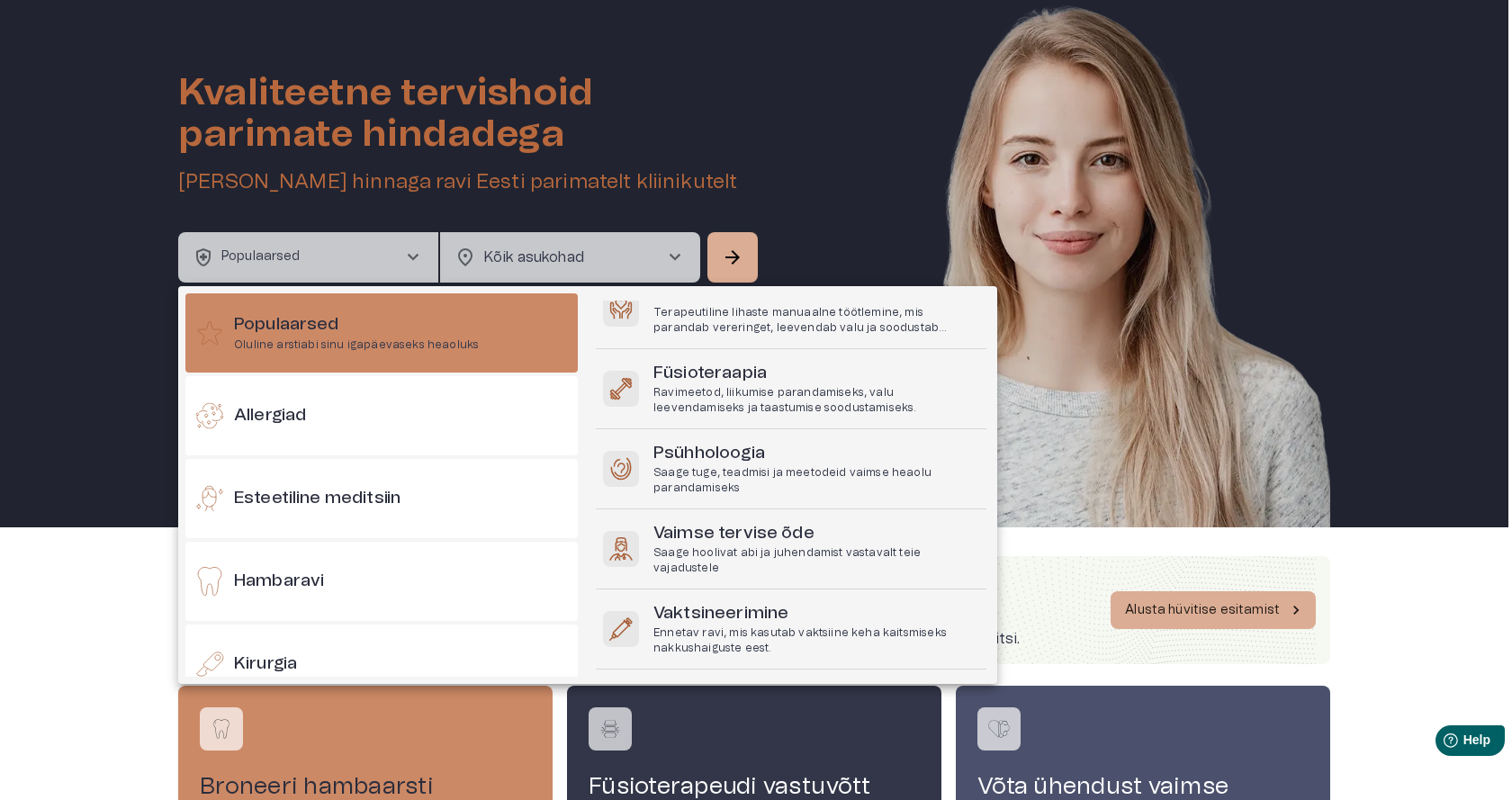
click at [105, 189] on div at bounding box center [756, 400] width 1512 height 800
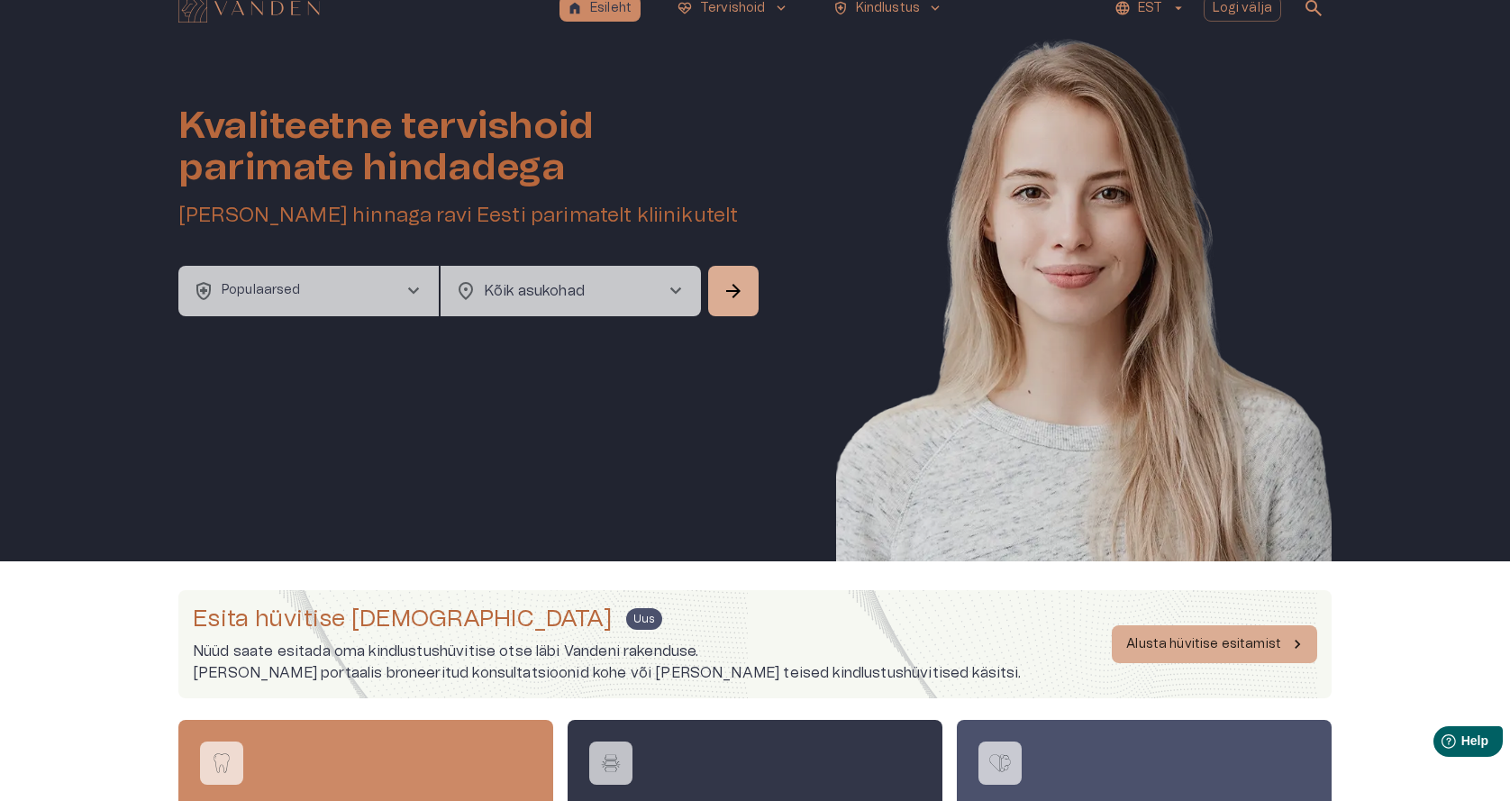
scroll to position [0, 0]
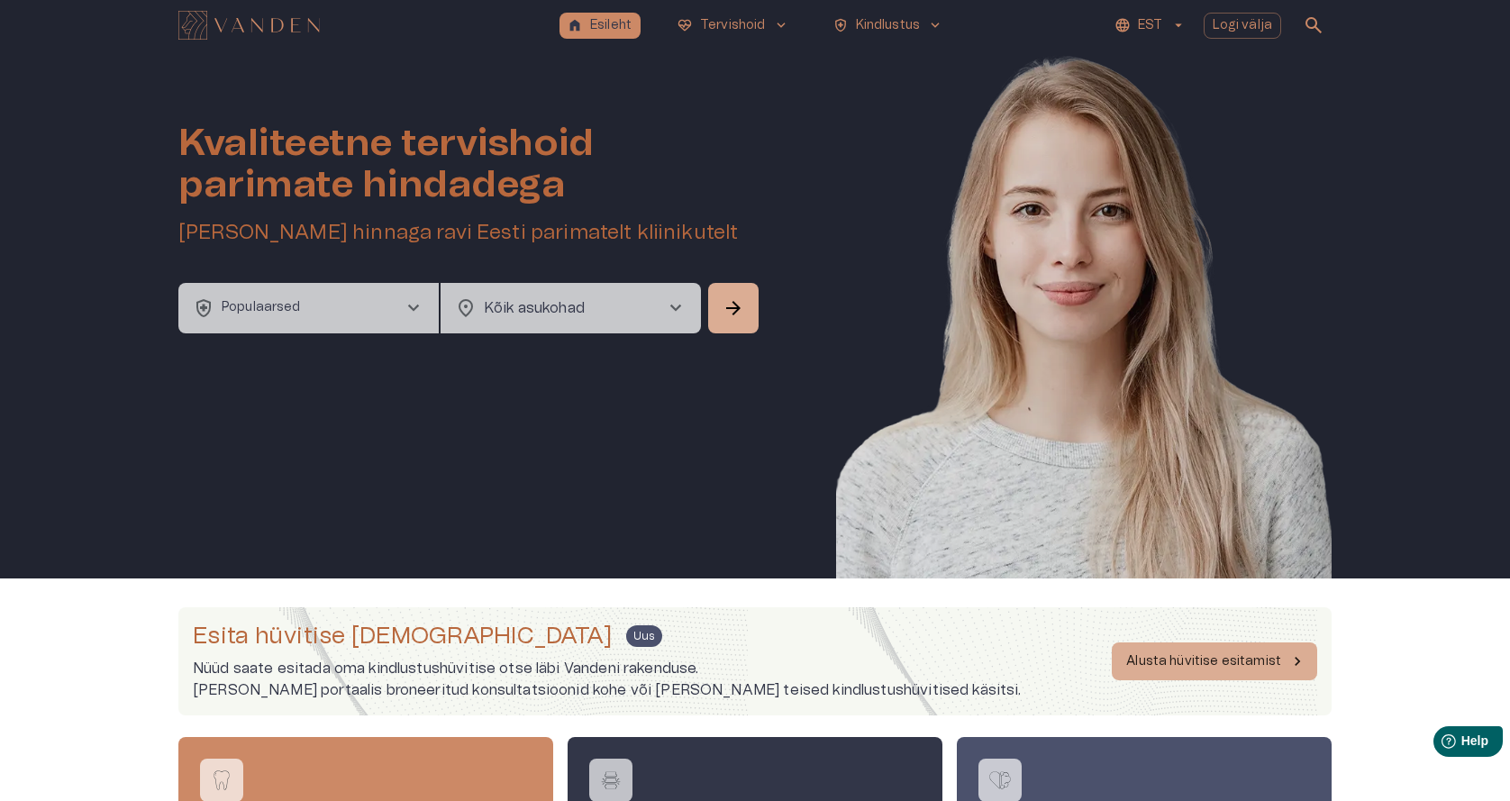
click at [266, 16] on img "Navigate to homepage" at bounding box center [248, 25] width 141 height 29
